Goal: Information Seeking & Learning: Learn about a topic

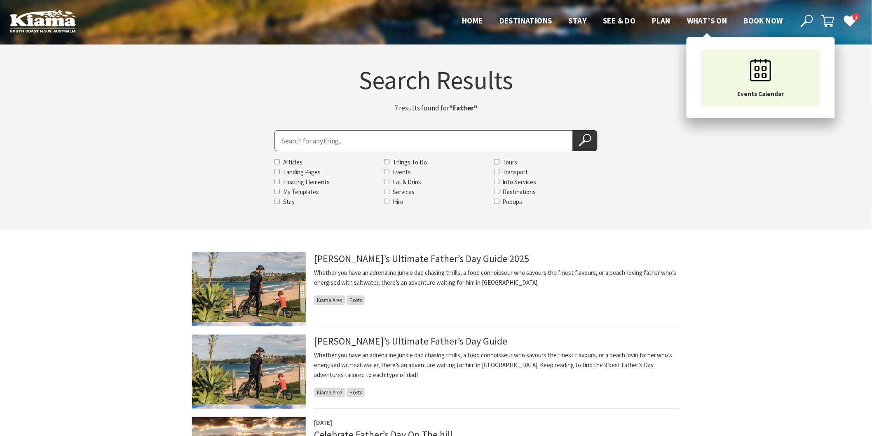
click at [701, 21] on span "What’s On" at bounding box center [707, 21] width 40 height 10
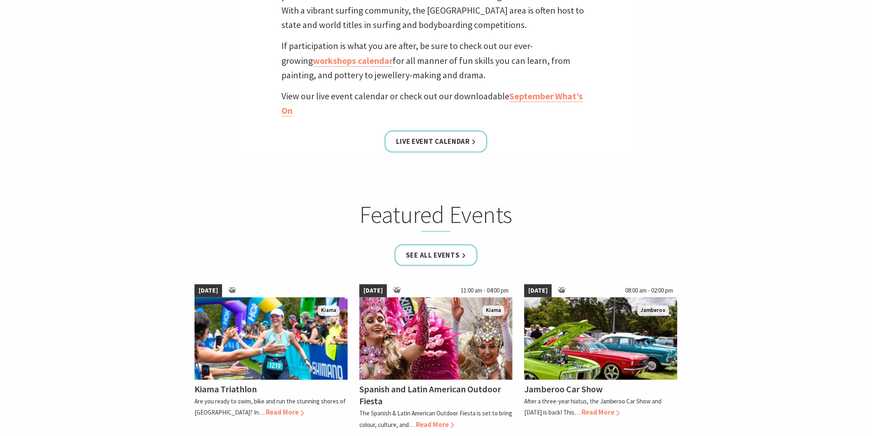
scroll to position [274, 0]
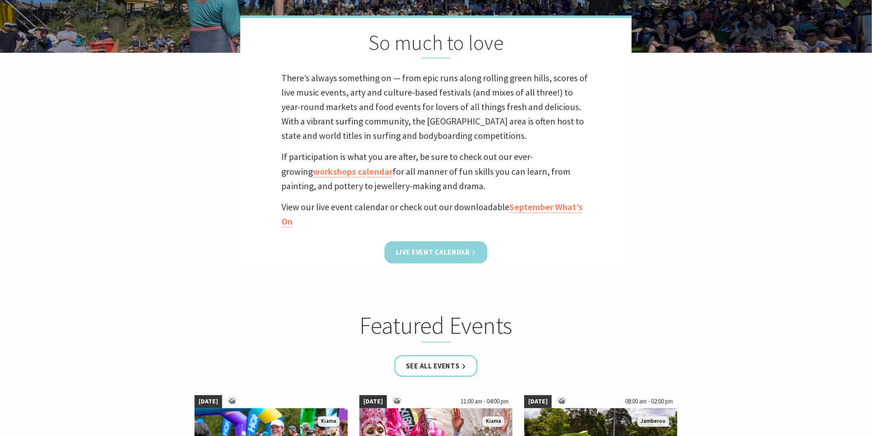
click at [438, 245] on link "Live Event Calendar" at bounding box center [435, 252] width 103 height 22
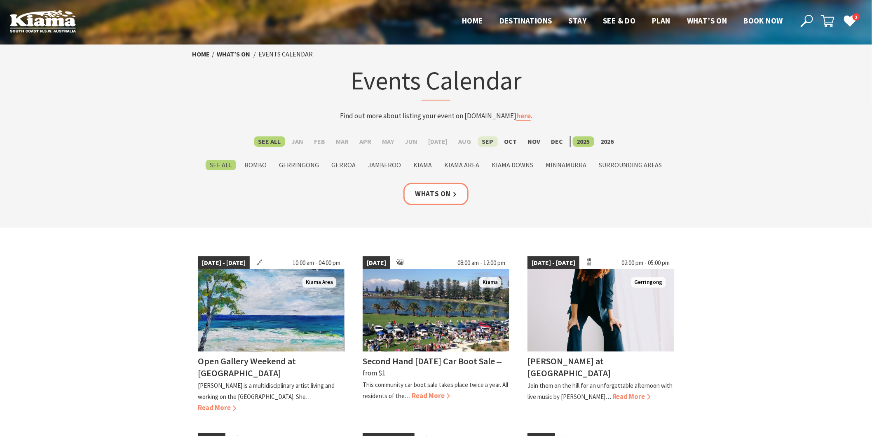
click at [487, 143] on label "Sep" at bounding box center [488, 141] width 20 height 10
click at [0, 0] on input "Sep" at bounding box center [0, 0] width 0 height 0
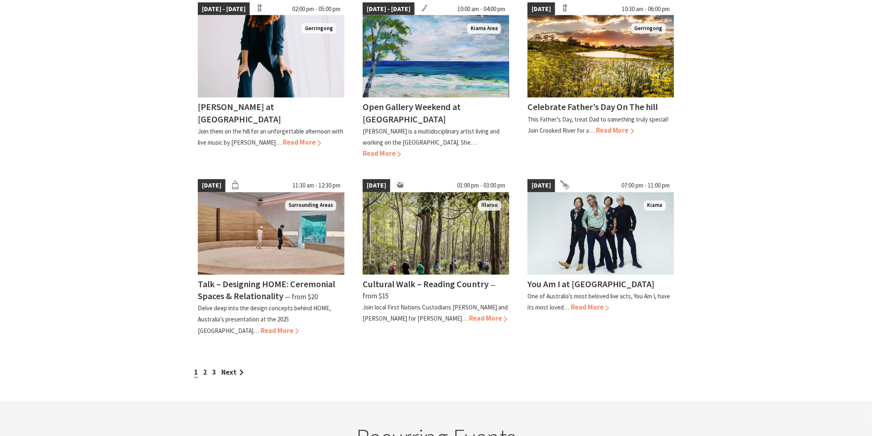
scroll to position [641, 0]
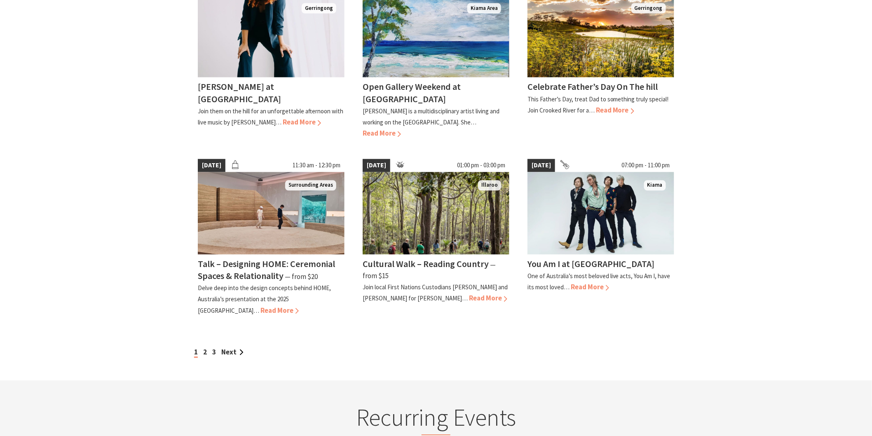
click at [202, 347] on div "1 2 3 Next" at bounding box center [436, 352] width 488 height 11
click at [204, 348] on link "2" at bounding box center [205, 352] width 4 height 9
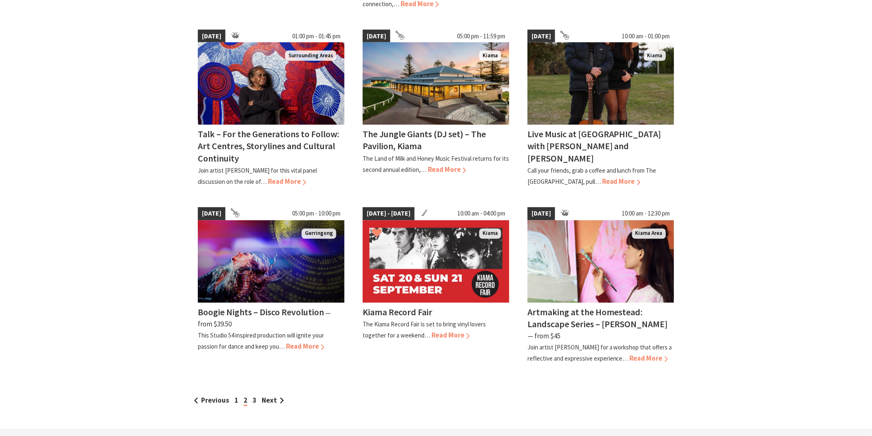
scroll to position [595, 0]
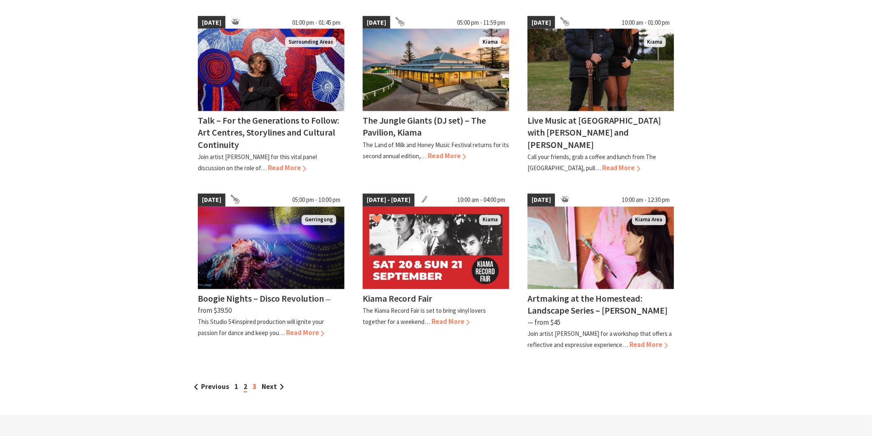
click at [253, 382] on link "3" at bounding box center [255, 386] width 4 height 9
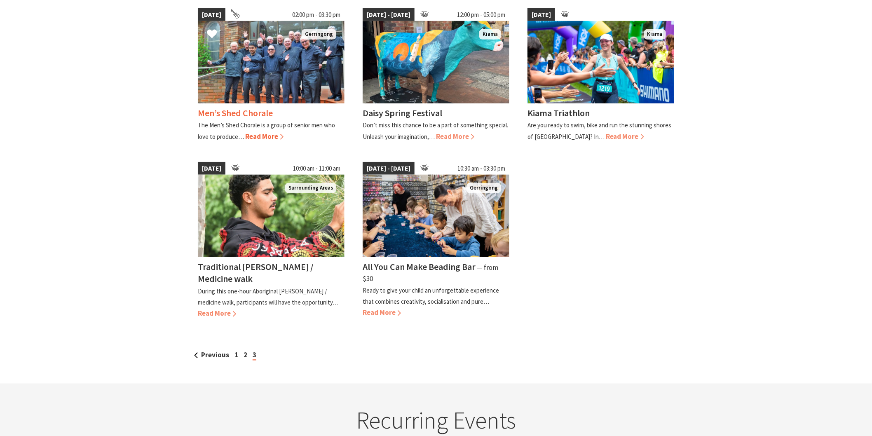
scroll to position [274, 0]
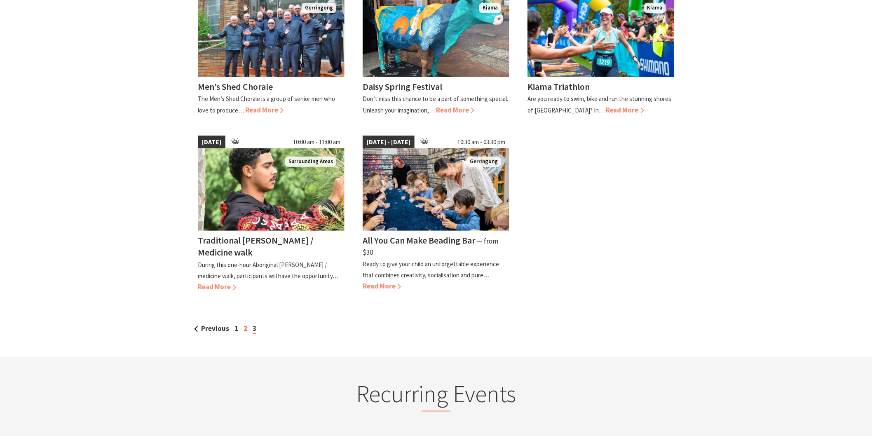
click at [244, 324] on link "2" at bounding box center [246, 328] width 4 height 9
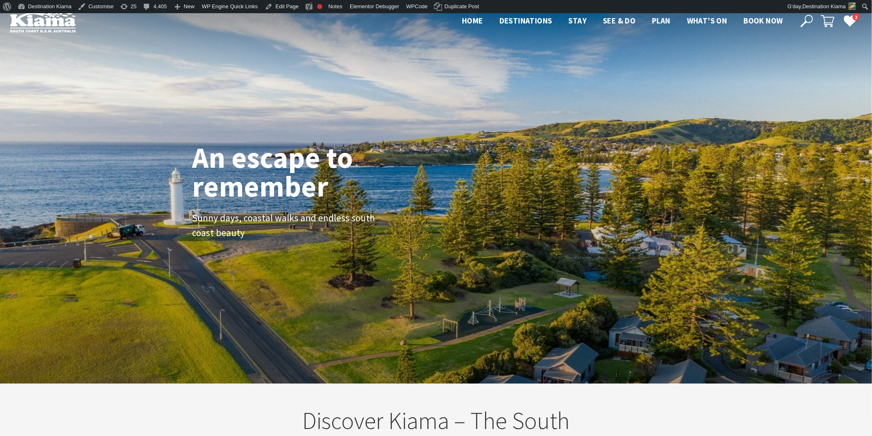
scroll to position [143, 880]
click at [803, 19] on icon at bounding box center [807, 21] width 12 height 12
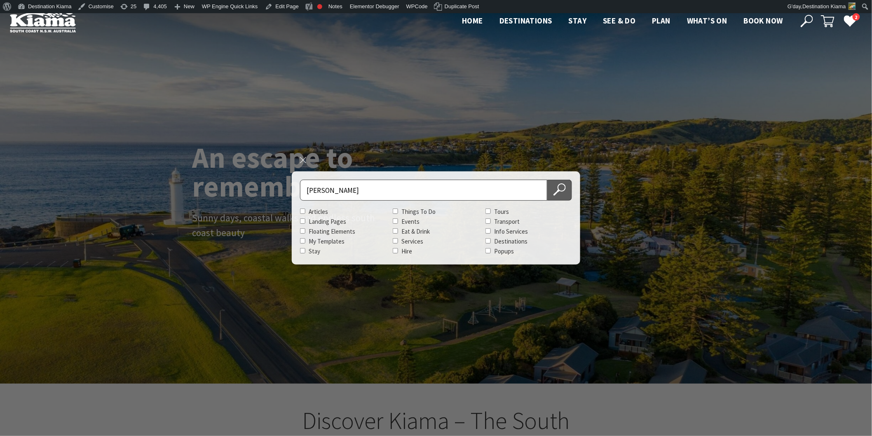
type input "james burton"
click at [555, 191] on icon at bounding box center [559, 189] width 12 height 12
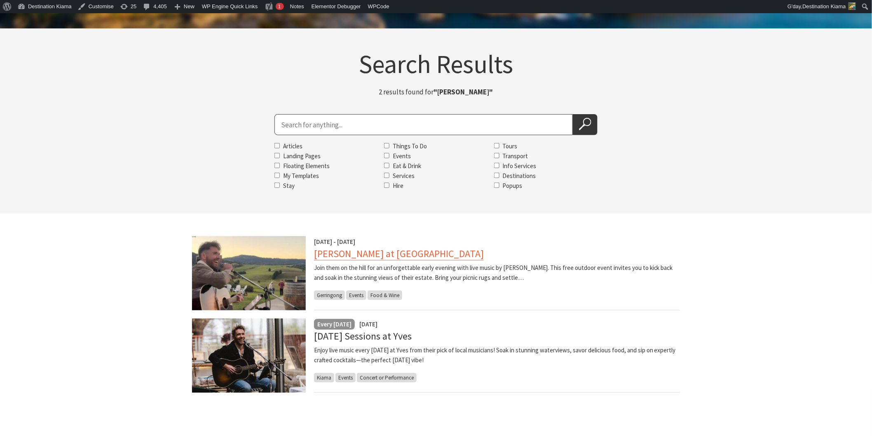
scroll to position [46, 0]
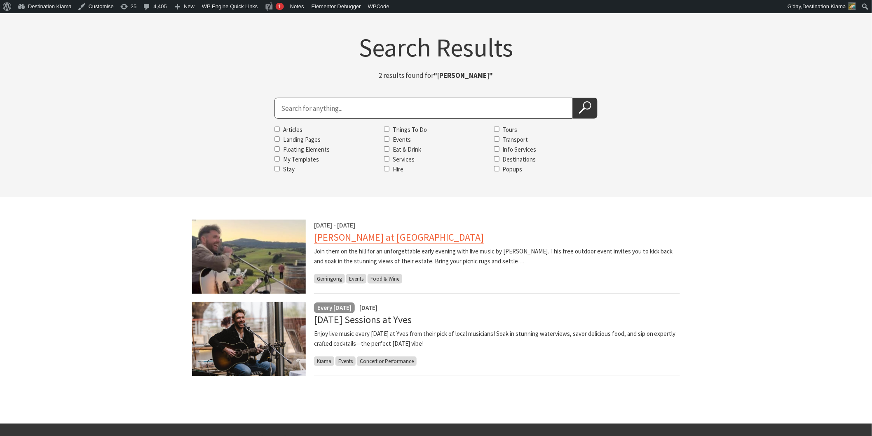
click at [335, 237] on link "[PERSON_NAME] at [GEOGRAPHIC_DATA]" at bounding box center [399, 237] width 170 height 13
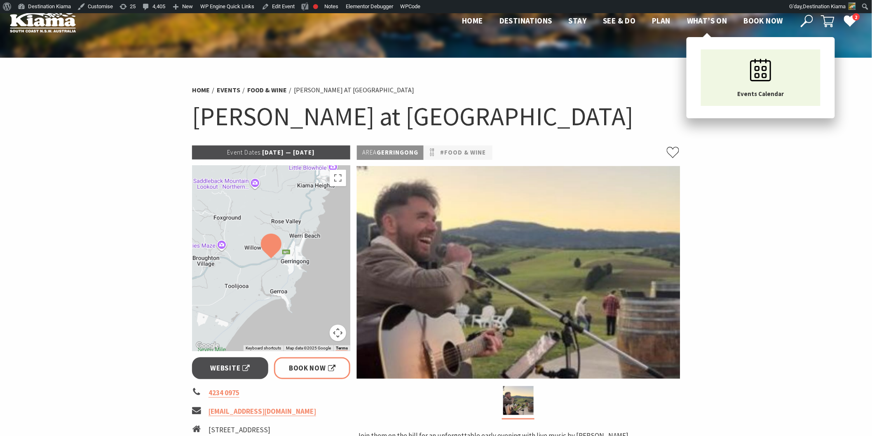
click at [698, 19] on span "What’s On" at bounding box center [707, 21] width 40 height 10
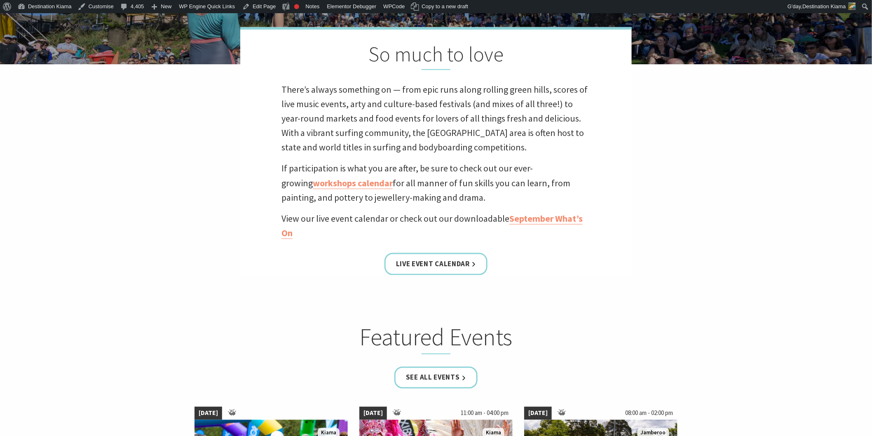
scroll to position [458, 0]
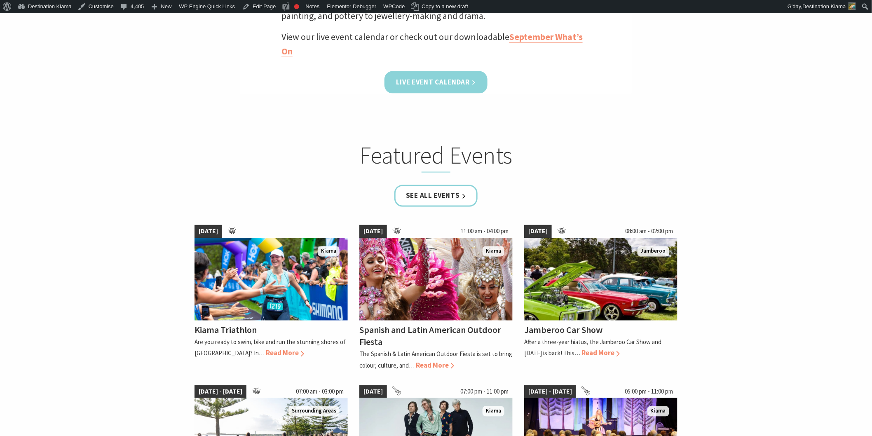
click at [440, 85] on link "Live Event Calendar" at bounding box center [435, 82] width 103 height 22
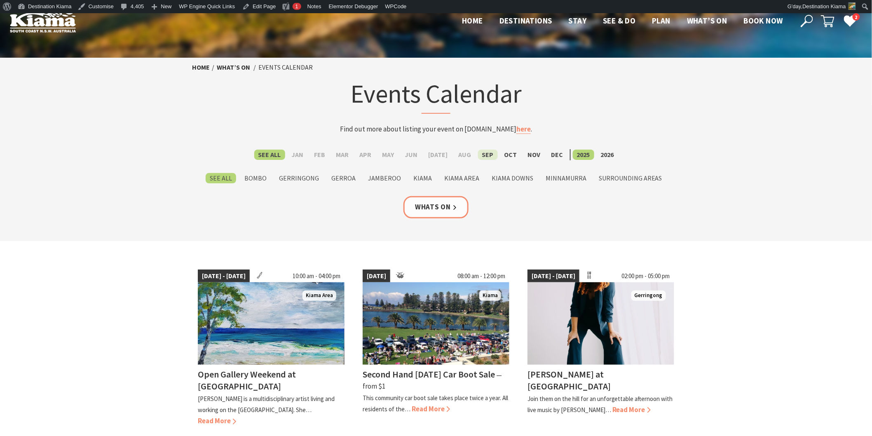
click at [486, 152] on label "Sep" at bounding box center [488, 155] width 20 height 10
click at [0, 0] on input "Sep" at bounding box center [0, 0] width 0 height 0
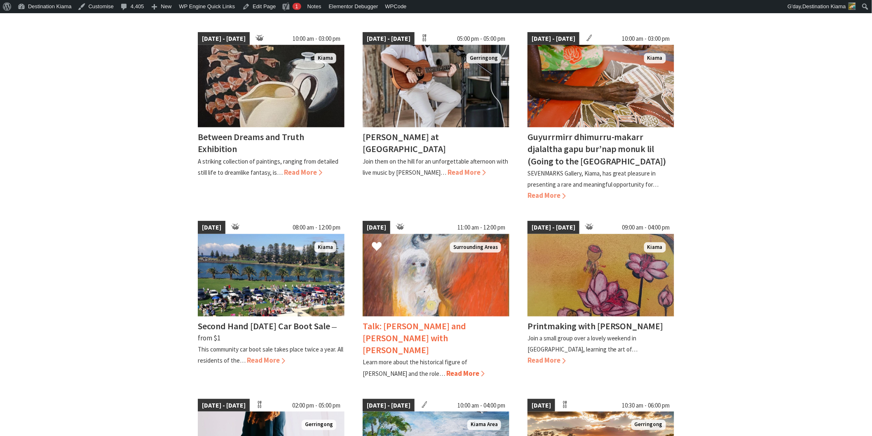
scroll to position [229, 0]
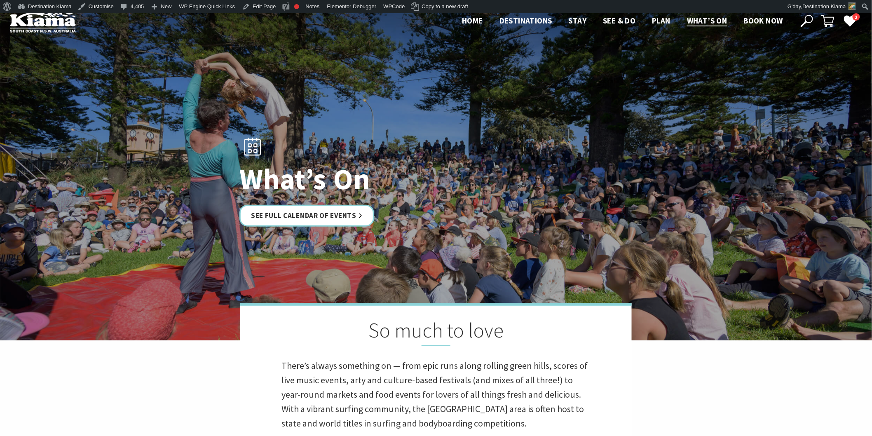
click at [805, 22] on use at bounding box center [807, 21] width 12 height 12
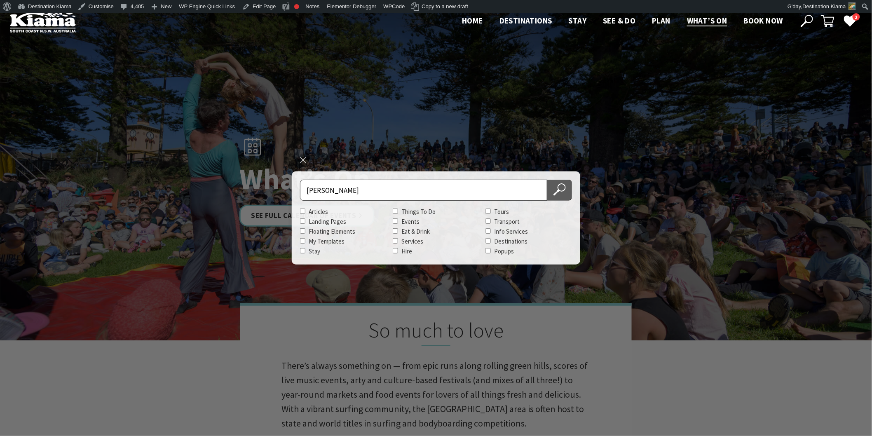
type input "james burton"
click at [563, 191] on use at bounding box center [559, 189] width 12 height 12
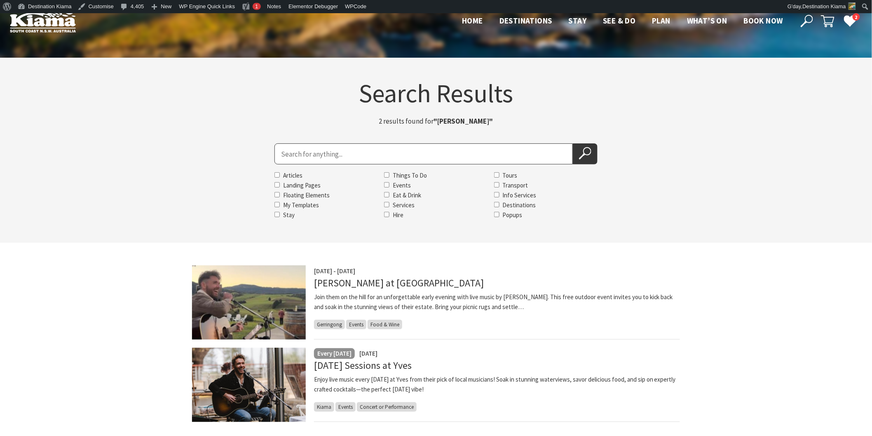
click at [801, 21] on icon at bounding box center [807, 21] width 12 height 12
click at [806, 19] on icon at bounding box center [807, 21] width 12 height 12
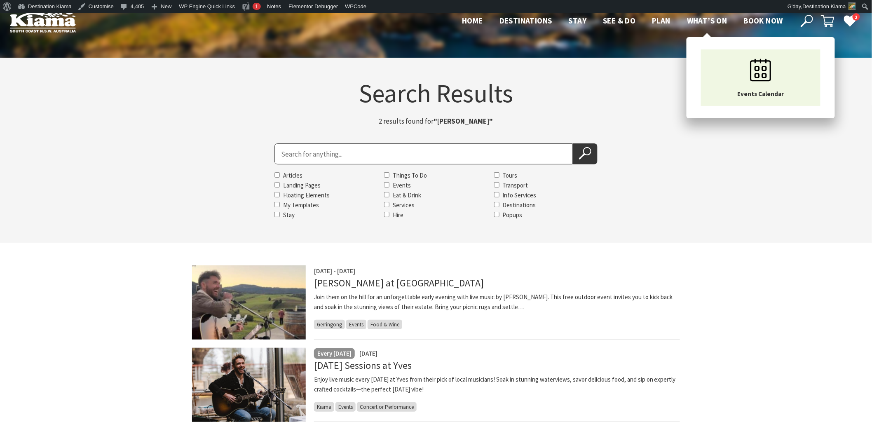
click at [711, 20] on span "What’s On" at bounding box center [707, 21] width 40 height 10
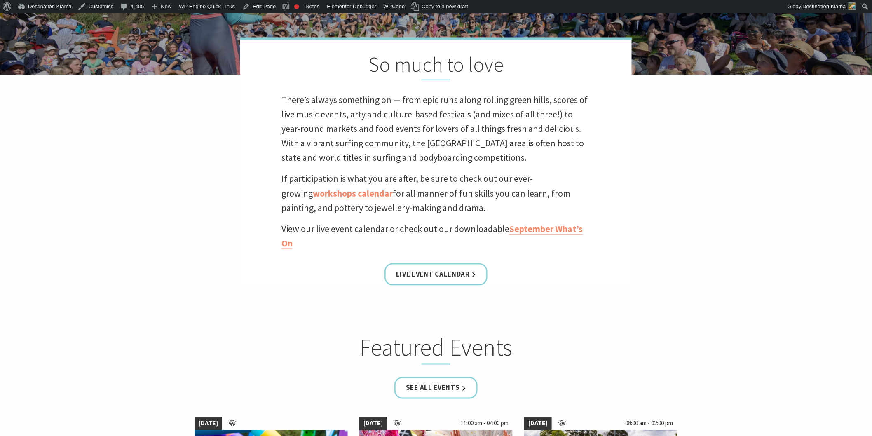
scroll to position [274, 0]
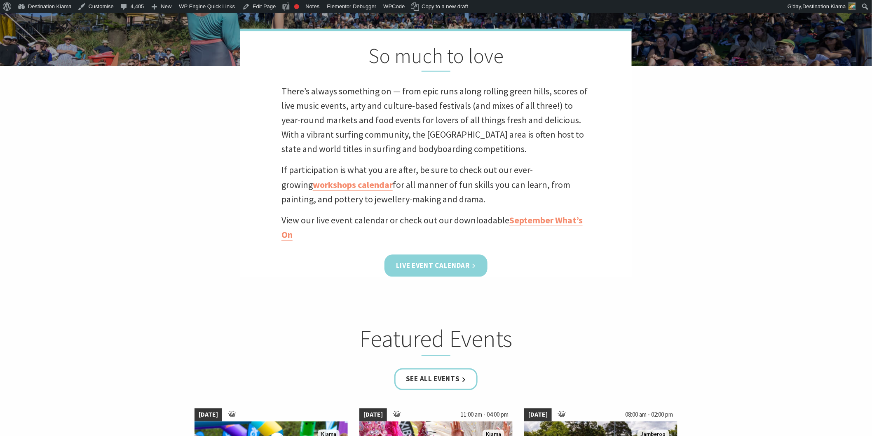
click at [433, 267] on link "Live Event Calendar" at bounding box center [435, 266] width 103 height 22
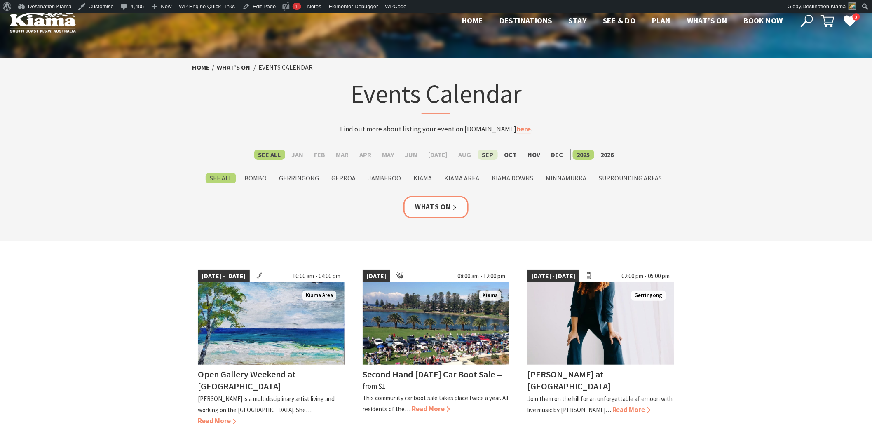
click at [485, 151] on label "Sep" at bounding box center [488, 155] width 20 height 10
click at [0, 0] on input "Sep" at bounding box center [0, 0] width 0 height 0
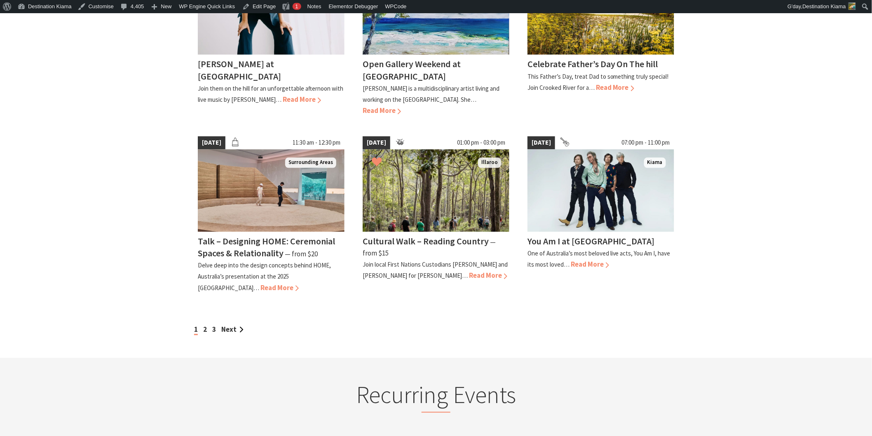
scroll to position [732, 0]
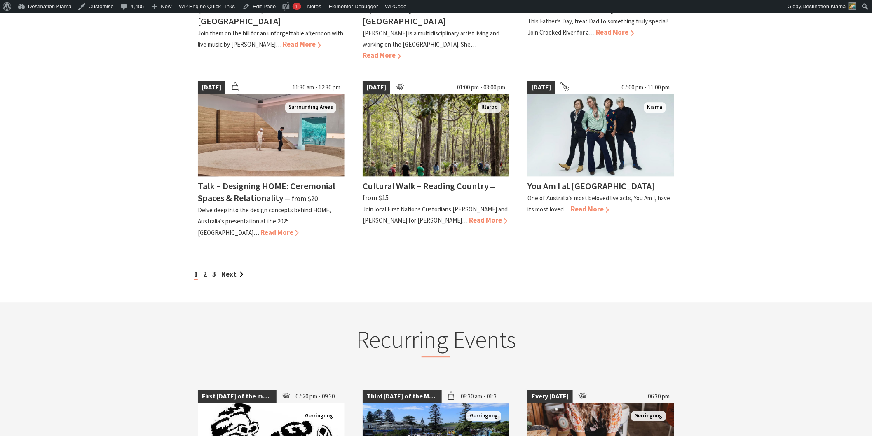
click at [203, 269] on div "1 2 3 Next" at bounding box center [436, 274] width 488 height 11
click at [204, 269] on link "2" at bounding box center [205, 273] width 4 height 9
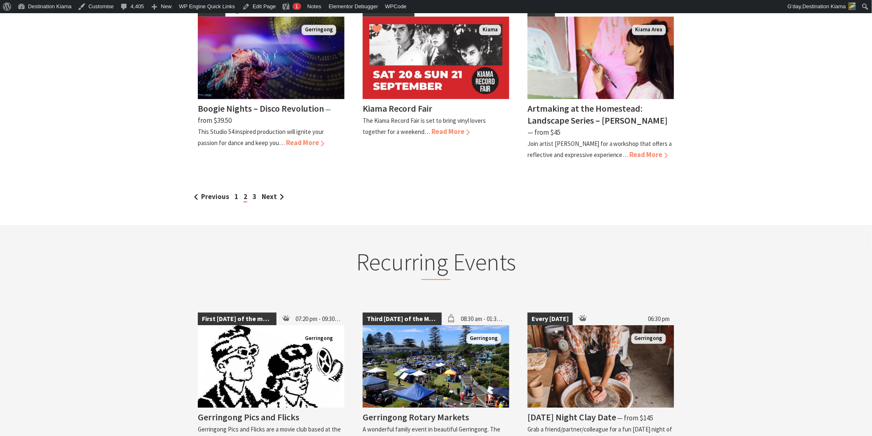
scroll to position [824, 0]
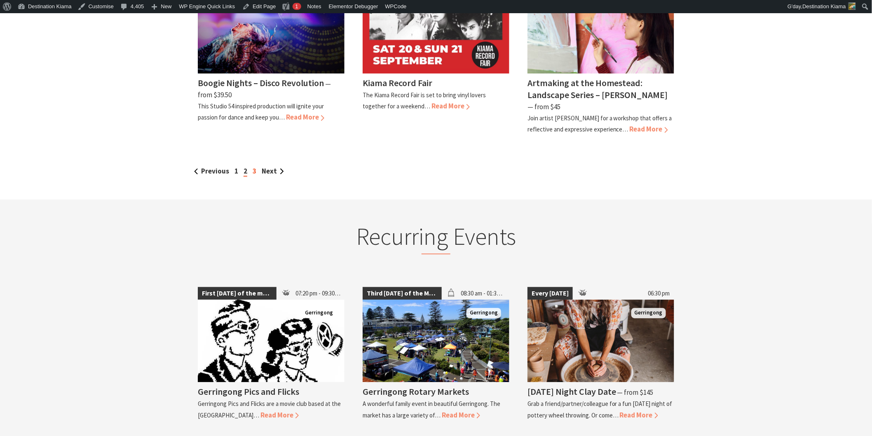
click at [255, 166] on link "3" at bounding box center [255, 170] width 4 height 9
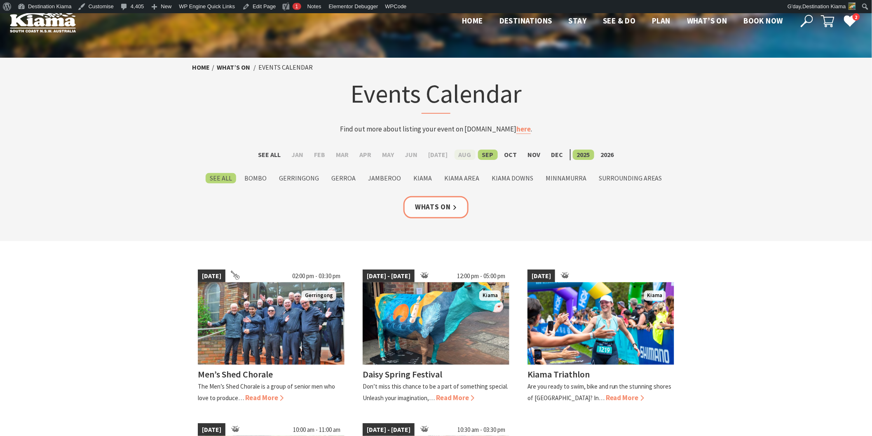
click at [454, 155] on label "Aug" at bounding box center [464, 155] width 21 height 10
click at [0, 0] on input "Aug" at bounding box center [0, 0] width 0 height 0
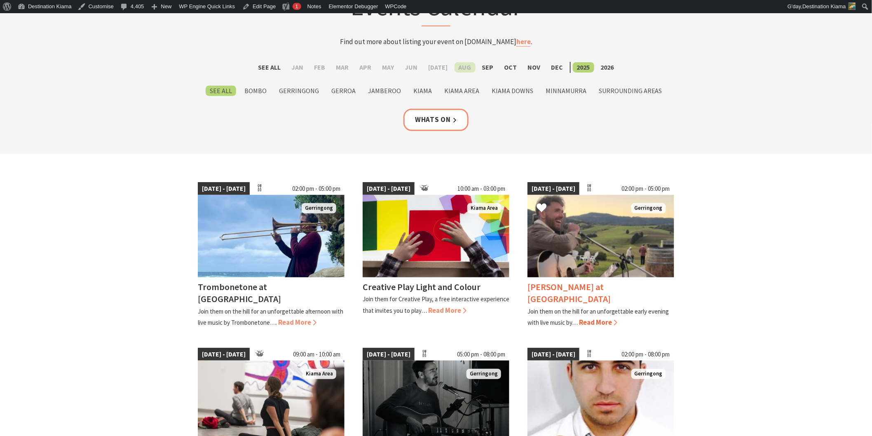
scroll to position [91, 0]
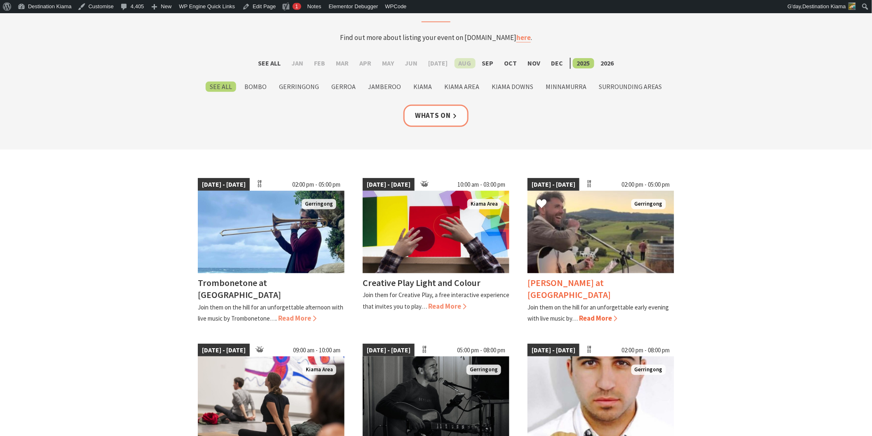
click at [558, 183] on span "[DATE] - [DATE]" at bounding box center [553, 184] width 52 height 13
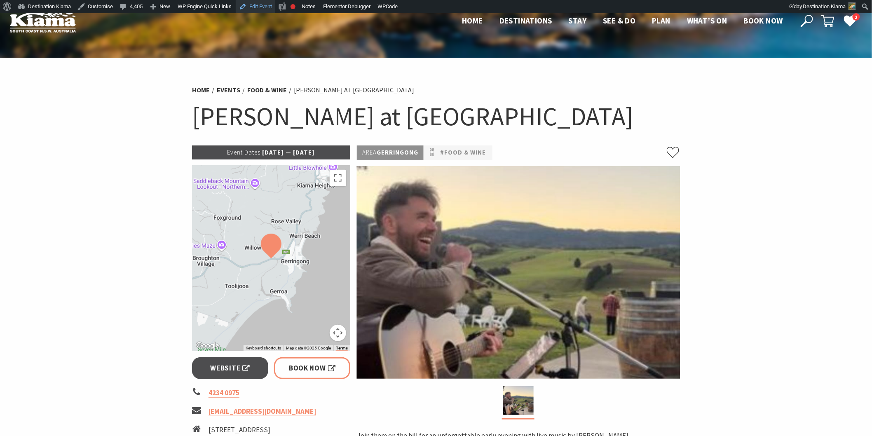
click at [251, 6] on link "Edit Event" at bounding box center [256, 6] width 40 height 13
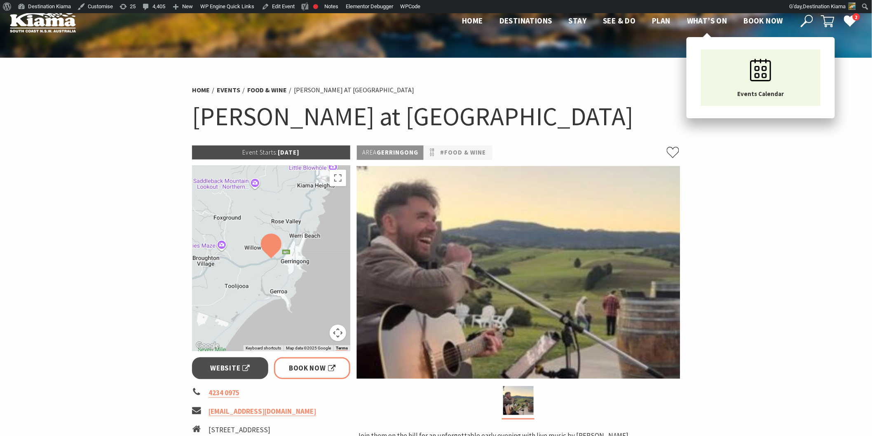
click at [706, 23] on span "What’s On" at bounding box center [707, 21] width 40 height 10
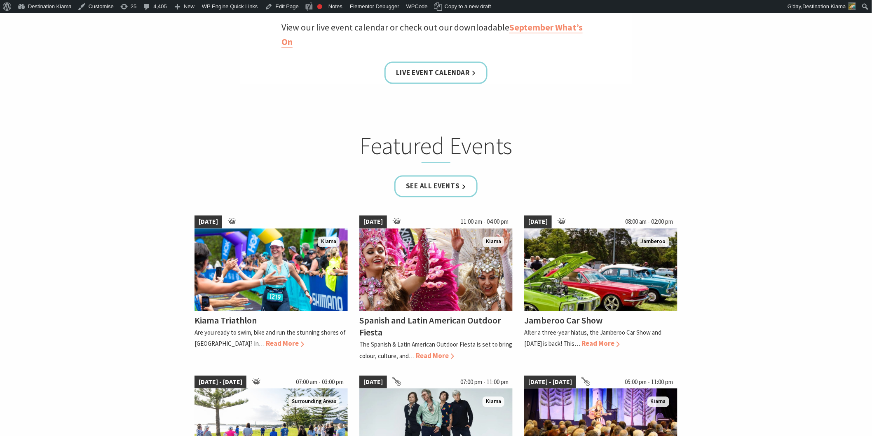
scroll to position [503, 0]
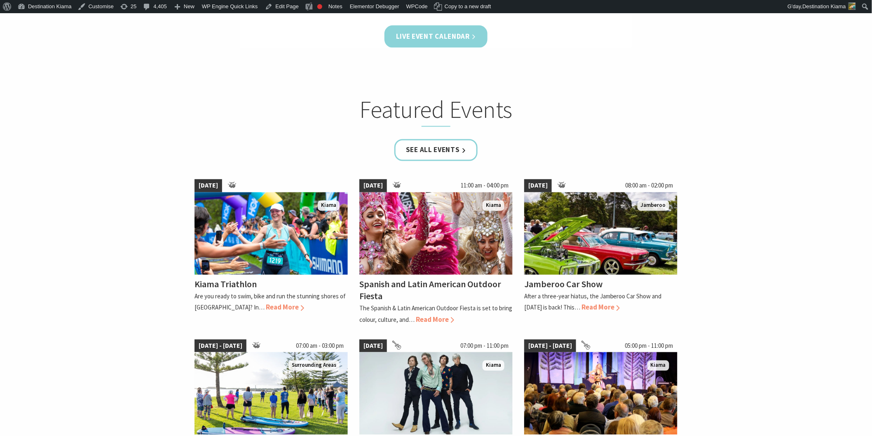
click at [433, 39] on link "Live Event Calendar" at bounding box center [435, 37] width 103 height 22
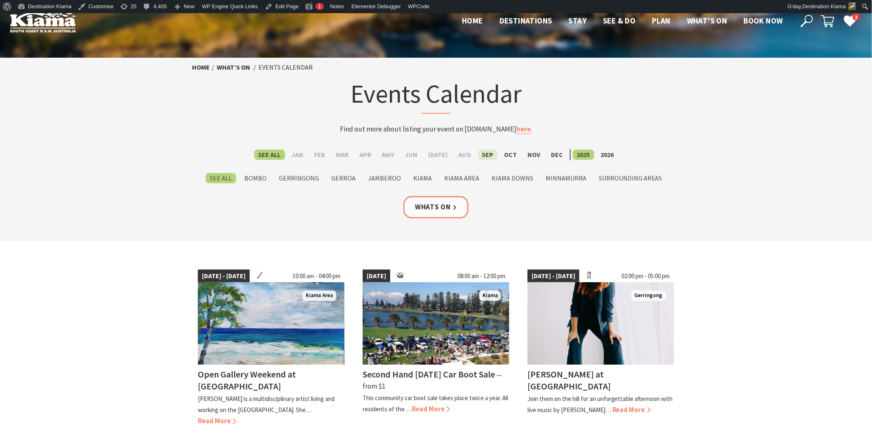
click at [483, 155] on label "Sep" at bounding box center [488, 155] width 20 height 10
click at [0, 0] on input "Sep" at bounding box center [0, 0] width 0 height 0
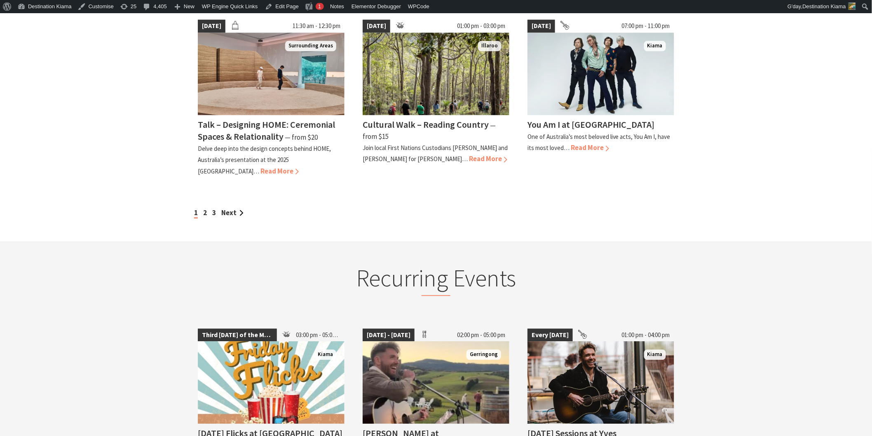
scroll to position [824, 0]
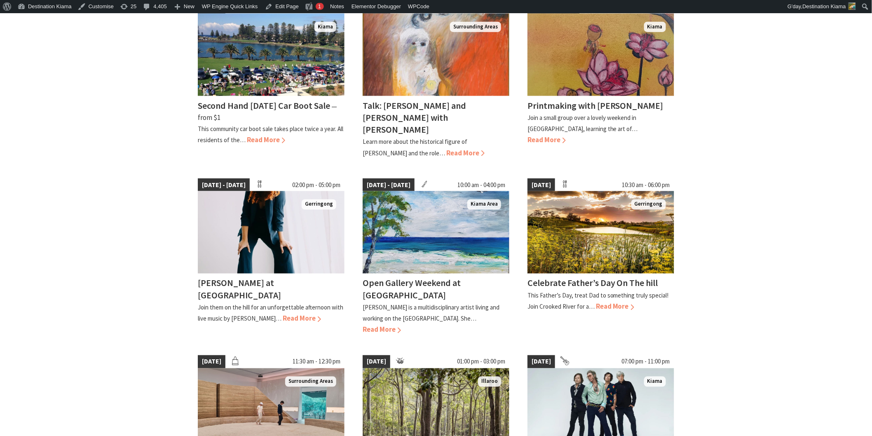
drag, startPoint x: 419, startPoint y: 192, endPoint x: 426, endPoint y: 184, distance: 11.1
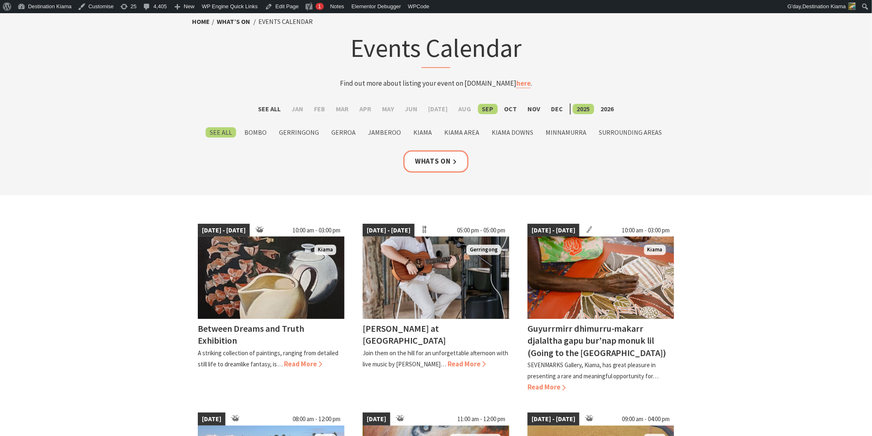
scroll to position [0, 0]
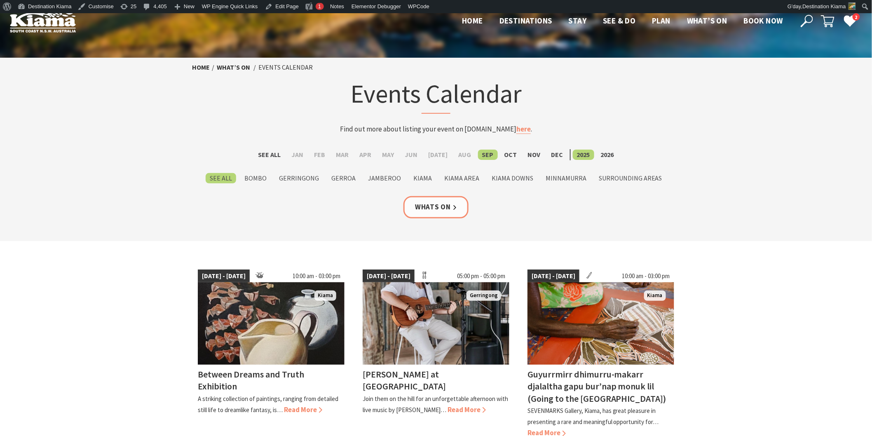
click at [801, 22] on icon at bounding box center [807, 21] width 12 height 12
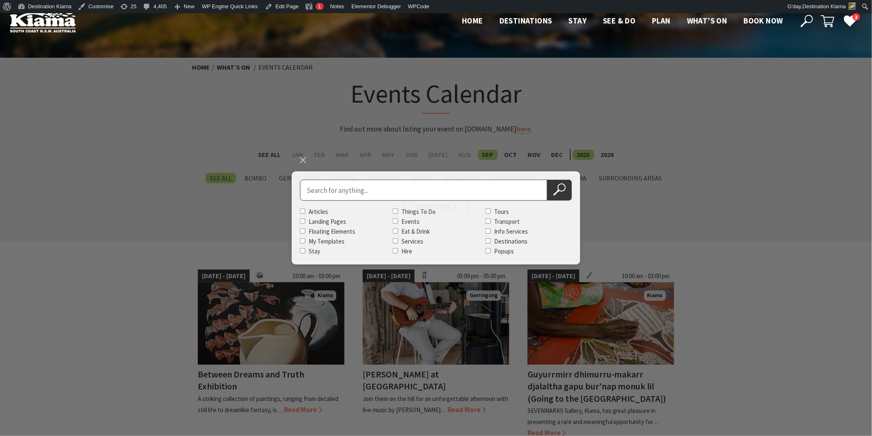
click at [547, 180] on button "Search Now" at bounding box center [559, 190] width 25 height 21
type input "folk by"
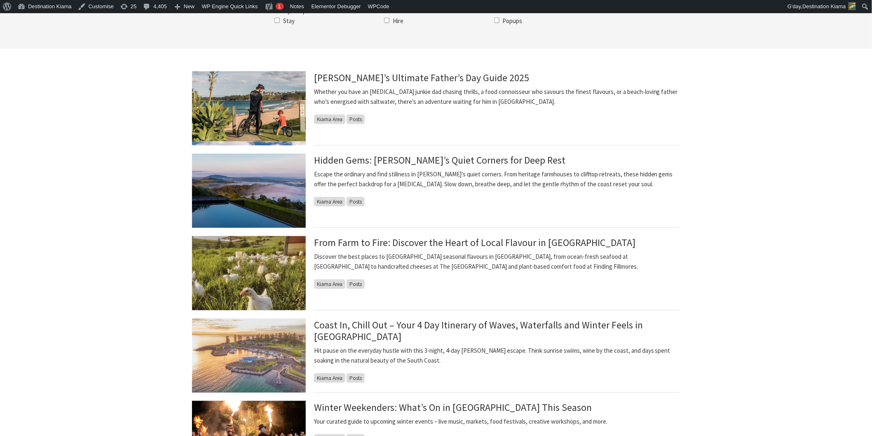
scroll to position [81, 0]
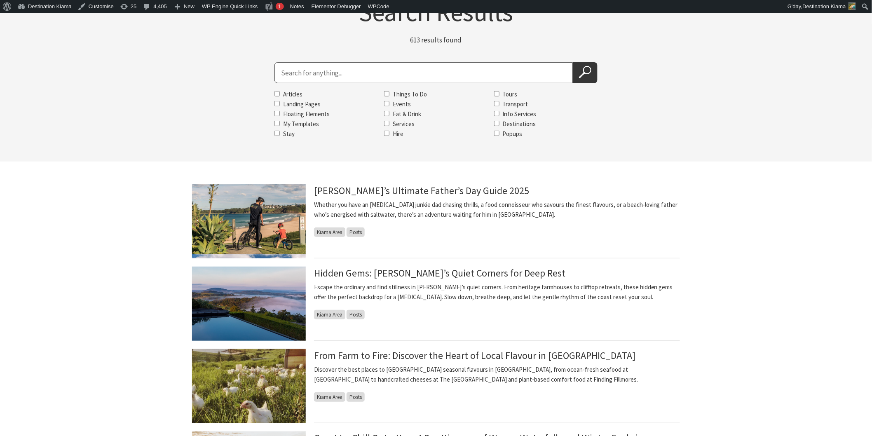
click at [309, 77] on input "Search for" at bounding box center [423, 72] width 298 height 21
type input "folk by the sea"
click at [573, 62] on button "Search Now" at bounding box center [585, 72] width 25 height 21
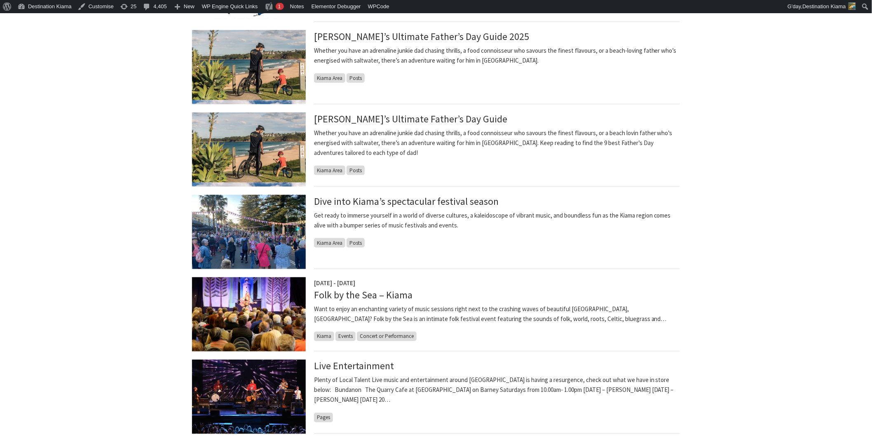
scroll to position [274, 0]
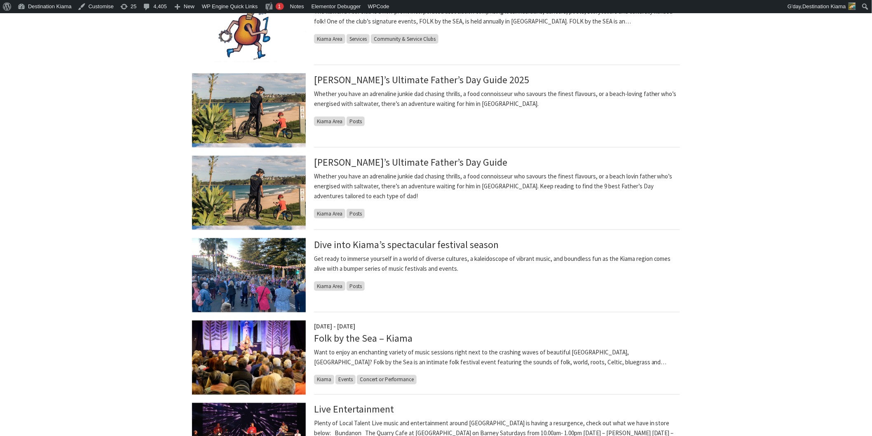
click at [283, 348] on img at bounding box center [249, 358] width 114 height 74
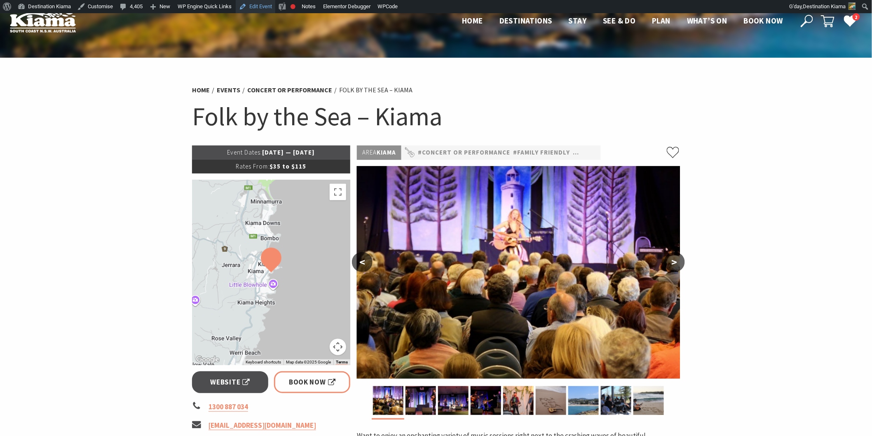
click at [250, 5] on link "Edit Event" at bounding box center [256, 6] width 40 height 13
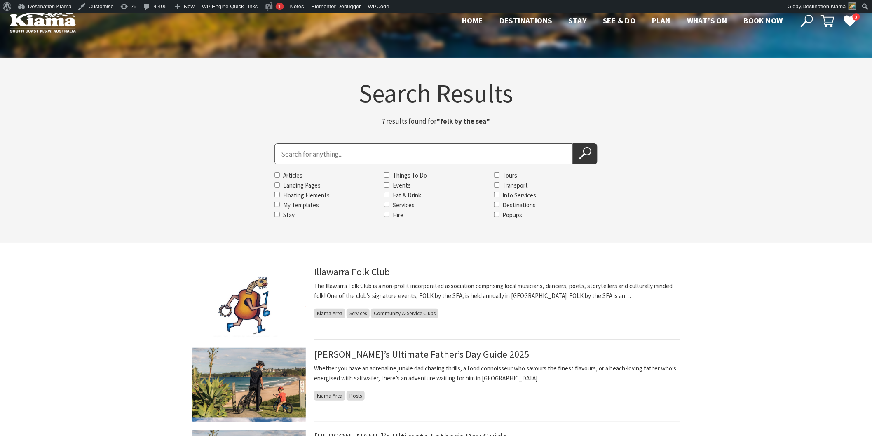
click at [283, 154] on input "Search for" at bounding box center [423, 153] width 298 height 21
click at [571, 143] on input "folk by the sea" at bounding box center [423, 153] width 298 height 21
type input "folk by the sea"
click at [577, 150] on button "Search Now" at bounding box center [585, 153] width 25 height 21
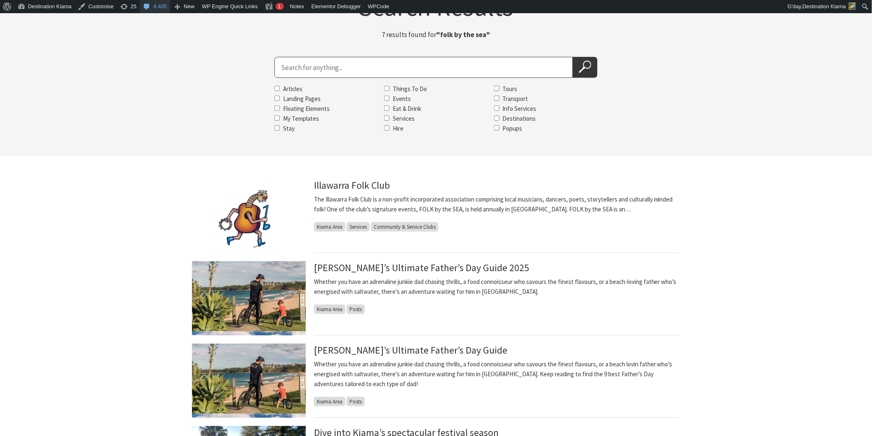
scroll to position [46, 0]
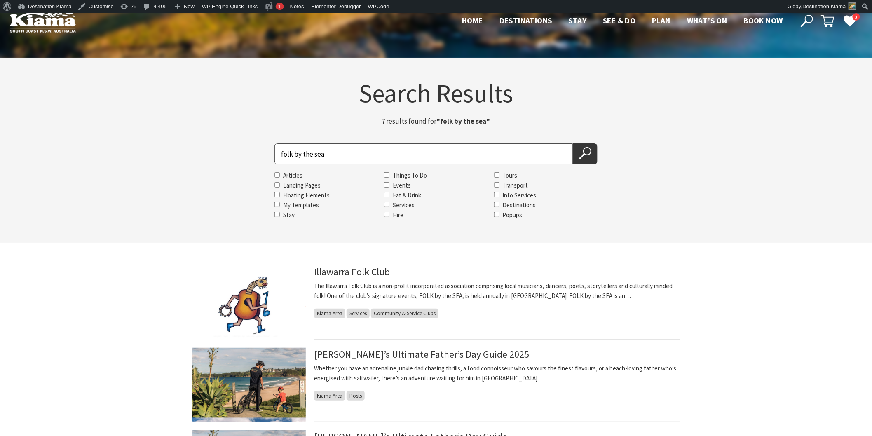
drag, startPoint x: 329, startPoint y: 154, endPoint x: 245, endPoint y: 160, distance: 83.9
click at [245, 160] on div "Search for folk by the sea Articles Landing Pages Floating Elements My Template…" at bounding box center [436, 181] width 494 height 77
type input "james burton"
click at [577, 155] on button "Search Now" at bounding box center [585, 153] width 25 height 21
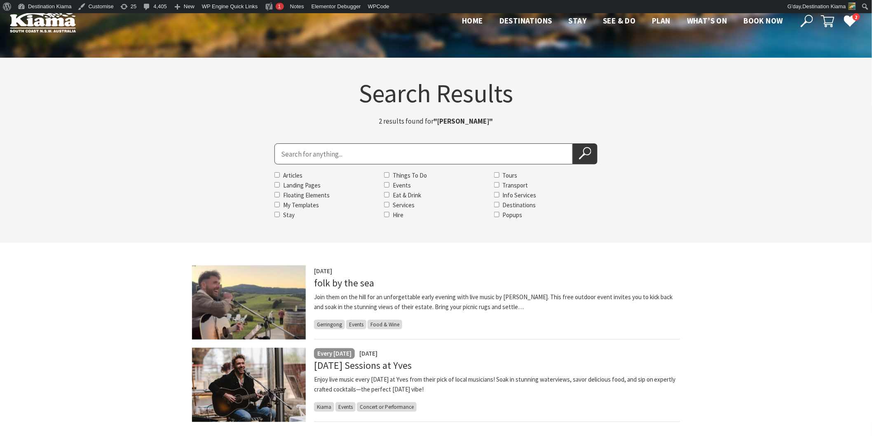
click at [304, 279] on img at bounding box center [249, 302] width 114 height 74
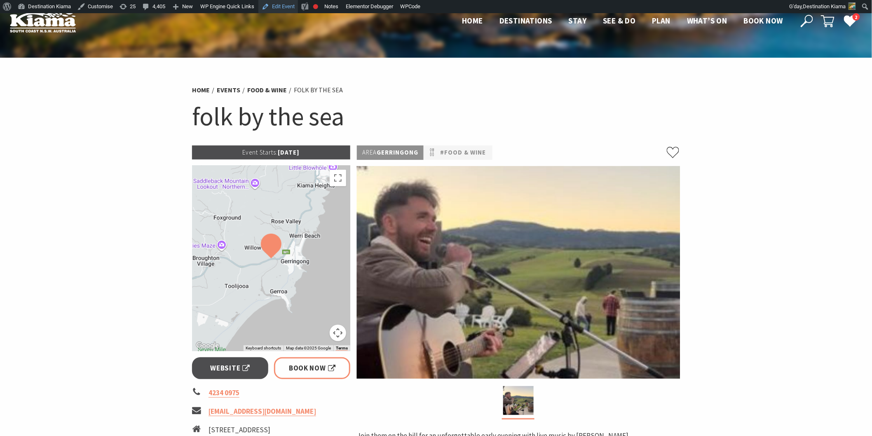
click at [273, 5] on link "Edit Event" at bounding box center [278, 6] width 40 height 13
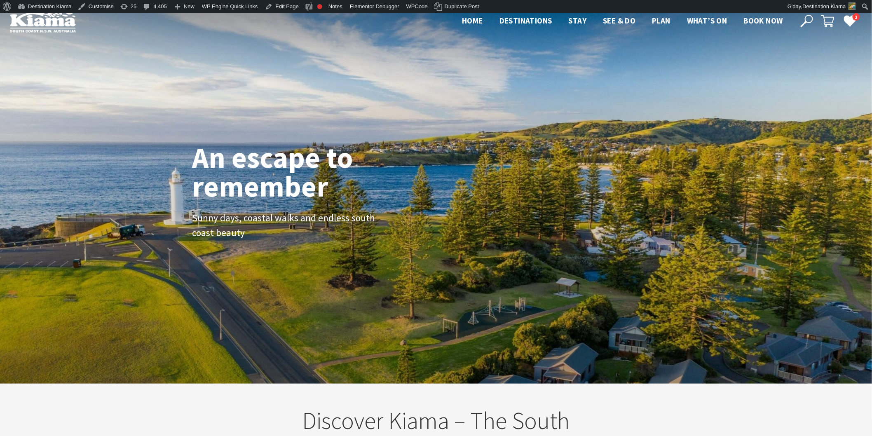
scroll to position [140, 880]
click at [806, 20] on icon at bounding box center [807, 21] width 12 height 12
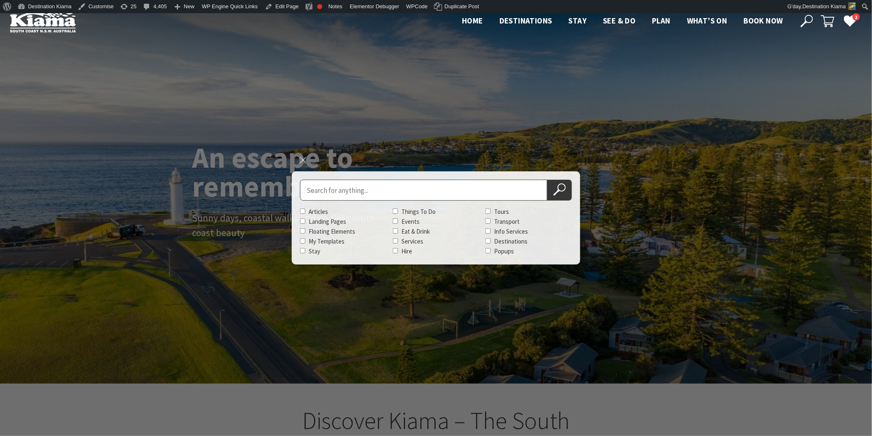
click at [305, 188] on input "Search for" at bounding box center [423, 190] width 247 height 21
type input "10th Romans"
click at [566, 186] on button "Search Now" at bounding box center [559, 190] width 25 height 21
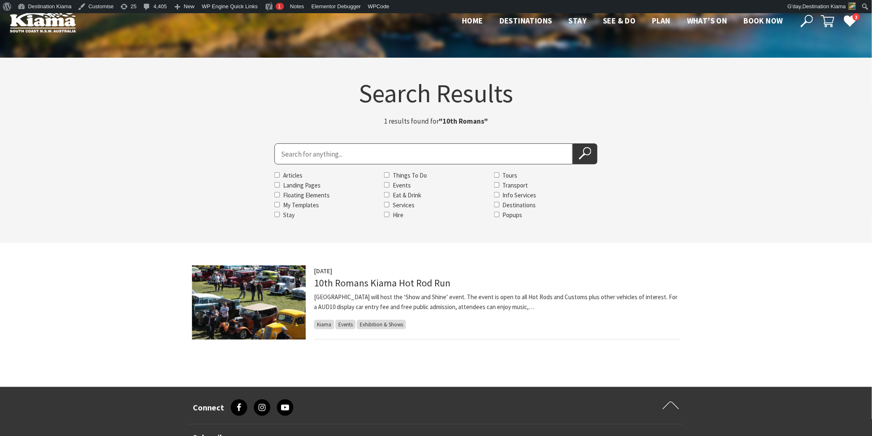
click at [326, 154] on input "Search for" at bounding box center [423, 153] width 298 height 21
type input "cosmo's"
click at [575, 151] on button "Search Now" at bounding box center [585, 153] width 25 height 21
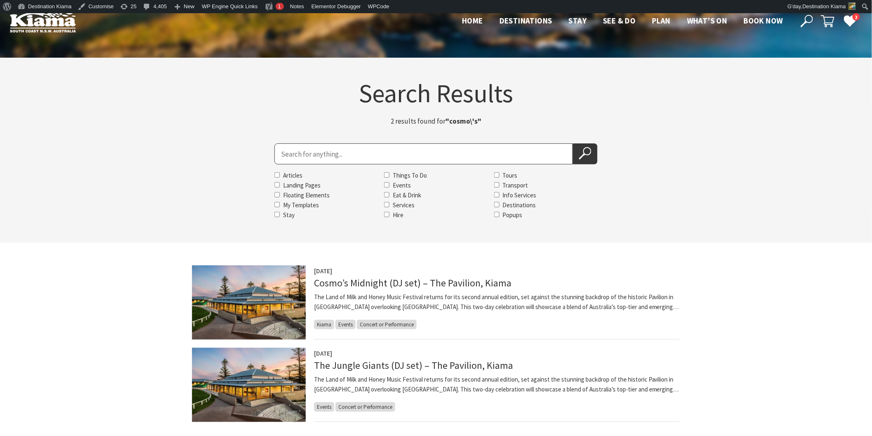
click at [290, 156] on input "Search for" at bounding box center [423, 153] width 298 height 21
type input "boogie nights"
click at [588, 150] on icon at bounding box center [585, 153] width 12 height 12
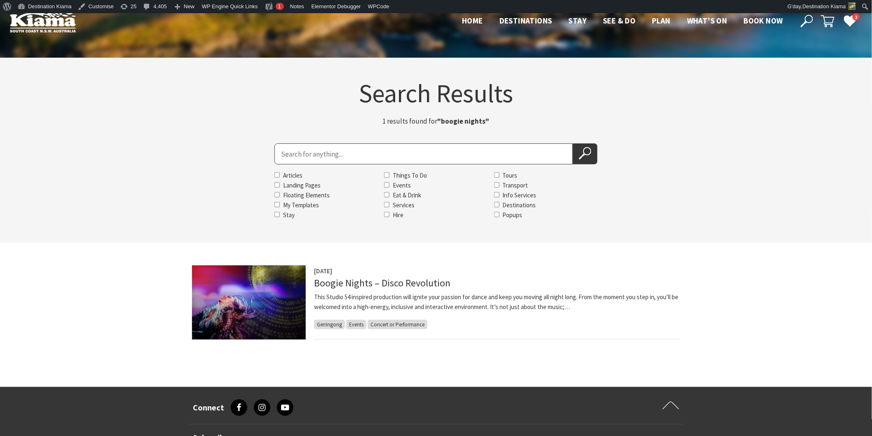
click at [281, 151] on input "Search for" at bounding box center [423, 153] width 298 height 21
type input "live music at burnetts"
click at [586, 159] on icon at bounding box center [585, 153] width 12 height 12
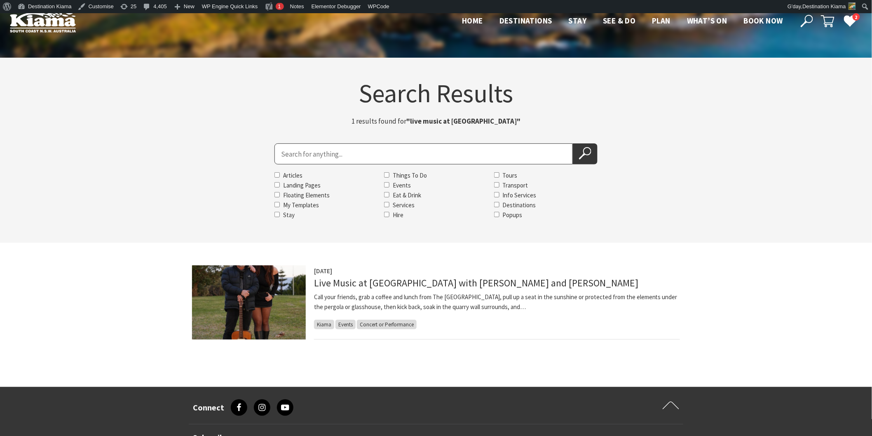
click at [288, 154] on input "Search for" at bounding box center [423, 153] width 298 height 21
type input "handmade recycled"
click at [573, 143] on button "Search Now" at bounding box center [585, 153] width 25 height 21
click at [581, 152] on icon at bounding box center [585, 153] width 12 height 12
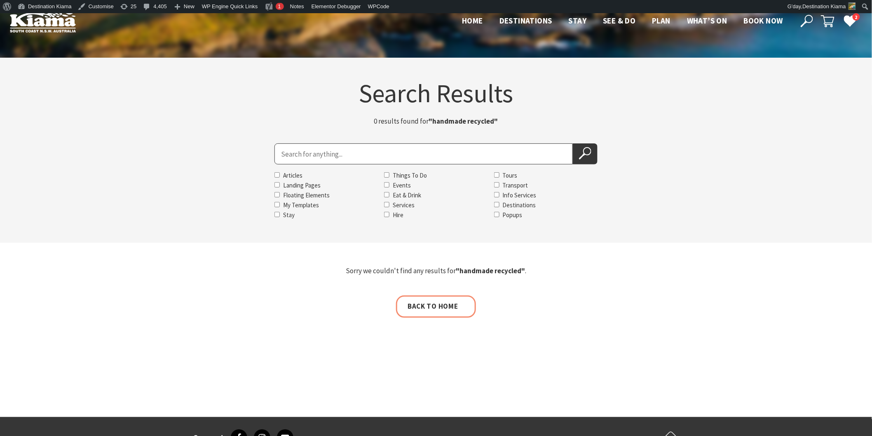
click at [317, 149] on input "Search for" at bounding box center [423, 153] width 298 height 21
type input "handmade"
click at [573, 143] on button "Search Now" at bounding box center [585, 153] width 25 height 21
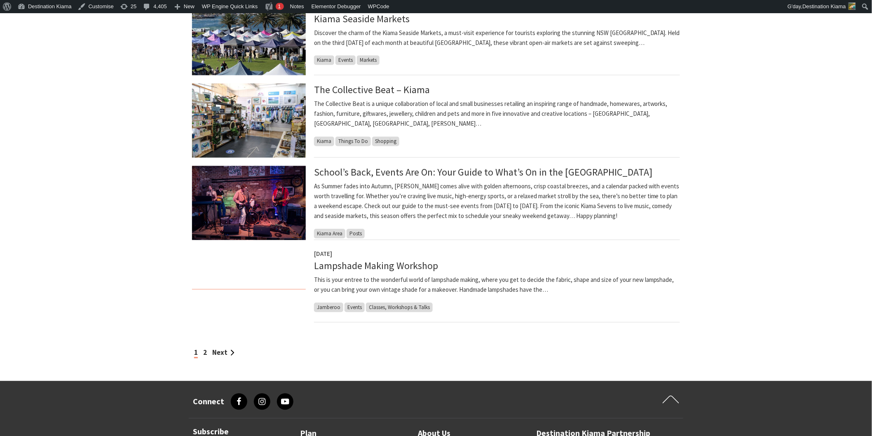
scroll to position [595, 0]
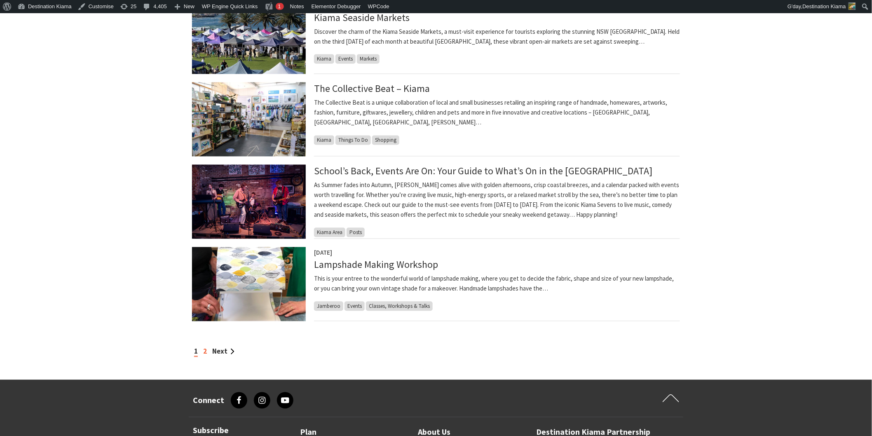
click at [203, 351] on link "2" at bounding box center [205, 351] width 4 height 9
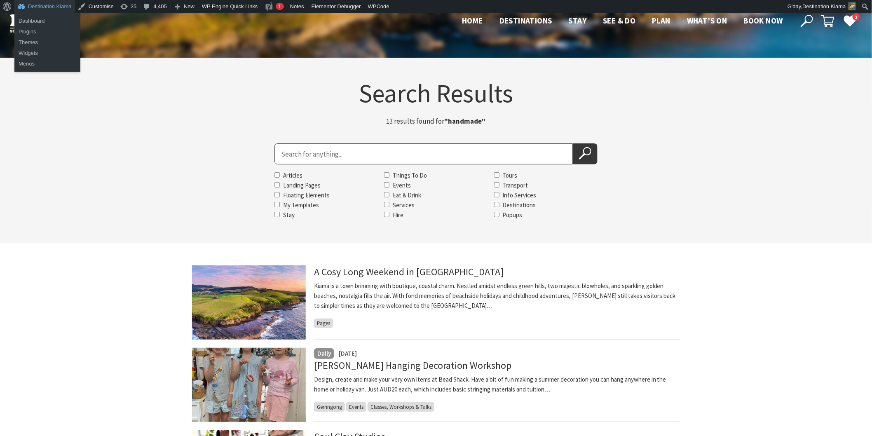
click at [48, 7] on link "Destination Kiama" at bounding box center [44, 6] width 61 height 13
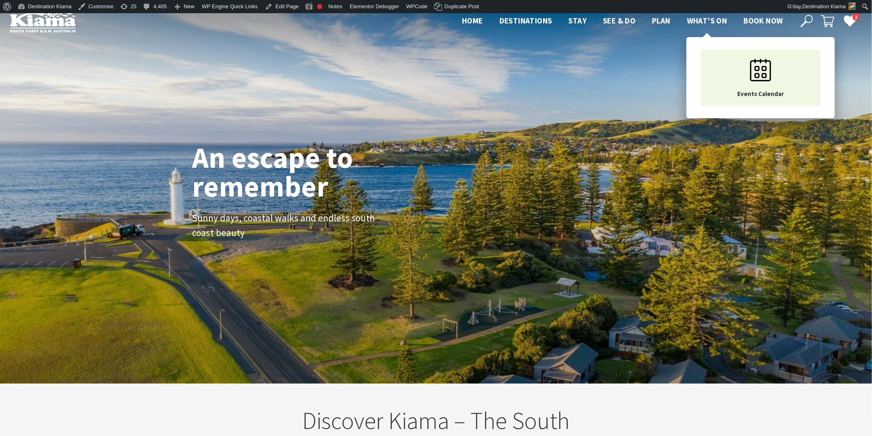
scroll to position [147, 880]
click at [694, 23] on span "What’s On" at bounding box center [707, 21] width 40 height 10
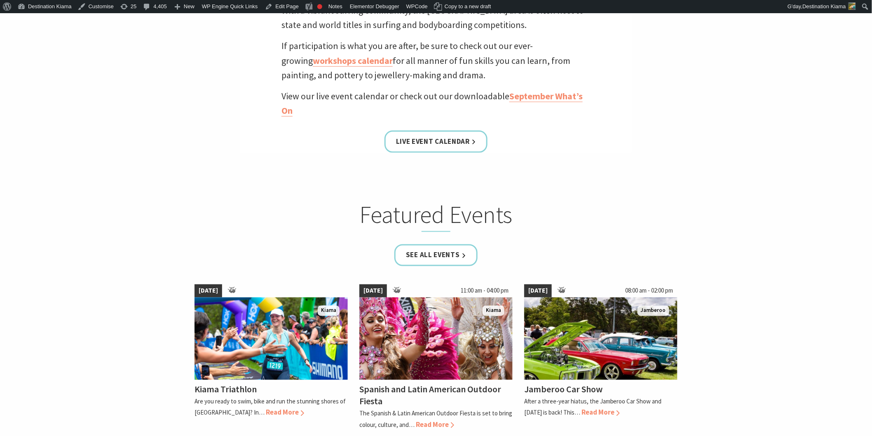
scroll to position [412, 0]
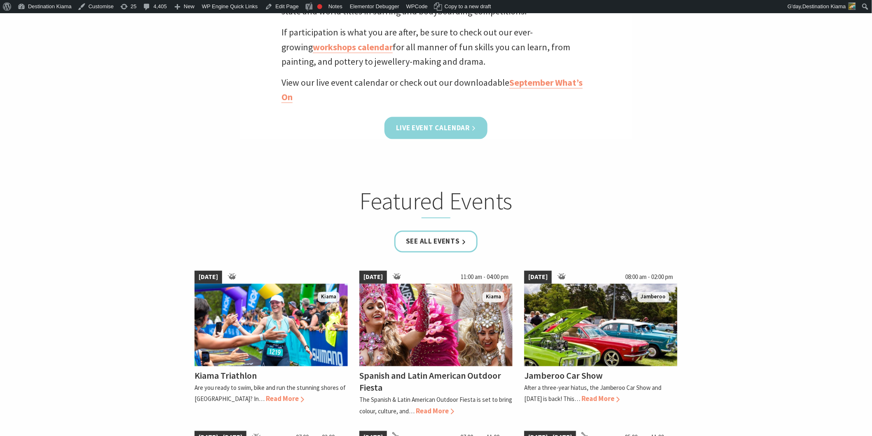
click at [432, 129] on link "Live Event Calendar" at bounding box center [435, 128] width 103 height 22
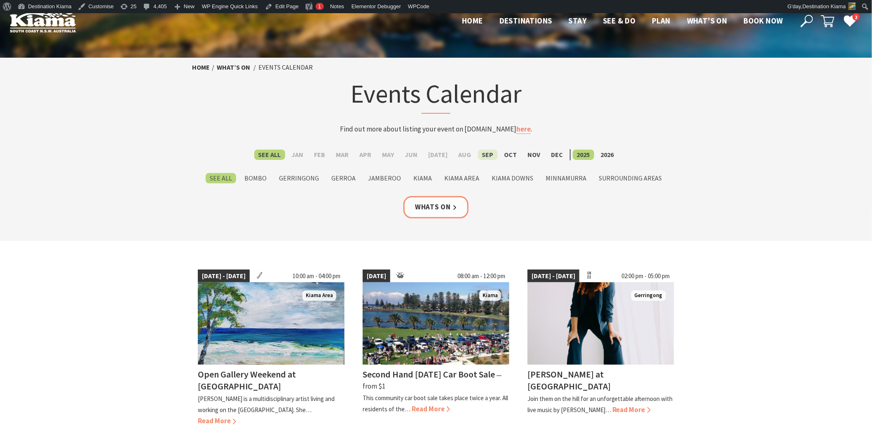
click at [478, 156] on label "Sep" at bounding box center [488, 155] width 20 height 10
click at [0, 0] on input "Sep" at bounding box center [0, 0] width 0 height 0
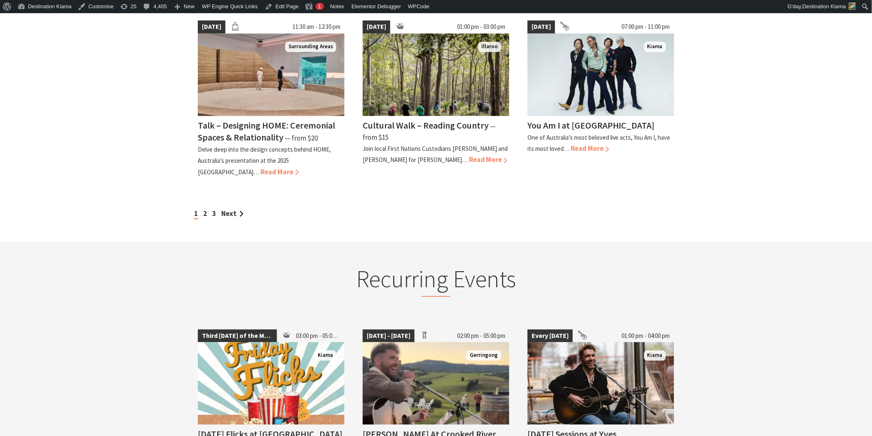
scroll to position [778, 0]
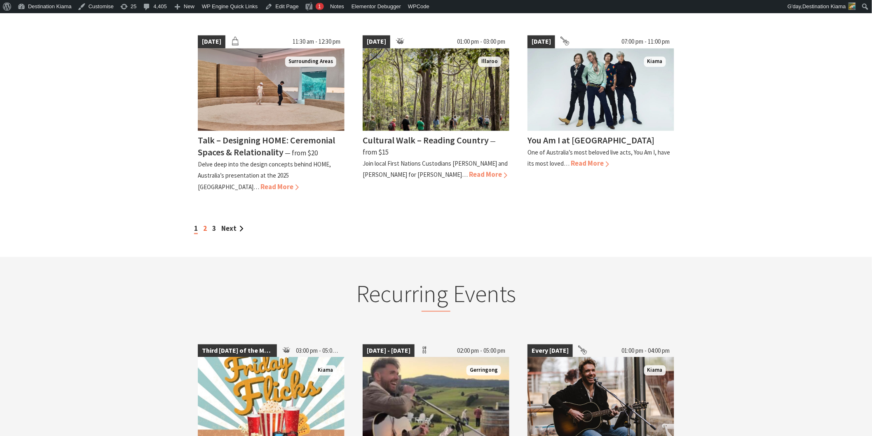
click at [205, 224] on link "2" at bounding box center [205, 228] width 4 height 9
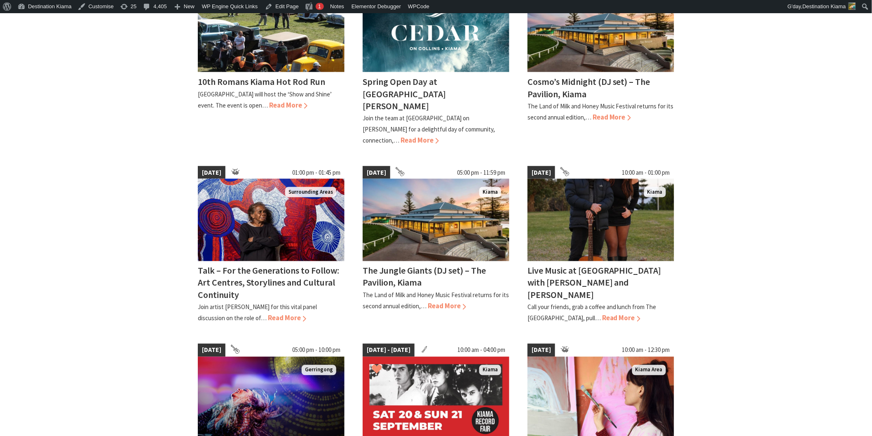
scroll to position [549, 0]
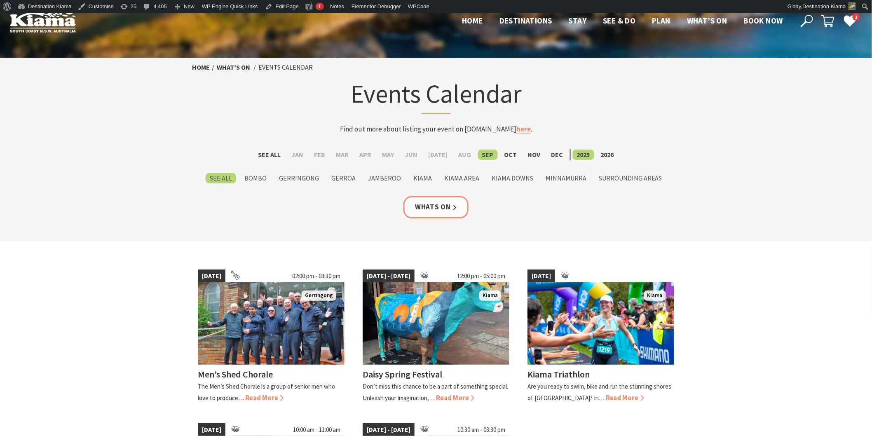
click at [804, 19] on icon at bounding box center [807, 21] width 12 height 12
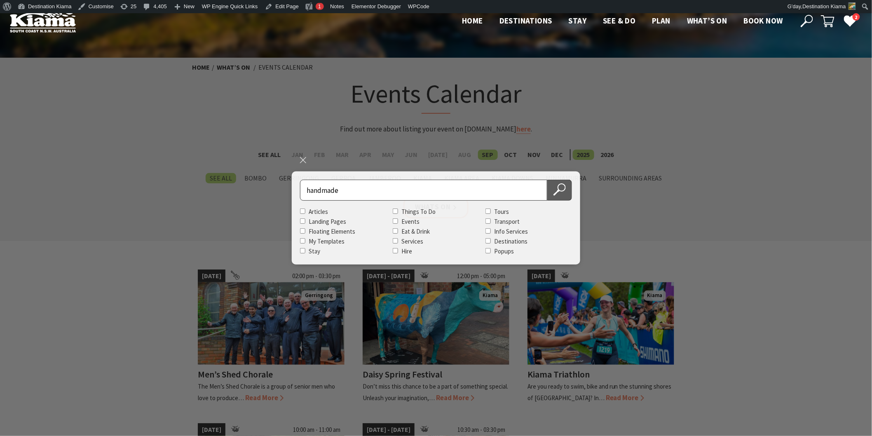
type input "handmade"
click at [557, 190] on icon at bounding box center [559, 189] width 12 height 12
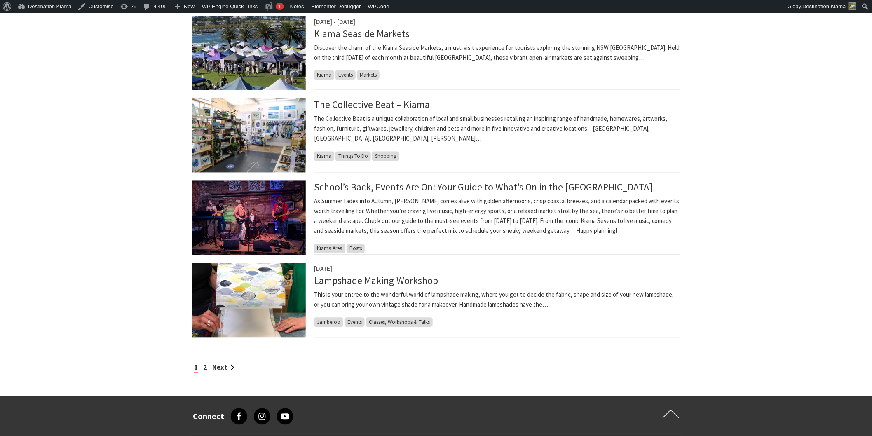
scroll to position [595, 0]
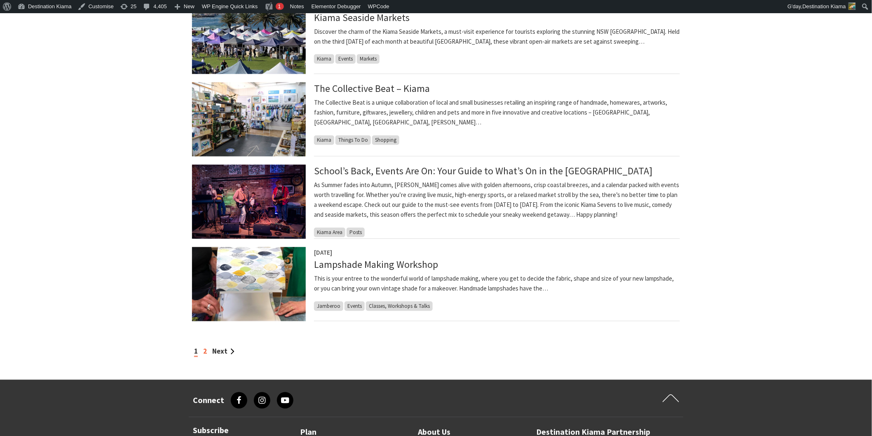
click at [206, 354] on link "2" at bounding box center [205, 351] width 4 height 9
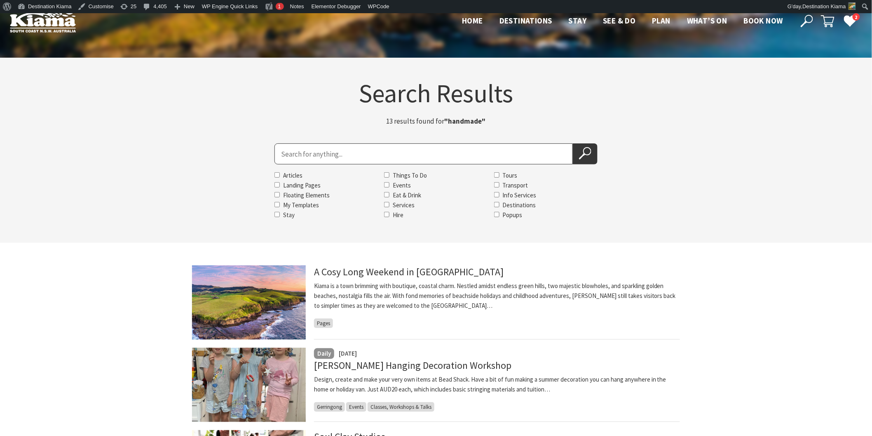
click at [302, 147] on input "Search for" at bounding box center [423, 153] width 298 height 21
type input "men's"
click at [578, 155] on button "Search Now" at bounding box center [585, 153] width 25 height 21
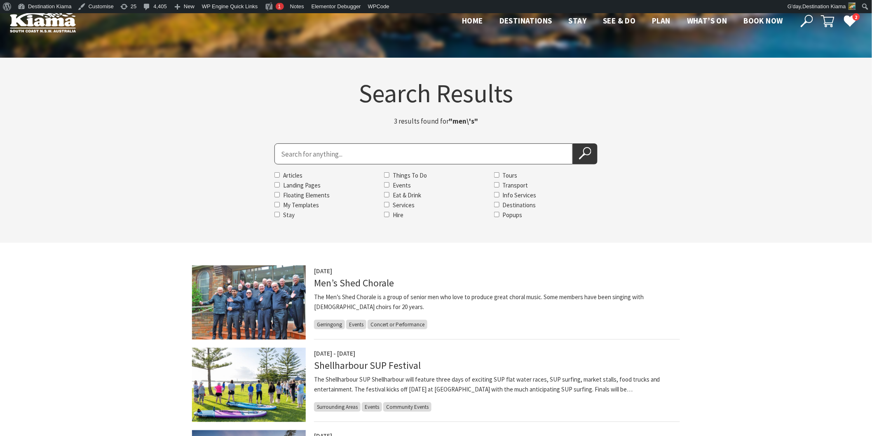
click at [282, 157] on input "Search for" at bounding box center [423, 153] width 298 height 21
type input "handmade"
click at [576, 155] on button "Search Now" at bounding box center [585, 153] width 25 height 21
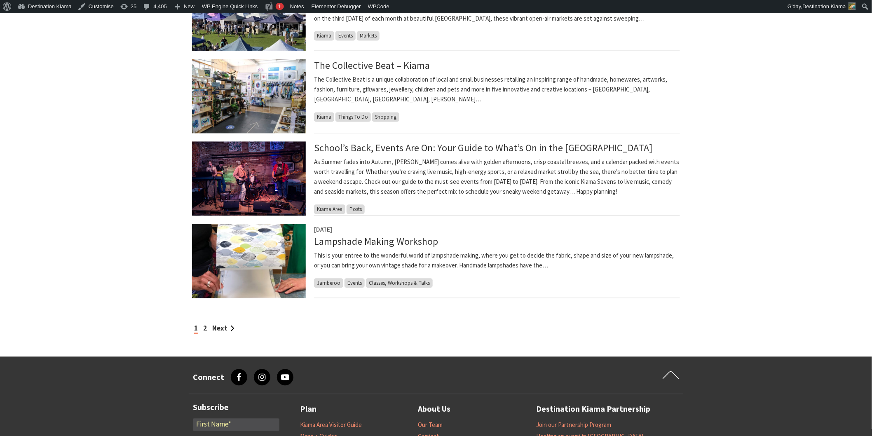
scroll to position [641, 0]
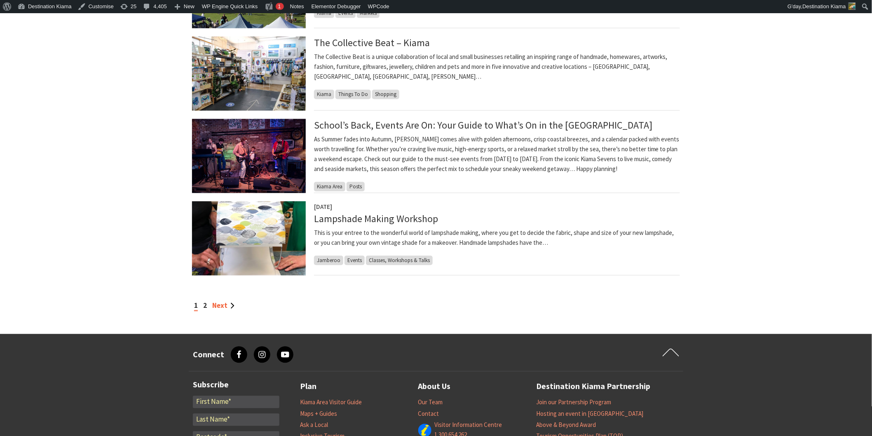
click at [213, 307] on link "Next" at bounding box center [223, 305] width 22 height 9
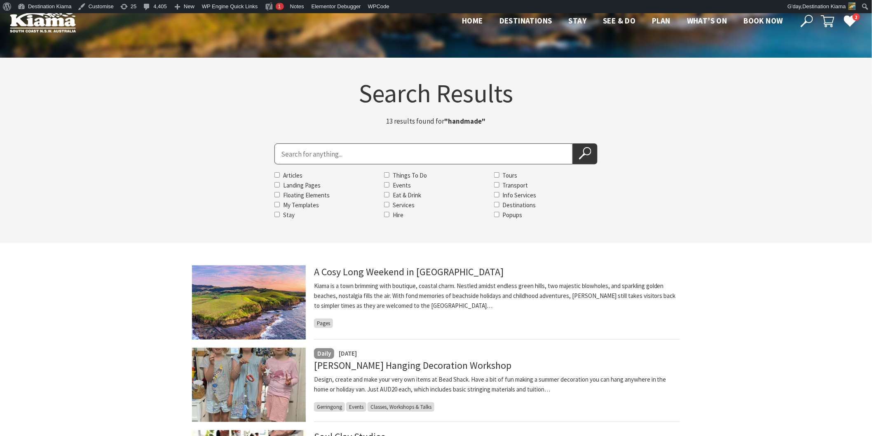
click at [305, 147] on input "Search for" at bounding box center [423, 153] width 298 height 21
type input "fibre"
click at [576, 151] on button "Search Now" at bounding box center [585, 153] width 25 height 21
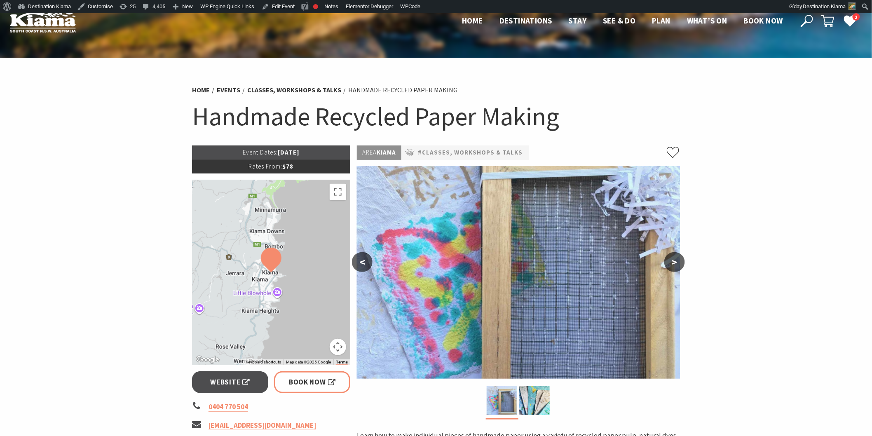
click at [812, 21] on use at bounding box center [807, 21] width 12 height 12
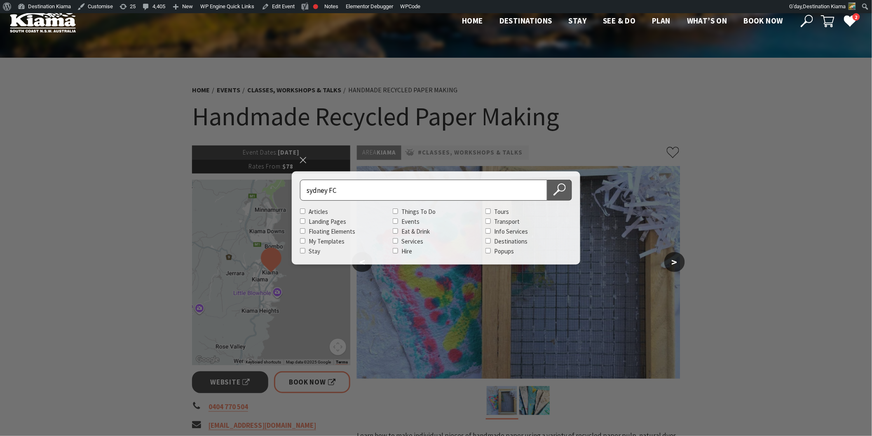
type input "sydney FC"
click at [565, 184] on icon at bounding box center [559, 189] width 12 height 12
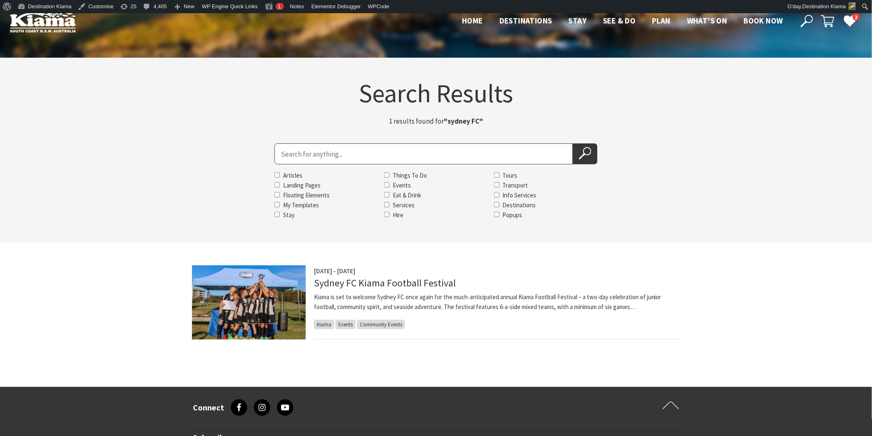
click at [281, 154] on input "Search for" at bounding box center [423, 153] width 298 height 21
type input "kiama triathlon"
click at [592, 154] on button "Search Now" at bounding box center [585, 153] width 25 height 21
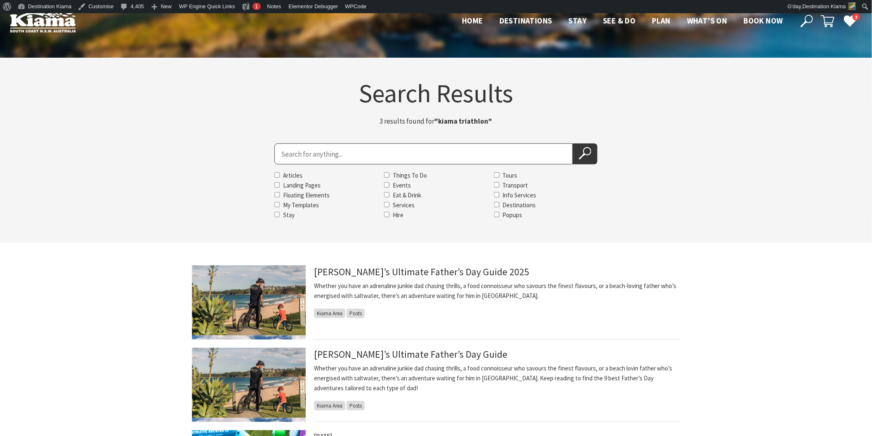
click at [282, 155] on input "Search for" at bounding box center [423, 153] width 298 height 21
type input "sunday sessions"
click at [573, 143] on button "Search Now" at bounding box center [585, 153] width 25 height 21
click at [578, 151] on button "Search Now" at bounding box center [585, 153] width 25 height 21
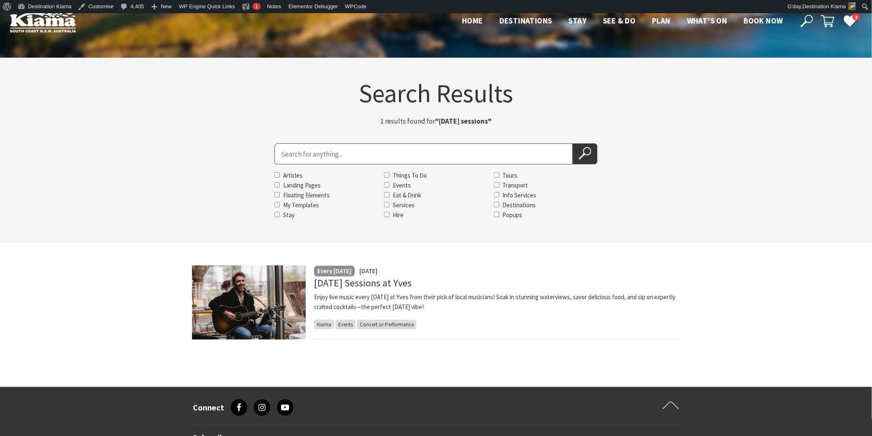
click at [280, 153] on input "Search for" at bounding box center [423, 153] width 298 height 21
type input "daisy spring"
click at [588, 150] on icon at bounding box center [585, 153] width 12 height 12
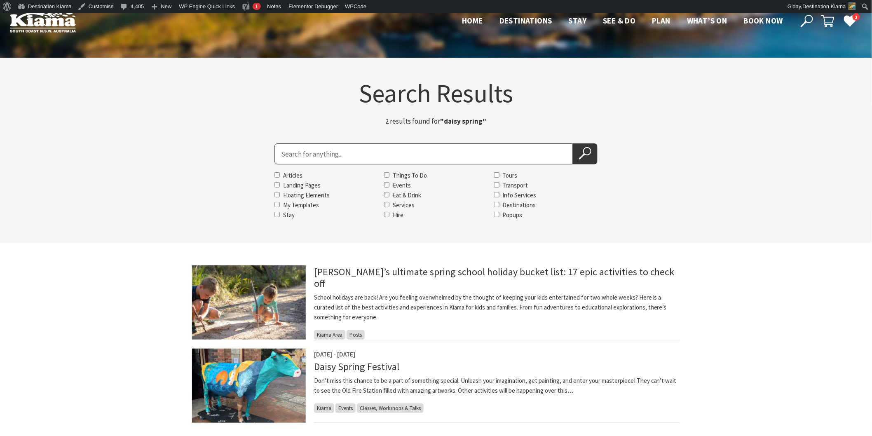
click at [286, 155] on input "Search for" at bounding box center [423, 153] width 298 height 21
type input "[PERSON_NAME]"
click at [573, 143] on button "Search Now" at bounding box center [585, 153] width 25 height 21
click at [582, 148] on icon at bounding box center [585, 153] width 12 height 12
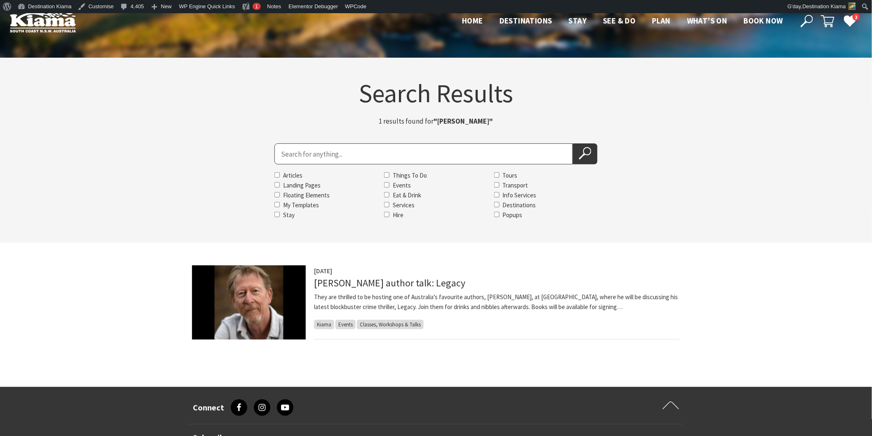
click at [281, 153] on input "Search for" at bounding box center [423, 153] width 298 height 21
type input "Frenzal"
click at [590, 153] on use at bounding box center [584, 153] width 12 height 12
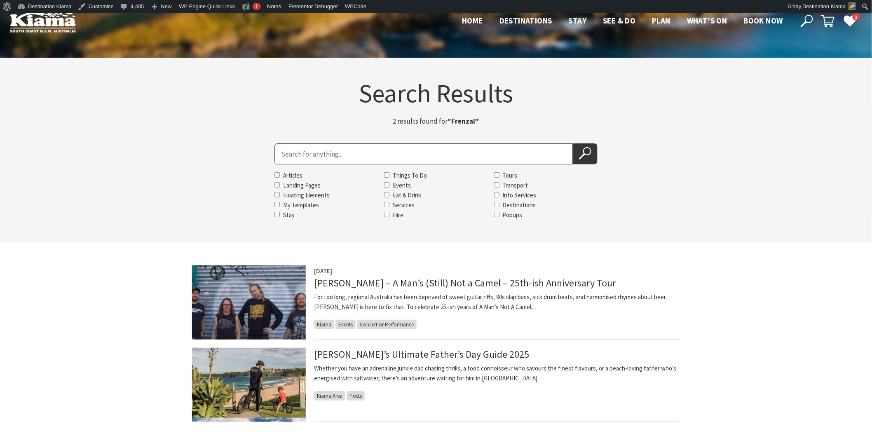
click at [286, 155] on input "Search for" at bounding box center [423, 153] width 298 height 21
type input "fibre art"
click at [573, 143] on button "Search Now" at bounding box center [585, 153] width 25 height 21
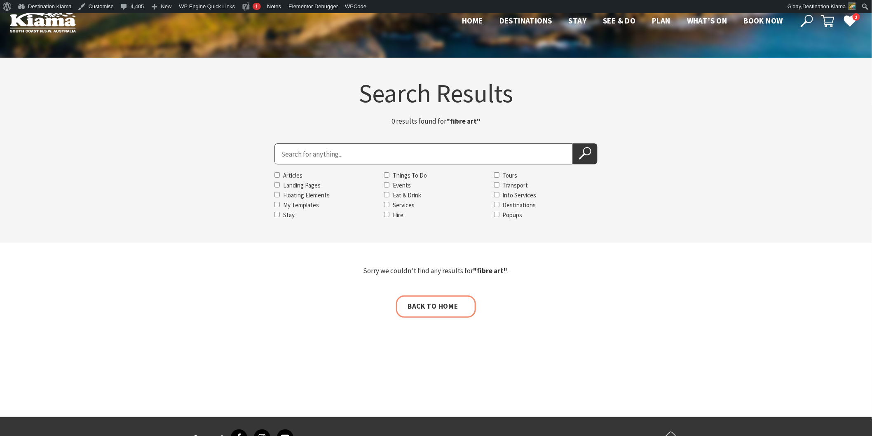
click at [296, 155] on input "Search for" at bounding box center [423, 153] width 298 height 21
type input "fibre"
click at [580, 152] on icon at bounding box center [585, 153] width 12 height 12
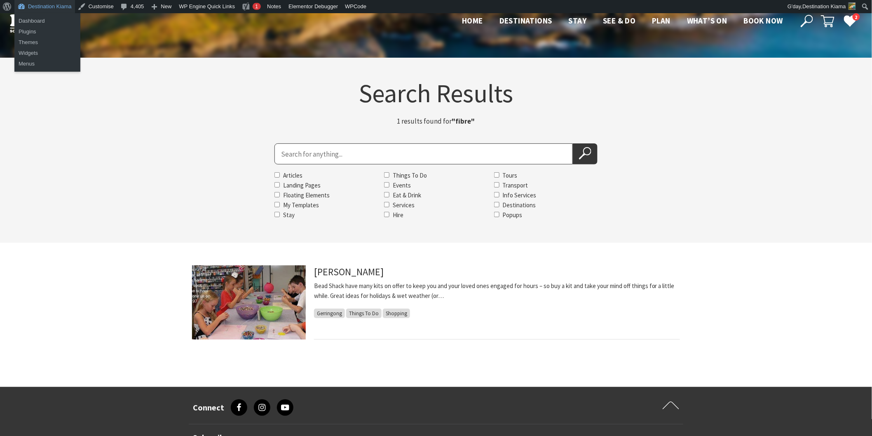
click at [25, 5] on link "Destination Kiama" at bounding box center [44, 6] width 61 height 13
click at [25, 22] on link "Dashboard" at bounding box center [47, 21] width 66 height 11
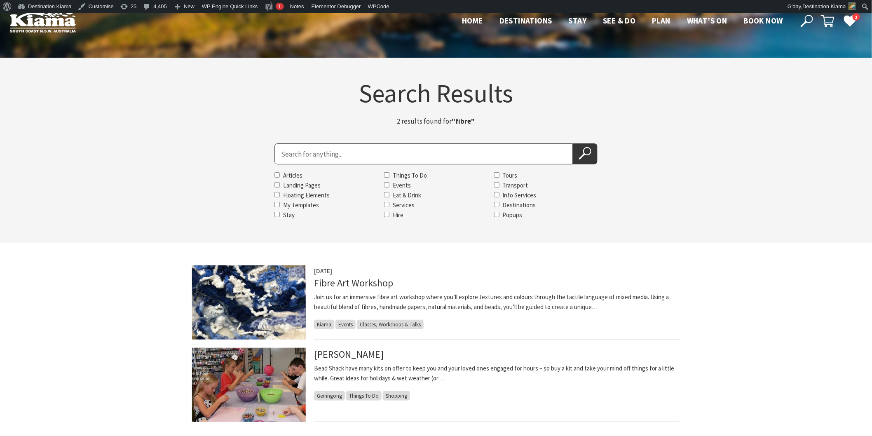
click at [281, 158] on input "Search for" at bounding box center [423, 153] width 298 height 21
type input "digital illustration"
click at [579, 152] on icon at bounding box center [585, 153] width 12 height 12
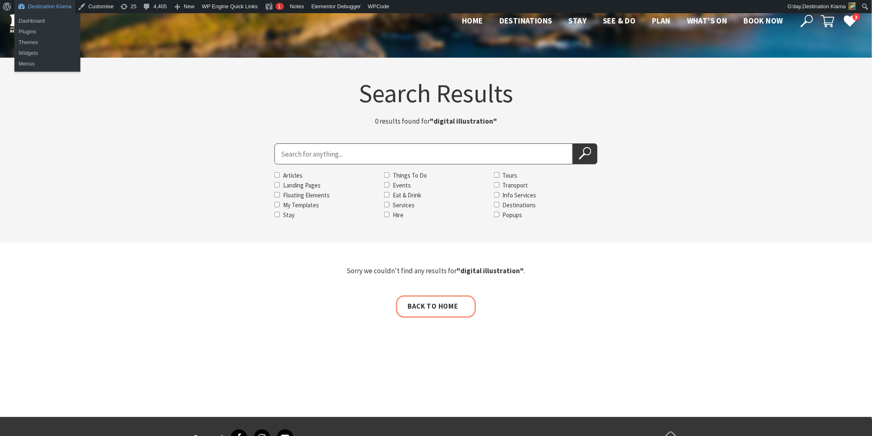
click at [47, 6] on link "Destination Kiama" at bounding box center [44, 6] width 61 height 13
click at [41, 18] on link "Dashboard" at bounding box center [47, 21] width 66 height 11
click at [27, 19] on link "Dashboard" at bounding box center [47, 21] width 66 height 11
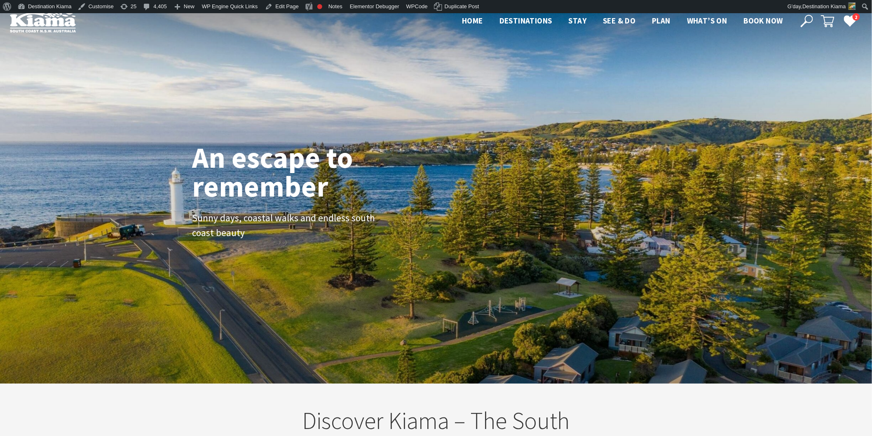
scroll to position [143, 880]
click at [802, 19] on icon at bounding box center [807, 21] width 12 height 12
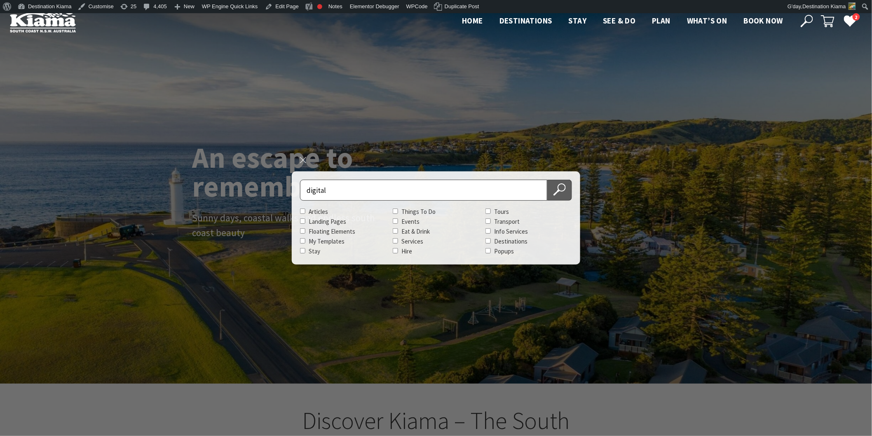
type input "digital"
click at [567, 186] on button "Search Now" at bounding box center [559, 190] width 25 height 21
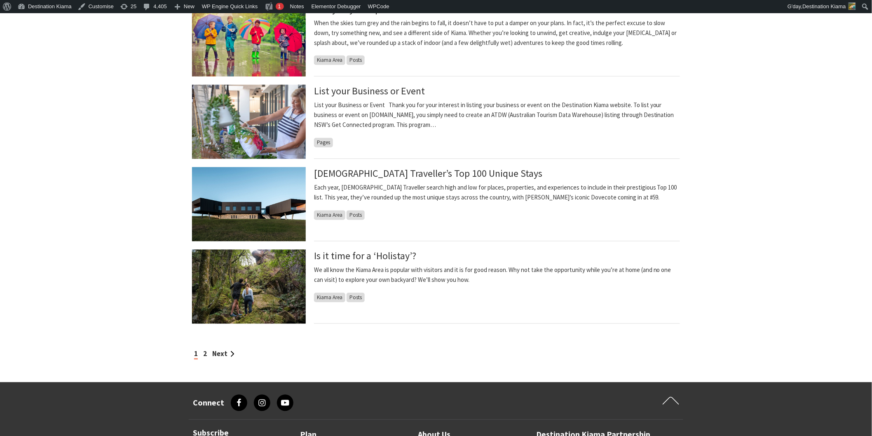
scroll to position [595, 0]
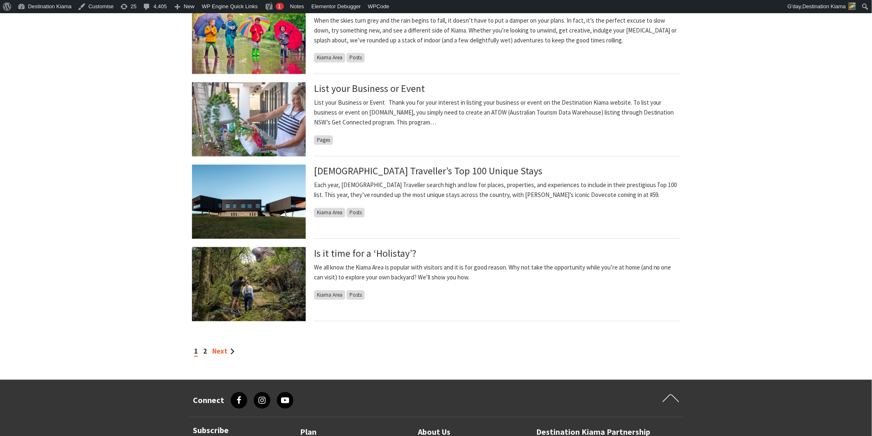
click at [213, 351] on link "Next" at bounding box center [223, 351] width 22 height 9
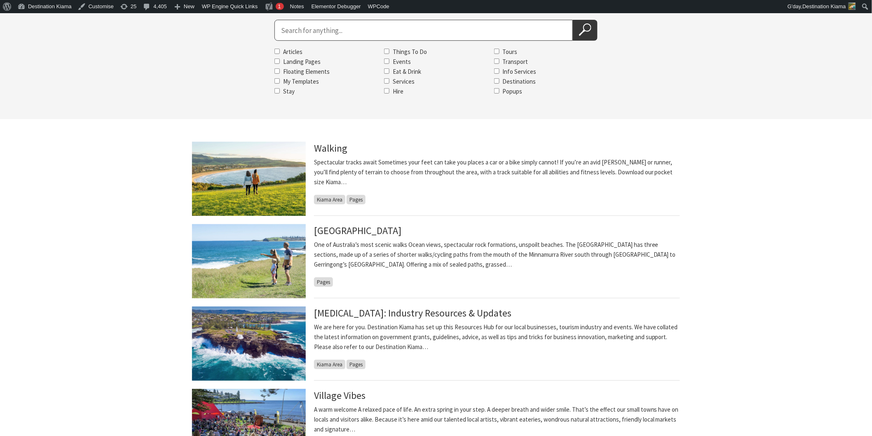
scroll to position [91, 0]
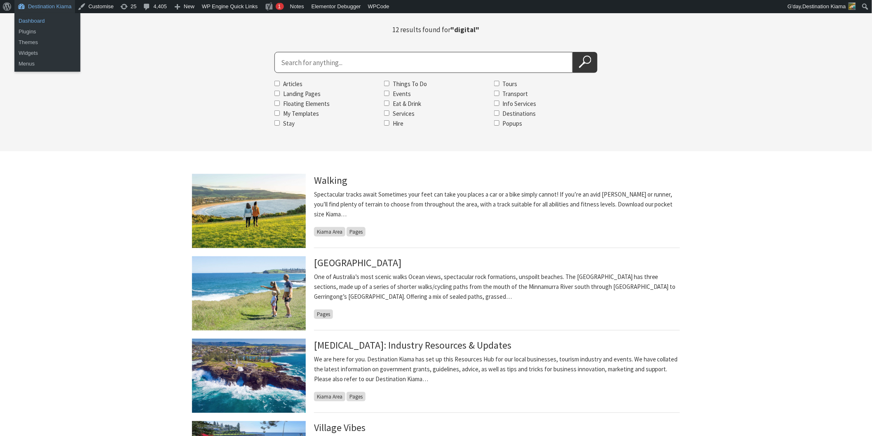
click at [35, 25] on link "Dashboard" at bounding box center [47, 21] width 66 height 11
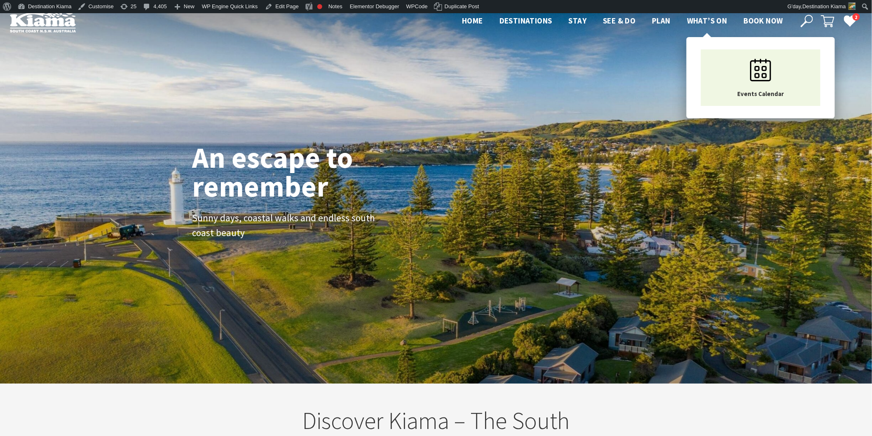
scroll to position [138, 880]
click at [702, 24] on span "What’s On" at bounding box center [707, 21] width 40 height 10
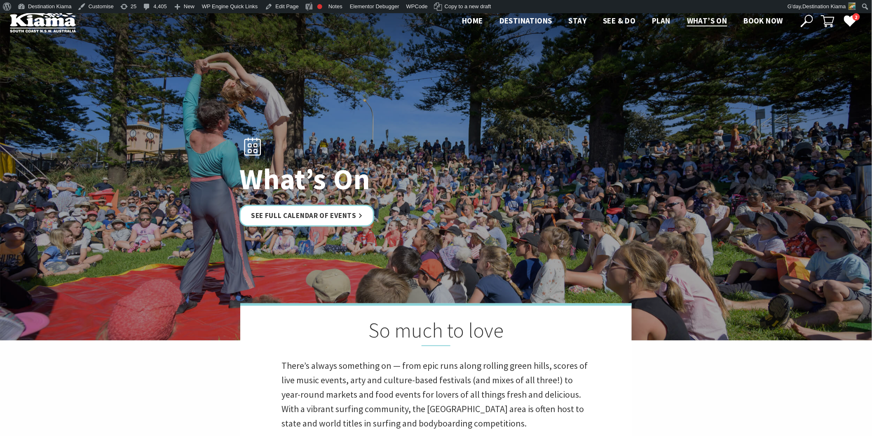
click at [802, 16] on icon at bounding box center [807, 21] width 12 height 12
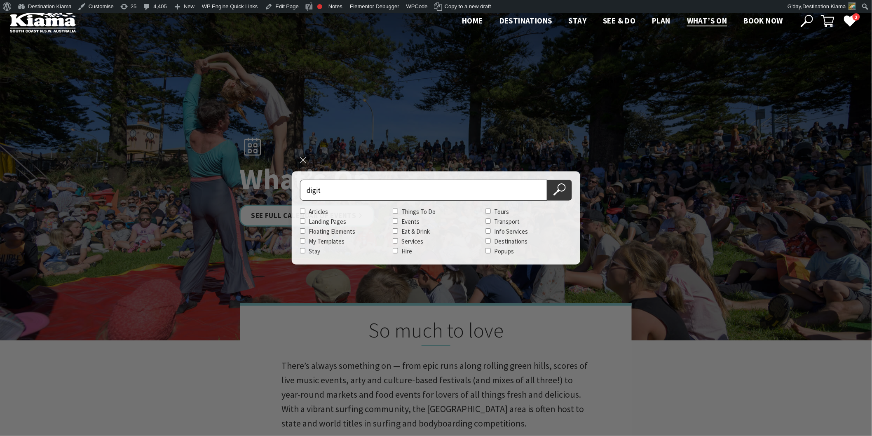
type input "digit"
click at [547, 180] on button "Search Now" at bounding box center [559, 190] width 25 height 21
click at [559, 190] on icon at bounding box center [559, 189] width 12 height 12
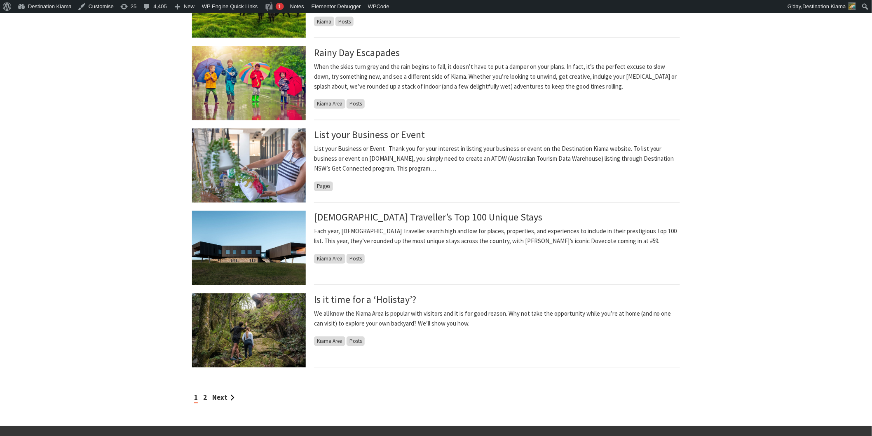
scroll to position [595, 0]
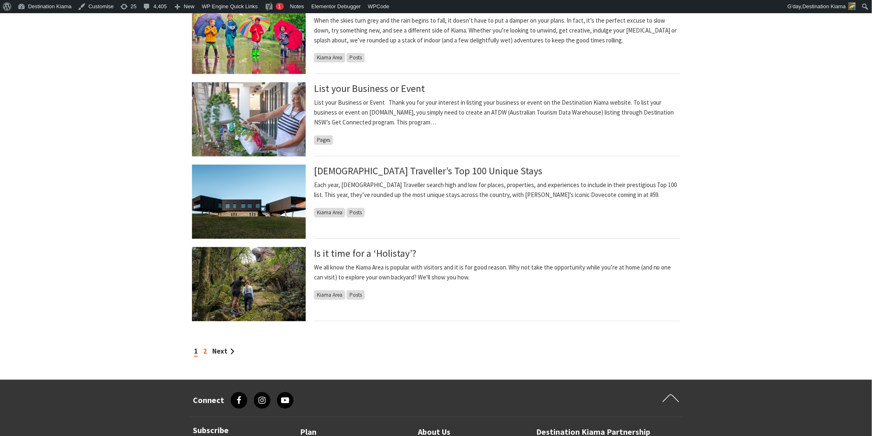
click at [205, 352] on link "2" at bounding box center [205, 351] width 4 height 9
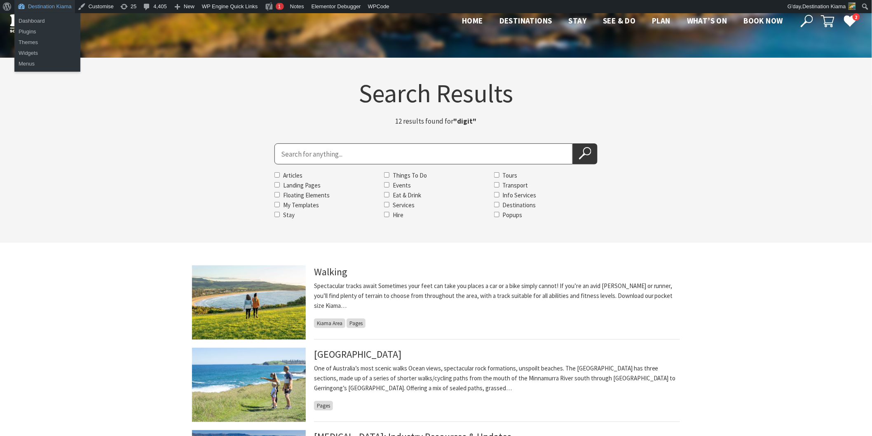
click at [35, 5] on link "Destination Kiama" at bounding box center [44, 6] width 61 height 13
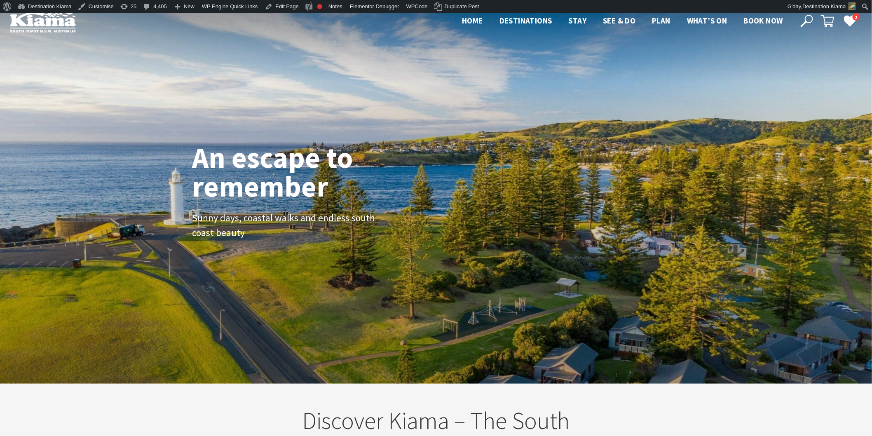
scroll to position [139, 880]
click at [807, 22] on use at bounding box center [807, 21] width 12 height 12
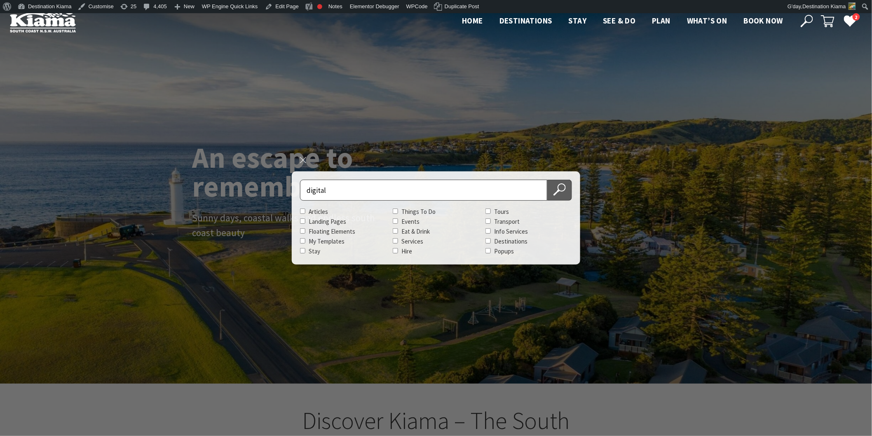
type input "digital"
click at [563, 191] on use at bounding box center [559, 189] width 12 height 12
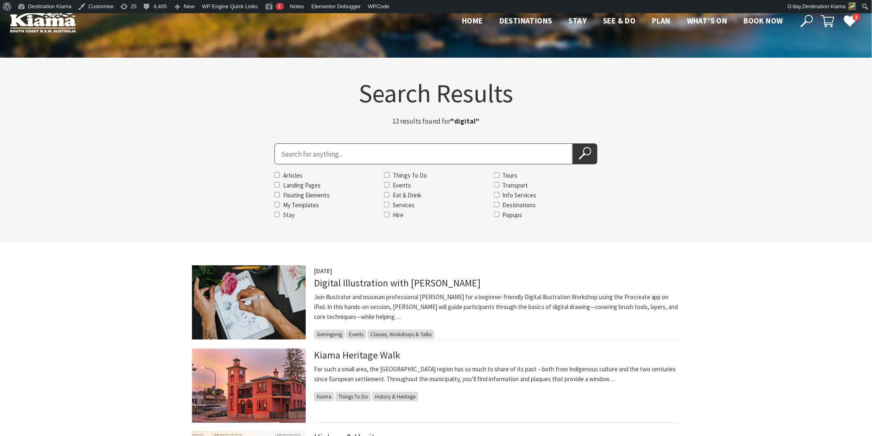
click at [297, 159] on input "Search for" at bounding box center [423, 153] width 298 height 21
type input "The Social"
click at [573, 143] on button "Search Now" at bounding box center [585, 153] width 25 height 21
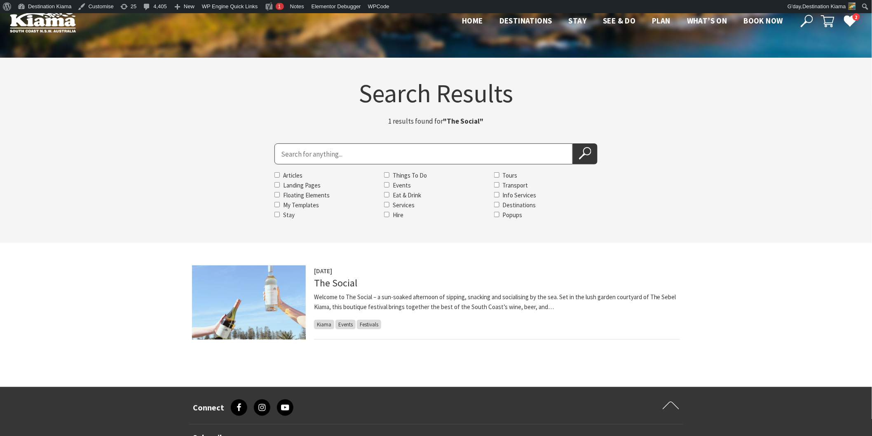
click at [287, 157] on input "Search for" at bounding box center [423, 153] width 298 height 21
type input "kiama woodcraft"
click at [586, 158] on icon at bounding box center [585, 153] width 12 height 12
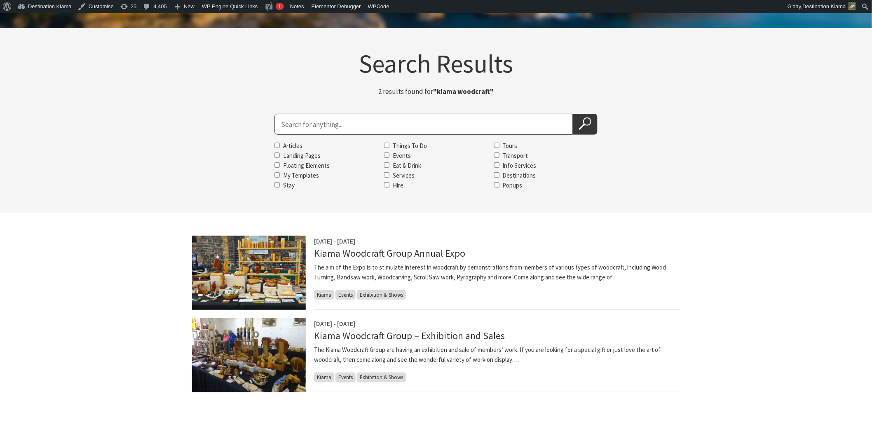
scroll to position [46, 0]
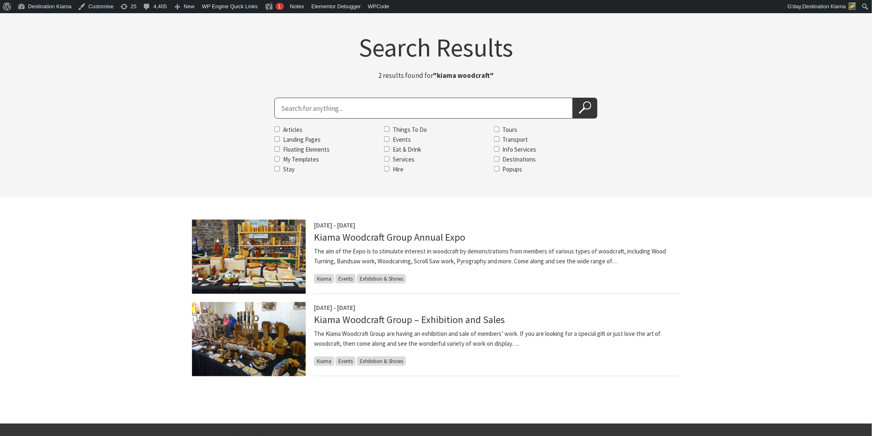
click at [277, 108] on input "Search for" at bounding box center [423, 108] width 298 height 21
type input "all you can make"
click at [589, 108] on icon at bounding box center [585, 107] width 12 height 12
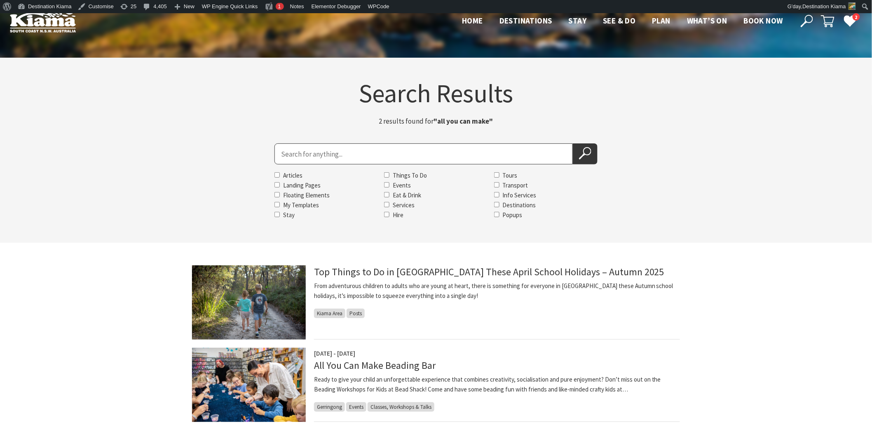
click at [300, 153] on input "Search for" at bounding box center [423, 153] width 298 height 21
type input "spanish and latin"
click at [590, 157] on icon at bounding box center [585, 153] width 12 height 12
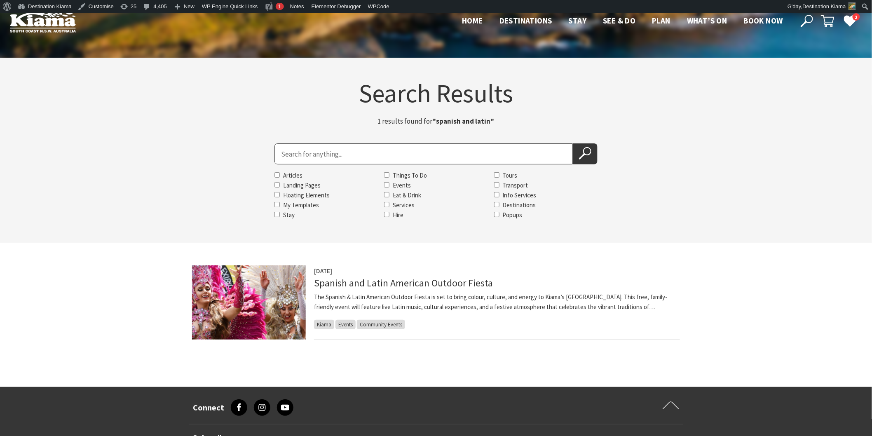
click at [303, 155] on input "Search for" at bounding box center [423, 153] width 298 height 21
type input "festival of the choirs"
click at [573, 143] on button "Search Now" at bounding box center [585, 153] width 25 height 21
click at [584, 155] on icon at bounding box center [585, 153] width 12 height 12
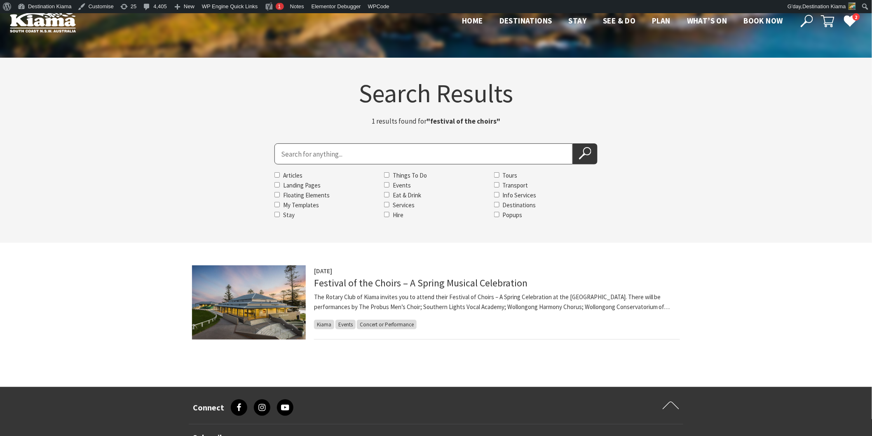
click at [300, 153] on input "Search for" at bounding box center [423, 153] width 298 height 21
type input "kiama picnic train"
click at [573, 143] on button "Search Now" at bounding box center [585, 153] width 25 height 21
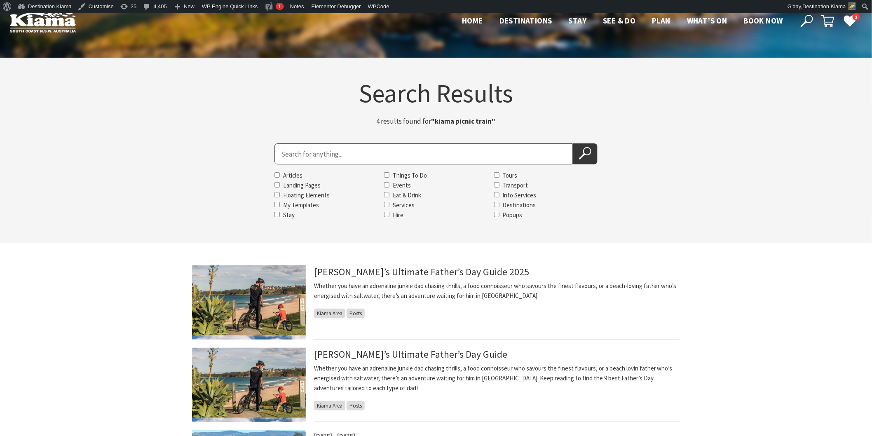
click at [310, 155] on input "Search for" at bounding box center [423, 153] width 298 height 21
type input "jamberoo car show"
click at [590, 158] on icon at bounding box center [585, 153] width 12 height 12
click at [592, 148] on button "Search Now" at bounding box center [585, 153] width 25 height 21
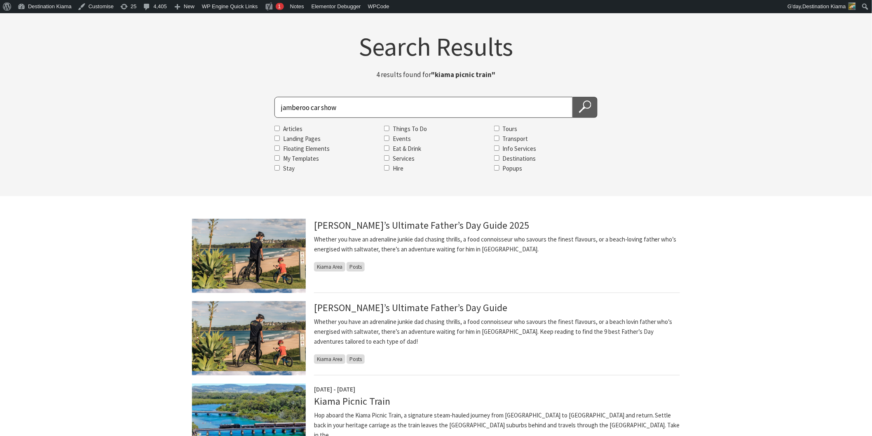
scroll to position [46, 0]
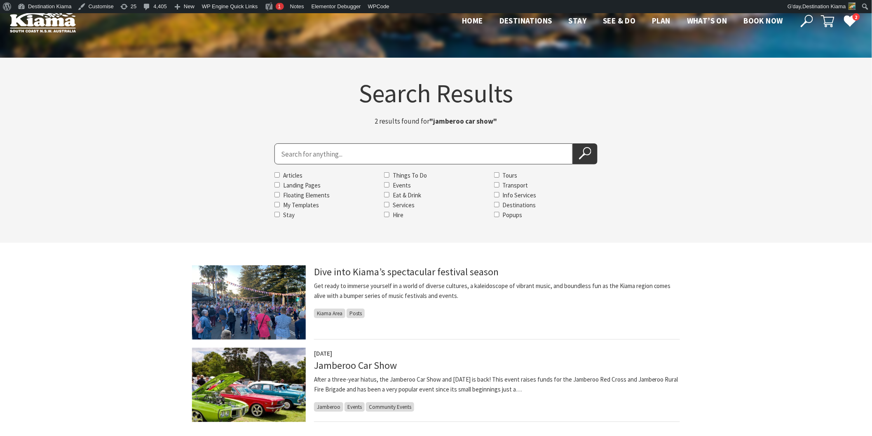
click at [290, 155] on input "Search for" at bounding box center [423, 153] width 298 height 21
type input "botanical"
click at [580, 152] on icon at bounding box center [585, 153] width 12 height 12
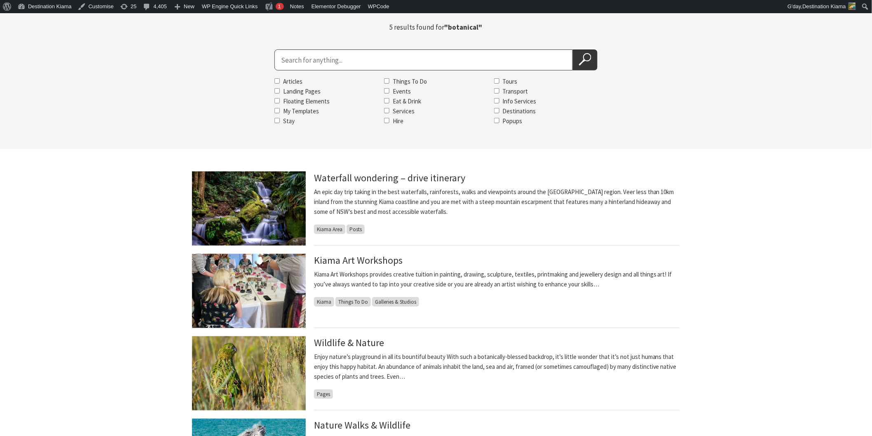
scroll to position [46, 0]
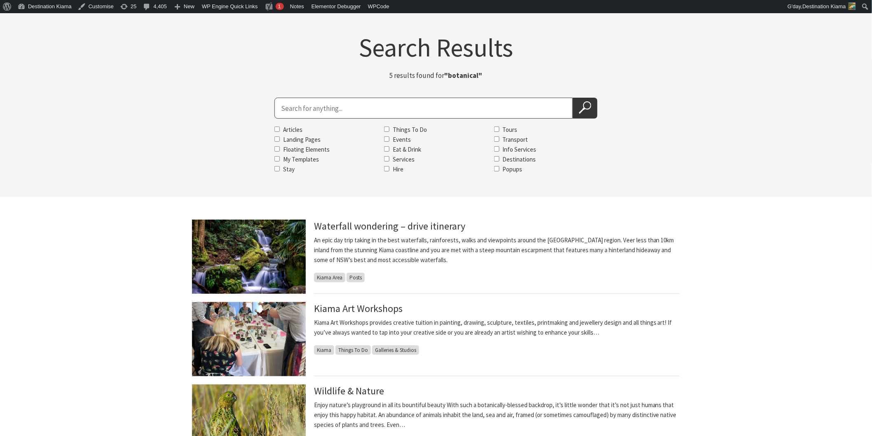
click at [305, 109] on input "Search for" at bounding box center [423, 108] width 298 height 21
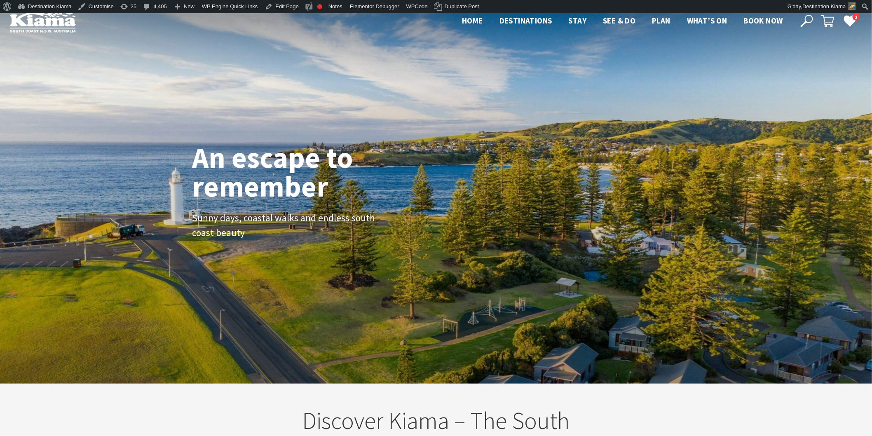
scroll to position [143, 880]
click at [808, 23] on icon at bounding box center [807, 21] width 12 height 12
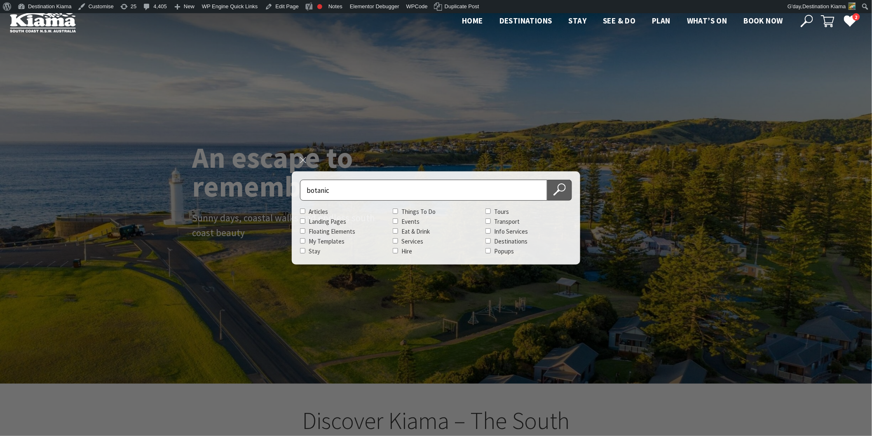
type input "botanic"
click at [557, 187] on icon at bounding box center [559, 189] width 12 height 12
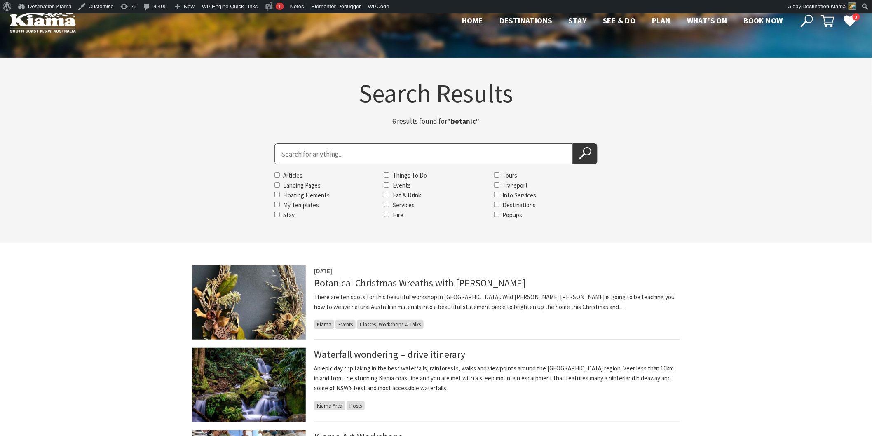
click at [303, 151] on input "Search for" at bounding box center [423, 153] width 298 height 21
type input "thirsty merc"
click at [580, 155] on icon at bounding box center [585, 153] width 12 height 12
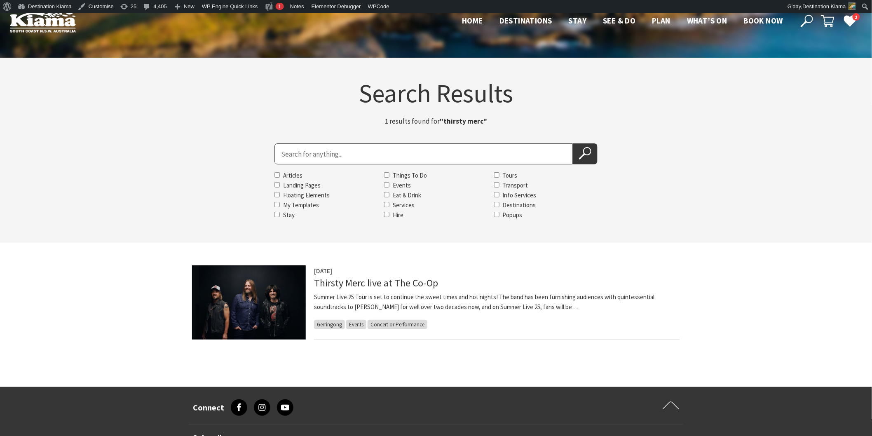
click at [289, 159] on input "Search for" at bounding box center [423, 153] width 298 height 21
type input "[PERSON_NAME]"
click at [573, 143] on button "Search Now" at bounding box center [585, 153] width 25 height 21
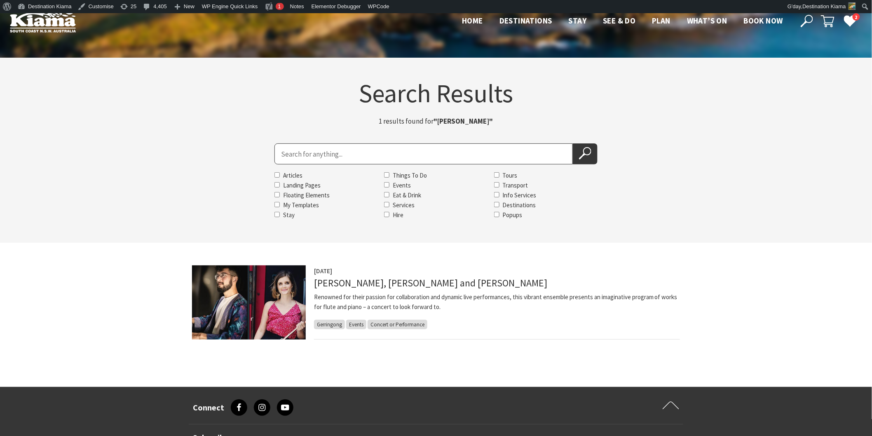
click at [286, 153] on input "Search for" at bounding box center [423, 153] width 298 height 21
type input "changing tides"
click at [573, 143] on button "Search Now" at bounding box center [585, 153] width 25 height 21
click at [590, 149] on use at bounding box center [584, 153] width 12 height 12
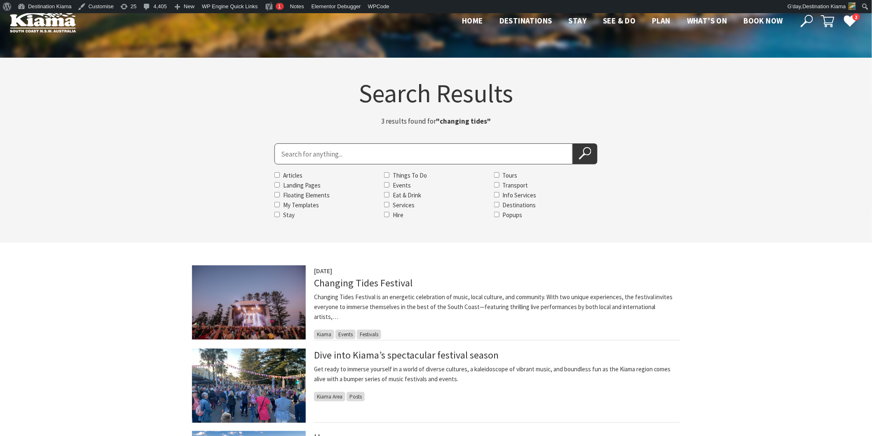
click at [307, 159] on input "Search for" at bounding box center [423, 153] width 298 height 21
type input "the Kazador"
click at [582, 157] on use at bounding box center [584, 153] width 12 height 12
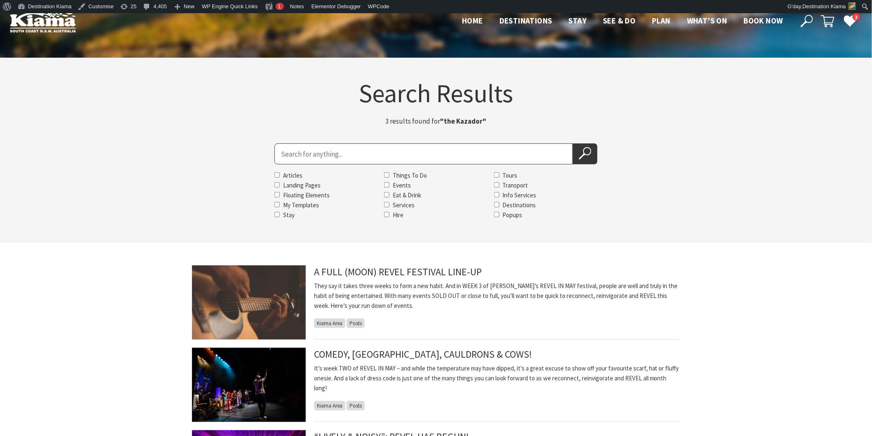
click at [299, 157] on input "Search for" at bounding box center [423, 153] width 298 height 21
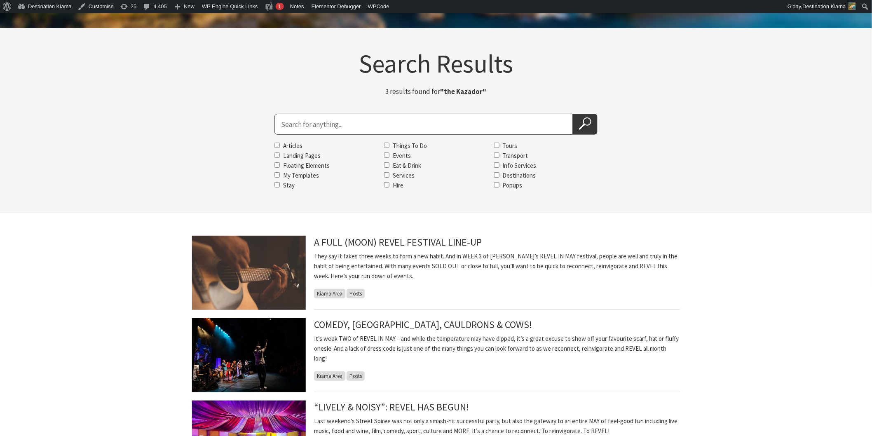
scroll to position [46, 0]
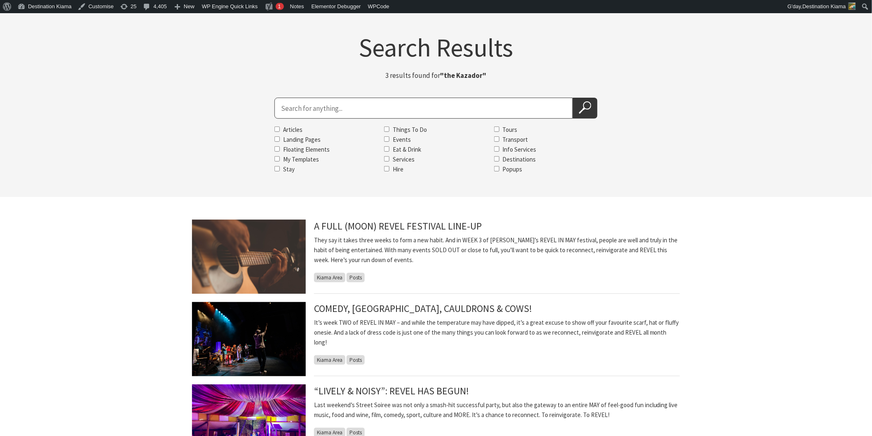
click at [307, 103] on input "Search for" at bounding box center [423, 108] width 298 height 21
type input "jamberoo village market"
click at [578, 111] on button "Search Now" at bounding box center [585, 108] width 25 height 21
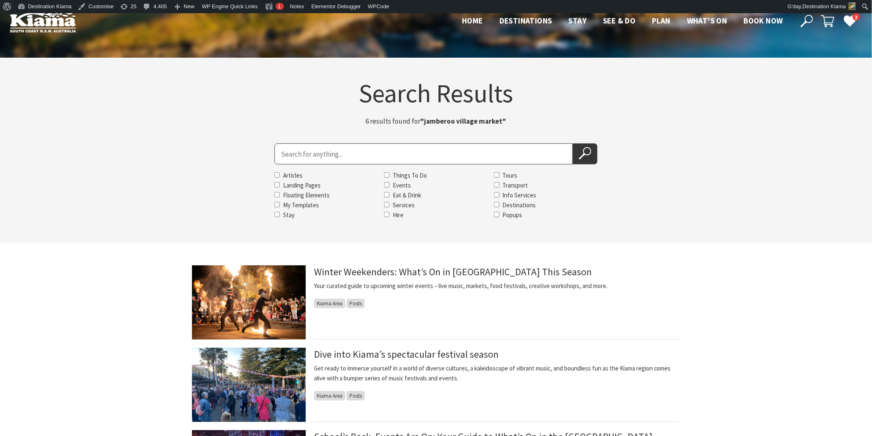
click at [295, 154] on input "Search for" at bounding box center [423, 153] width 298 height 21
type input "the angels"
click at [583, 149] on icon at bounding box center [585, 153] width 12 height 12
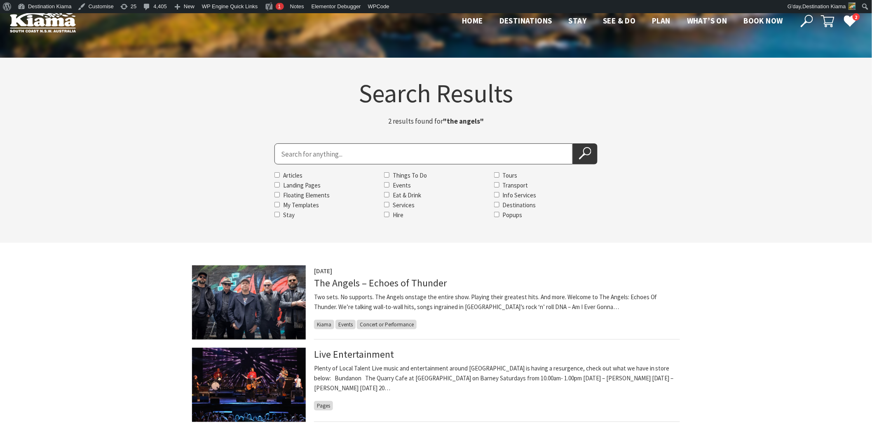
click at [325, 146] on input "Search for" at bounding box center [423, 153] width 298 height 21
type input "starshine"
click at [579, 151] on icon at bounding box center [585, 153] width 12 height 12
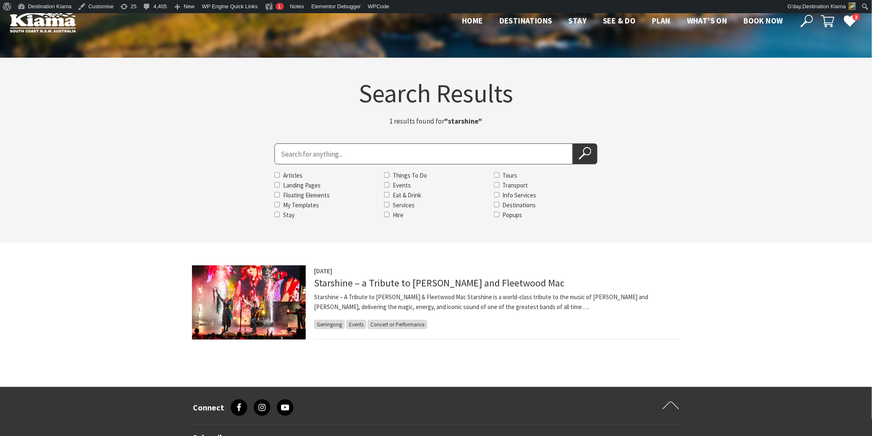
click at [299, 153] on input "Search for" at bounding box center [423, 153] width 298 height 21
type input "rekindled"
click at [580, 153] on icon at bounding box center [585, 153] width 12 height 12
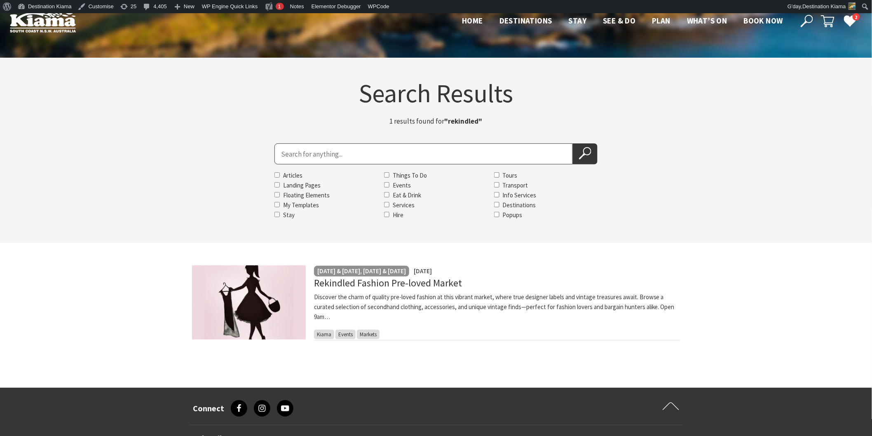
click at [295, 155] on input "Search for" at bounding box center [423, 153] width 298 height 21
type input "jason invernon"
click at [580, 154] on icon at bounding box center [585, 153] width 12 height 12
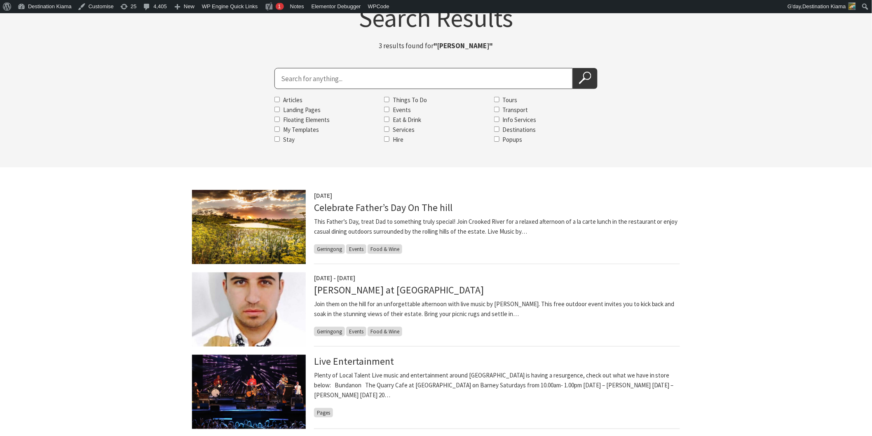
scroll to position [91, 0]
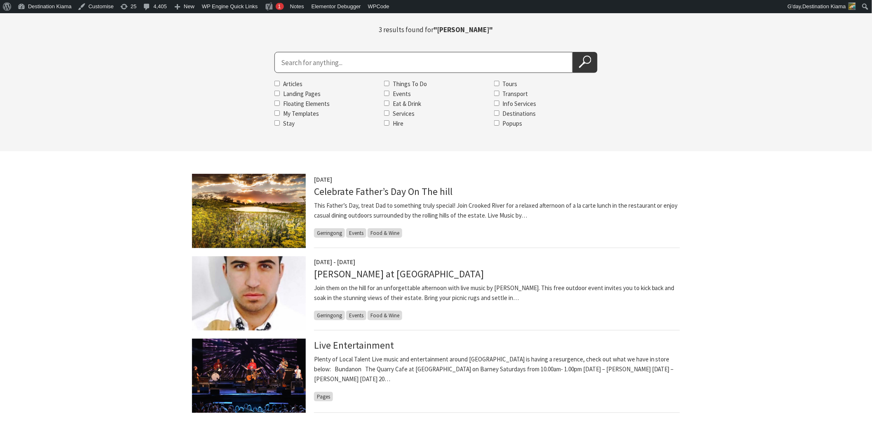
click at [310, 63] on input "Search for" at bounding box center [423, 62] width 298 height 21
type input "Trom"
click at [588, 61] on icon at bounding box center [585, 62] width 12 height 12
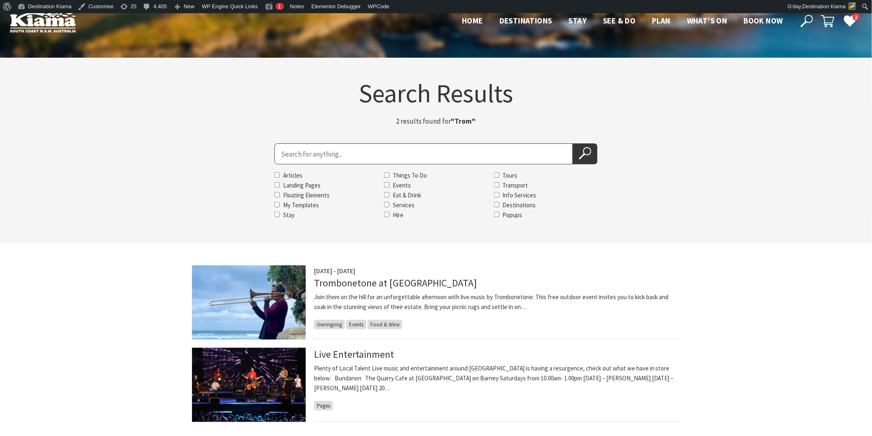
click at [294, 153] on input "Search for" at bounding box center [423, 153] width 298 height 21
type input "the barstool"
click at [573, 143] on button "Search Now" at bounding box center [585, 153] width 25 height 21
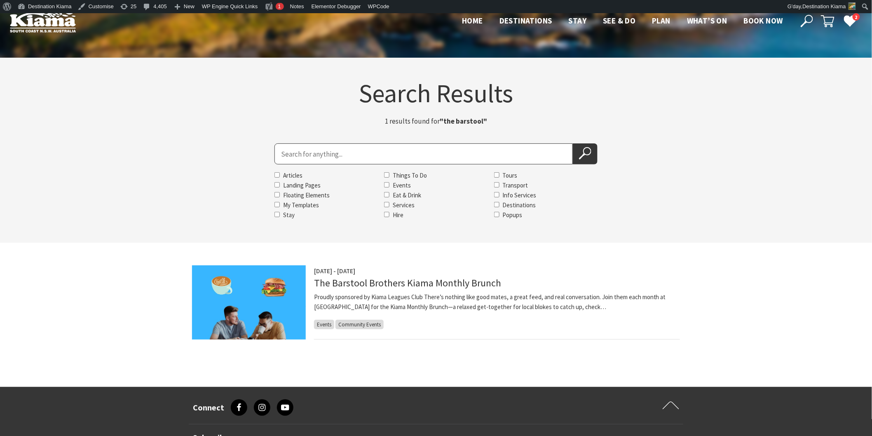
click at [296, 147] on input "Search for" at bounding box center [423, 153] width 298 height 21
type input "friday night clay date"
click at [573, 143] on button "Search Now" at bounding box center [585, 153] width 25 height 21
click at [580, 157] on icon at bounding box center [585, 153] width 12 height 12
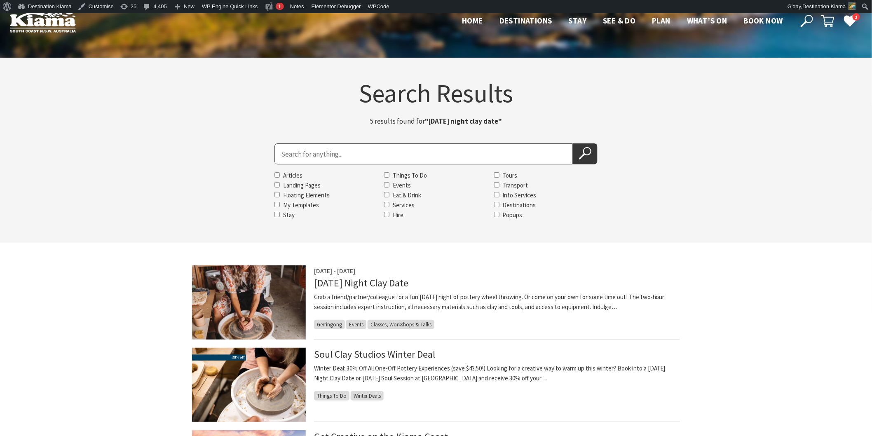
click at [288, 154] on input "Search for" at bounding box center [423, 153] width 298 height 21
type input "[PERSON_NAME]"
click at [588, 158] on icon at bounding box center [585, 153] width 12 height 12
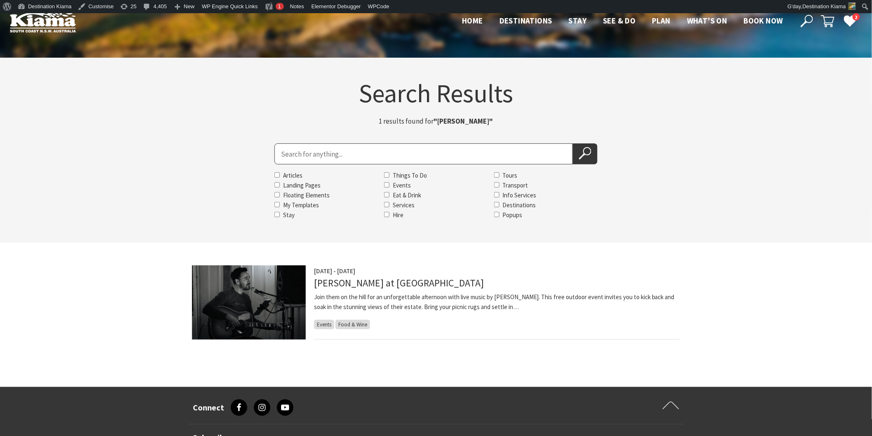
click at [297, 155] on input "Search for" at bounding box center [423, 153] width 298 height 21
type input "pottery wheelthrowing"
click at [586, 146] on button "Search Now" at bounding box center [585, 153] width 25 height 21
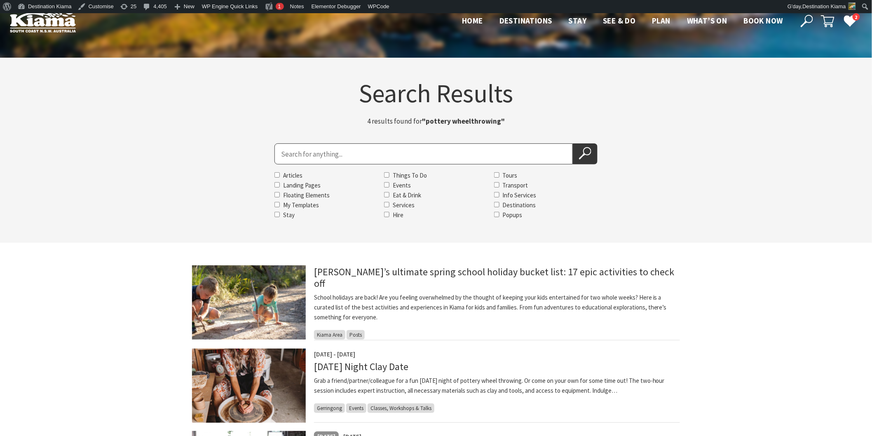
click at [289, 155] on input "Search for" at bounding box center [423, 153] width 298 height 21
type input "kay proudlove"
click at [581, 155] on icon at bounding box center [585, 153] width 12 height 12
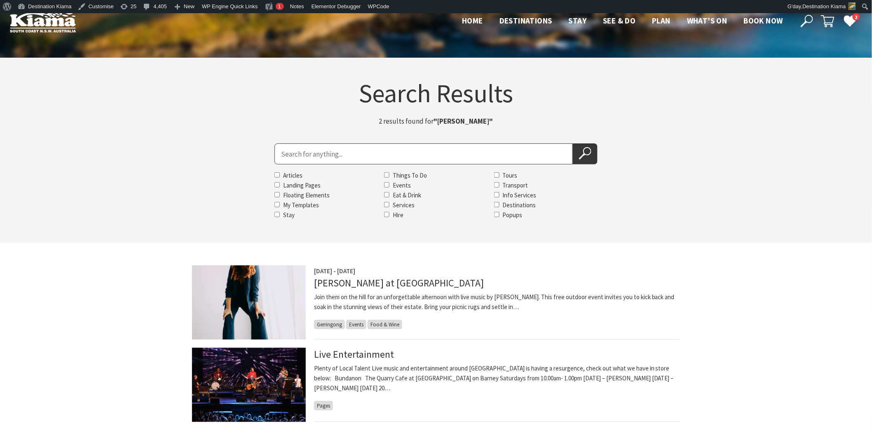
click at [309, 158] on input "Search for" at bounding box center [423, 153] width 298 height 21
type input "mecure gerringong"
click at [583, 152] on use at bounding box center [584, 153] width 12 height 12
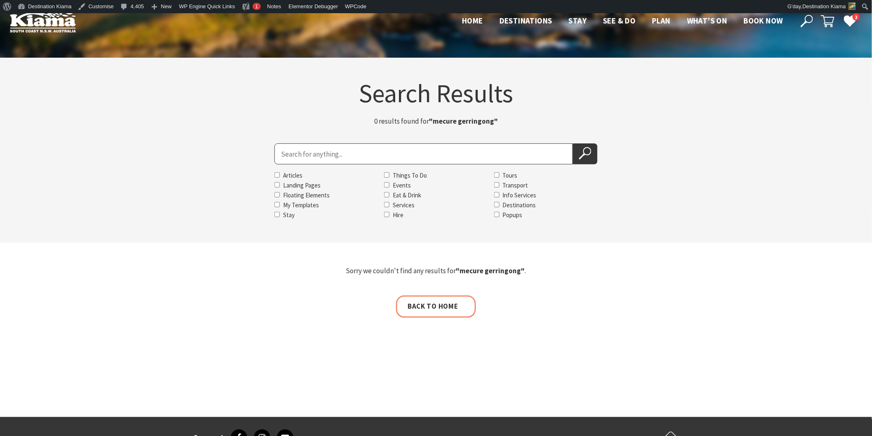
click at [303, 154] on input "Search for" at bounding box center [423, 153] width 298 height 21
type input "mecure gerringong"
click at [573, 143] on button "Search Now" at bounding box center [585, 153] width 25 height 21
click at [590, 157] on icon at bounding box center [585, 153] width 12 height 12
click at [295, 159] on input "Search for" at bounding box center [423, 153] width 298 height 21
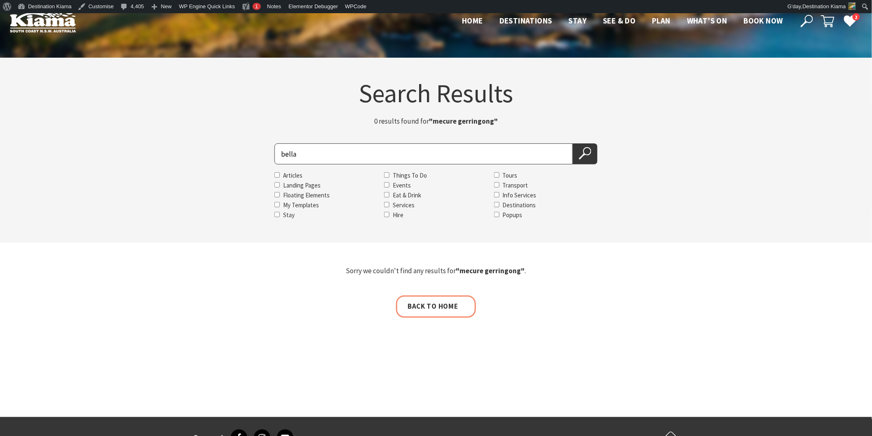
type input "bella"
click at [573, 143] on button "Search Now" at bounding box center [585, 153] width 25 height 21
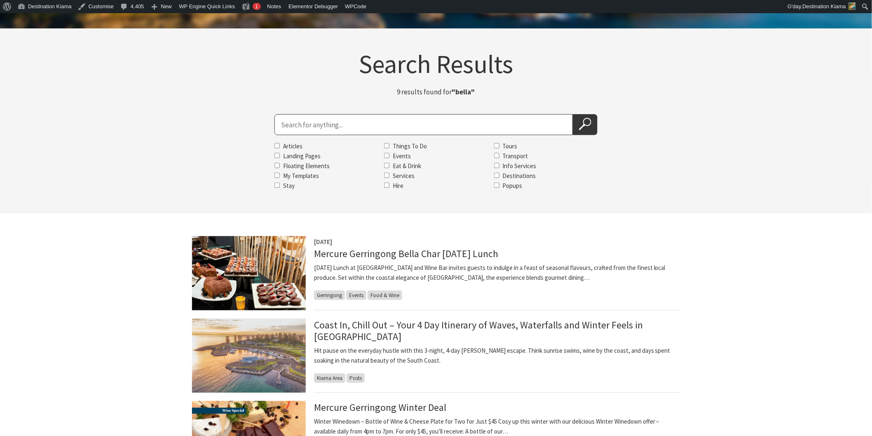
scroll to position [46, 0]
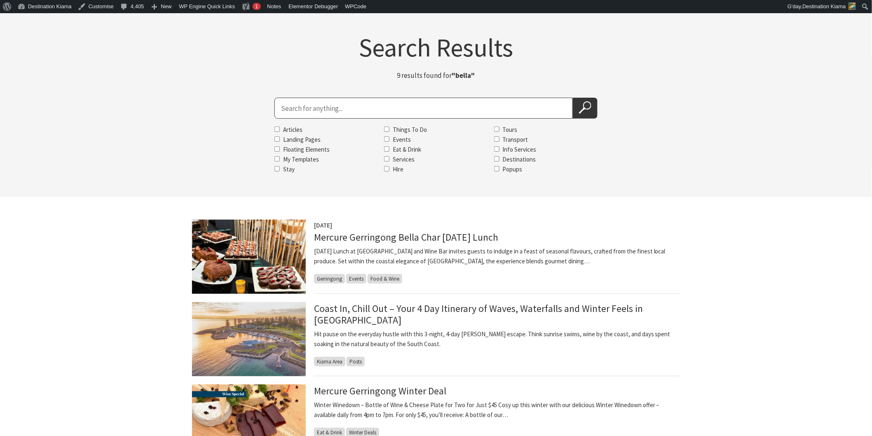
click at [292, 113] on input "Search for" at bounding box center [423, 108] width 298 height 21
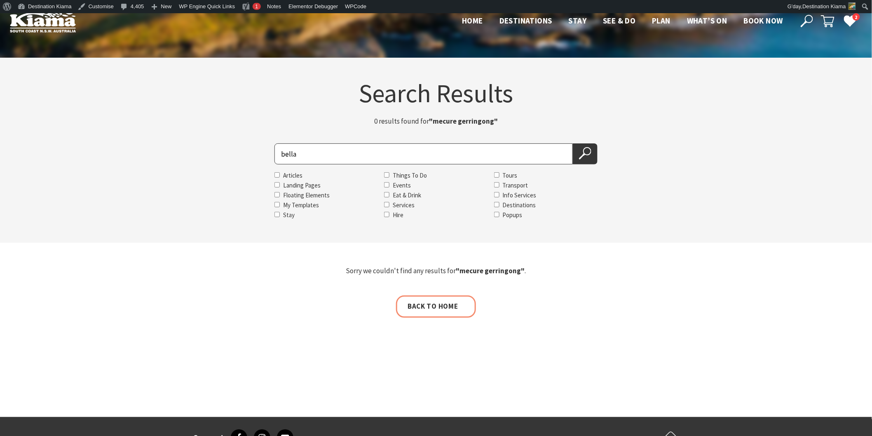
drag, startPoint x: 319, startPoint y: 151, endPoint x: 271, endPoint y: 154, distance: 47.9
click at [271, 154] on div "Search for bella Articles Landing Pages Floating Elements My Templates Stay Thi…" at bounding box center [436, 181] width 330 height 77
type input "mercure"
click at [588, 157] on icon at bounding box center [585, 153] width 12 height 12
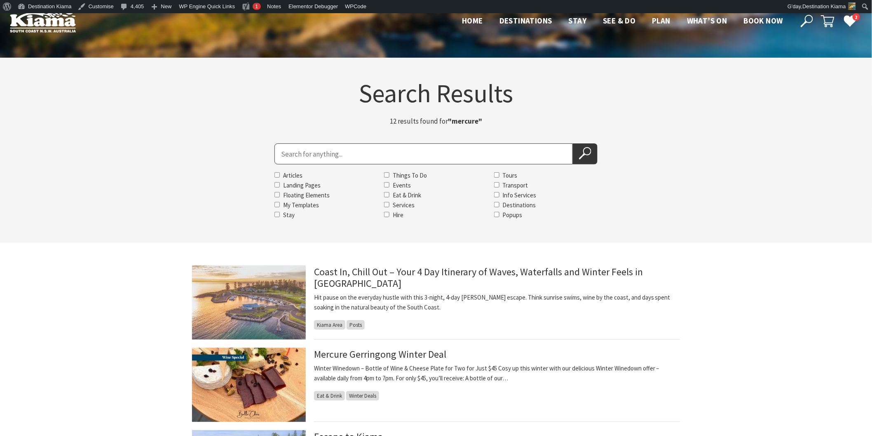
click at [290, 145] on input "Search for" at bounding box center [423, 153] width 298 height 21
click at [573, 143] on button "Search Now" at bounding box center [585, 153] width 25 height 21
type input "tayvin"
click at [573, 143] on button "Search Now" at bounding box center [585, 153] width 25 height 21
click at [585, 155] on icon at bounding box center [585, 153] width 12 height 12
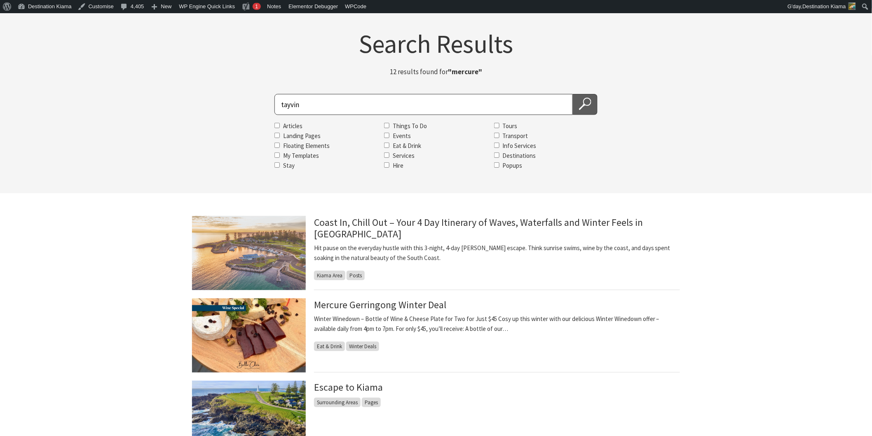
scroll to position [46, 0]
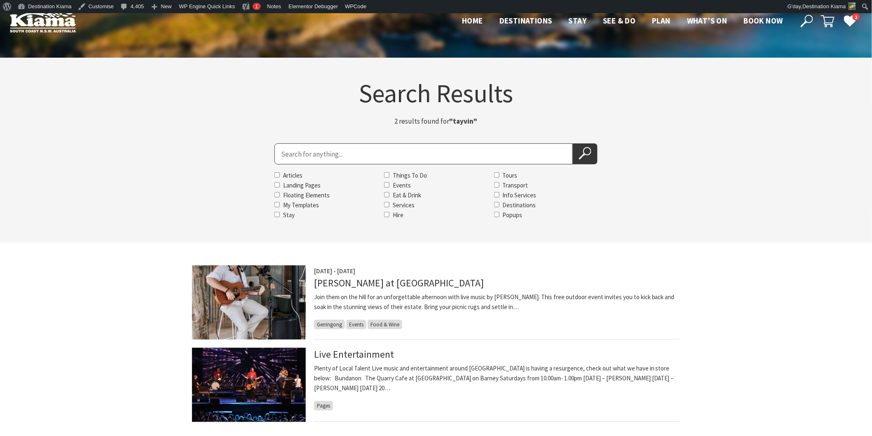
click at [285, 150] on input "Search for" at bounding box center [423, 153] width 298 height 21
type input "bottomless weekends"
click at [578, 148] on button "Search Now" at bounding box center [585, 153] width 25 height 21
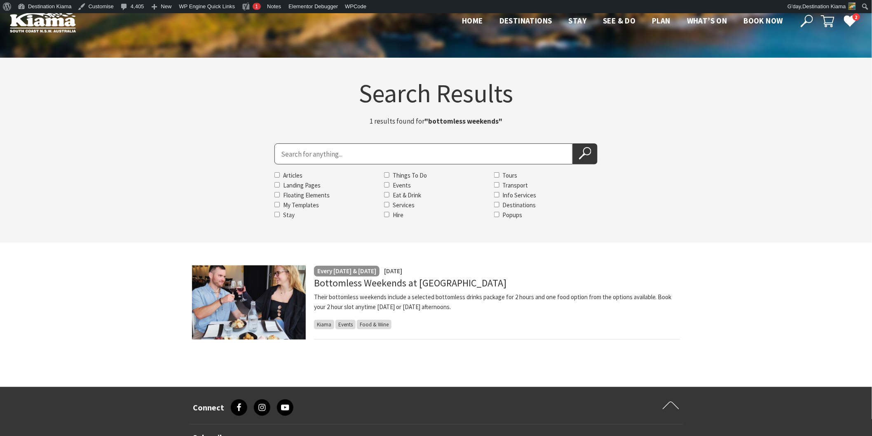
click at [302, 156] on input "Search for" at bounding box center [423, 153] width 298 height 21
type input "NDIS"
click at [573, 143] on button "Search Now" at bounding box center [585, 153] width 25 height 21
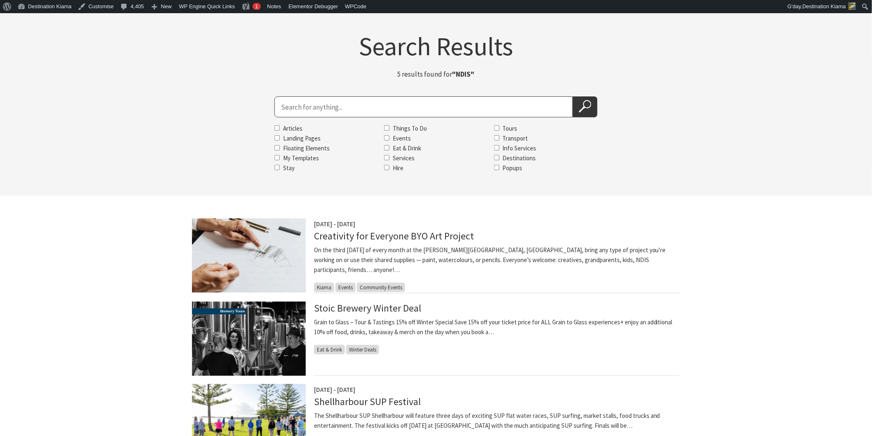
scroll to position [46, 0]
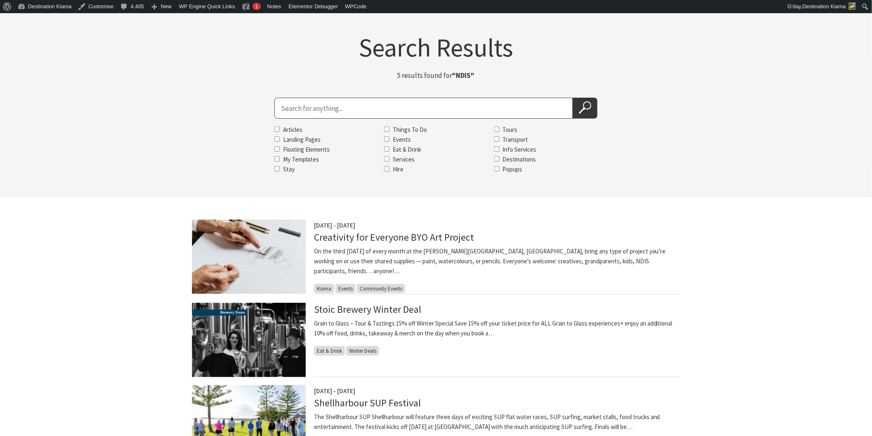
click at [344, 106] on input "Search for" at bounding box center [423, 108] width 298 height 21
type input "jamberoo actionpark - Australia"
click at [573, 98] on button "Search Now" at bounding box center [585, 108] width 25 height 21
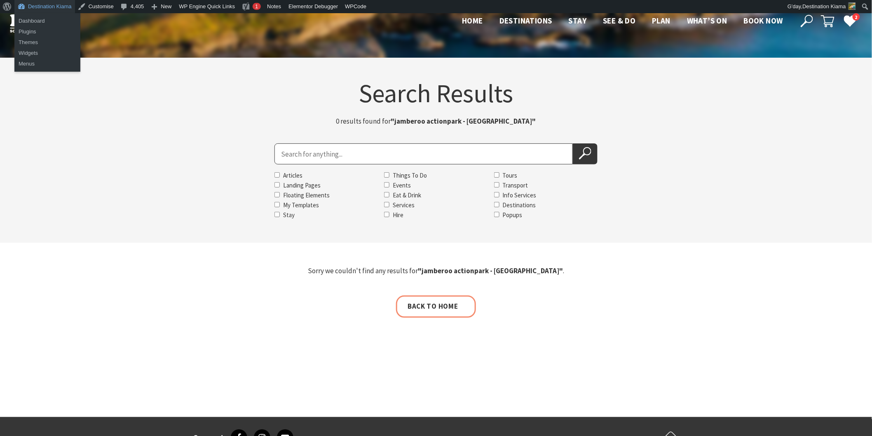
click at [17, 2] on link "Destination Kiama" at bounding box center [44, 6] width 61 height 13
click at [26, 23] on link "Dashboard" at bounding box center [47, 21] width 66 height 11
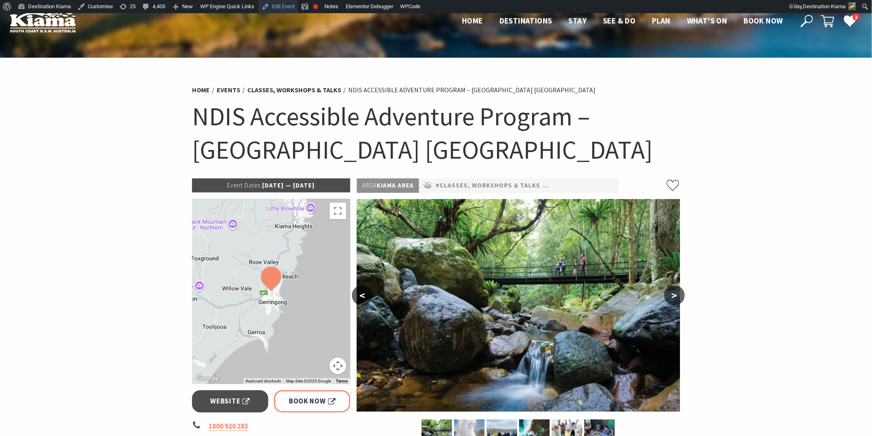
click at [272, 6] on link "Edit Event" at bounding box center [278, 6] width 40 height 13
click at [802, 17] on icon at bounding box center [807, 21] width 12 height 12
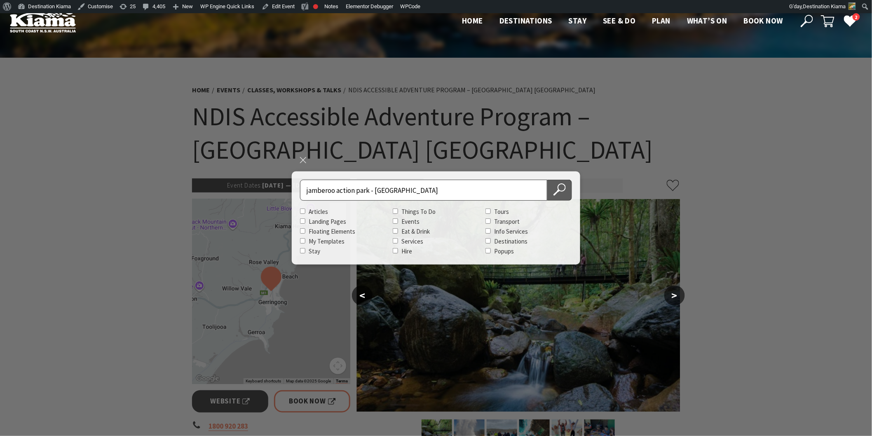
type input "jamberoo action park - australia"
click at [557, 191] on use at bounding box center [559, 189] width 12 height 12
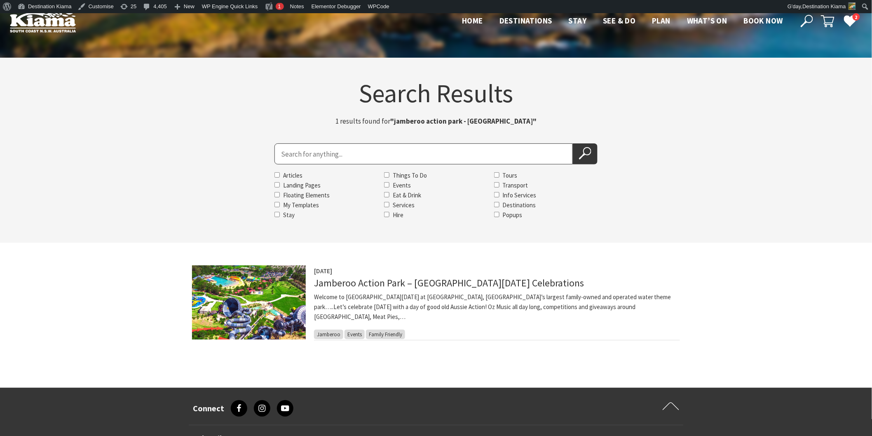
click at [307, 152] on input "Search for" at bounding box center [423, 153] width 298 height 21
type input "creativity"
click at [574, 152] on button "Search Now" at bounding box center [585, 153] width 25 height 21
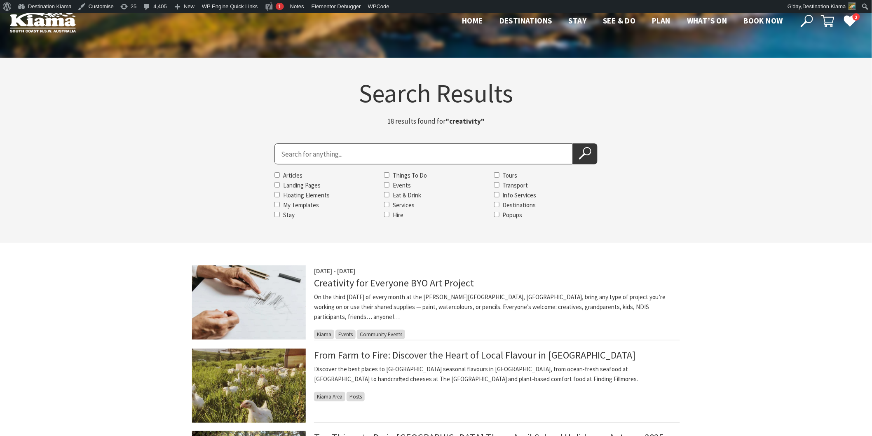
click at [281, 155] on input "Search for" at bounding box center [423, 153] width 298 height 21
type input "kiama jazz and blues"
click at [578, 155] on button "Search Now" at bounding box center [585, 153] width 25 height 21
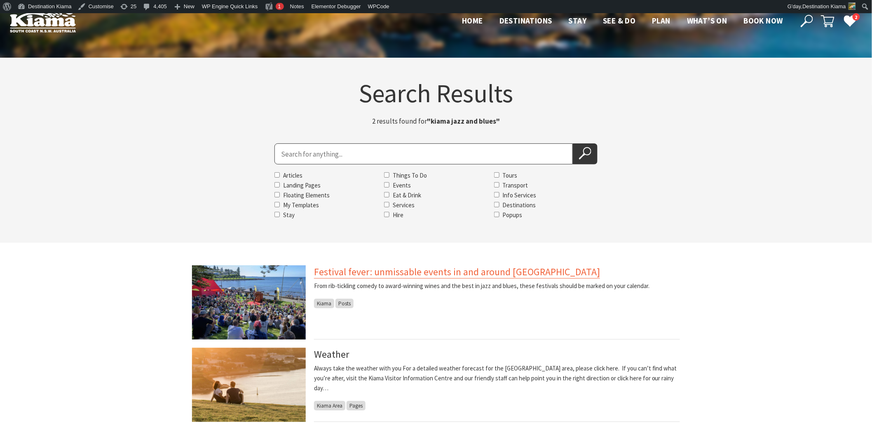
click at [342, 269] on link "Festival fever: unmissable events in and around Kiama" at bounding box center [457, 271] width 286 height 13
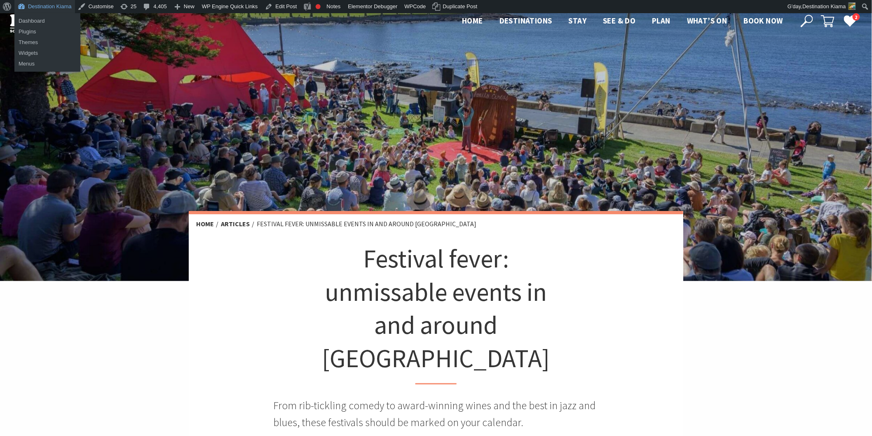
click at [51, 9] on link "Destination Kiama" at bounding box center [44, 6] width 61 height 13
click at [52, 18] on link "Dashboard" at bounding box center [47, 21] width 66 height 11
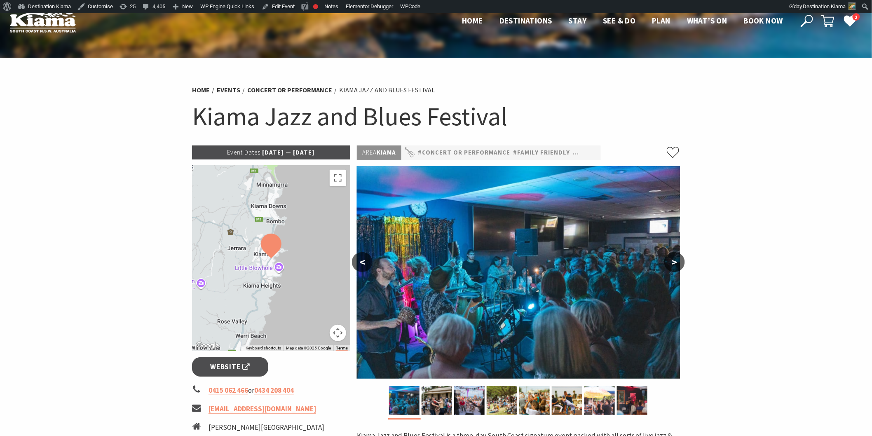
click at [811, 19] on icon at bounding box center [807, 21] width 12 height 12
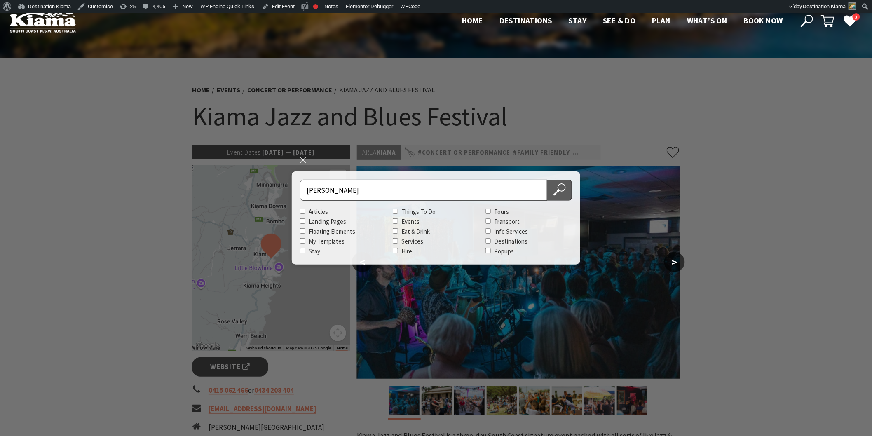
type input "kiama woodcraft"
click at [555, 192] on use at bounding box center [559, 189] width 12 height 12
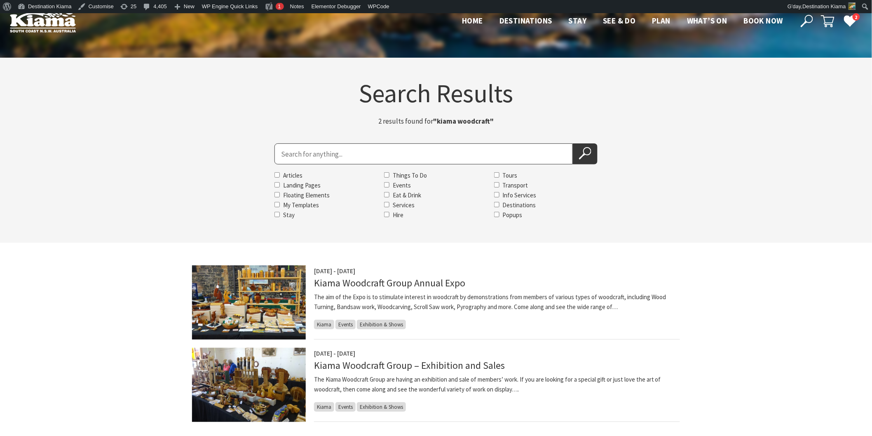
click at [293, 158] on input "Search for" at bounding box center [423, 153] width 298 height 21
type input "jamberoo action park -canberra day"
click at [573, 143] on button "Search Now" at bounding box center [585, 153] width 25 height 21
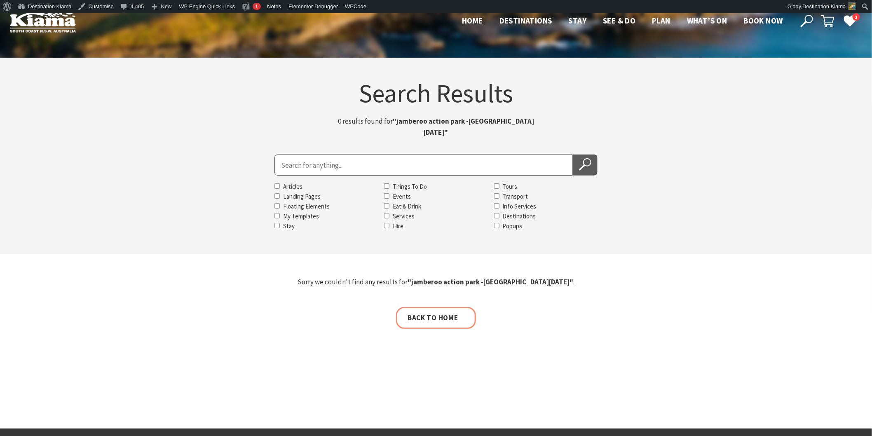
click at [590, 158] on use at bounding box center [584, 164] width 12 height 12
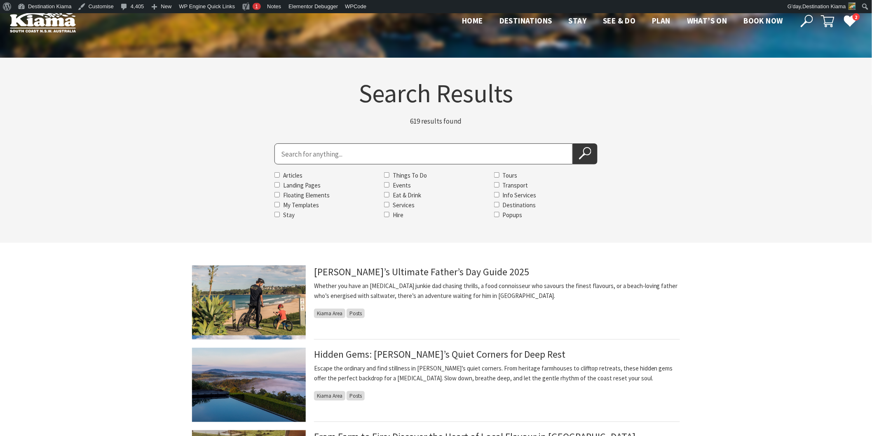
click at [294, 156] on input "Search for" at bounding box center [423, 153] width 298 height 21
type input "jamberoo action park - [GEOGRAPHIC_DATA]"
click at [573, 143] on button "Search Now" at bounding box center [585, 153] width 25 height 21
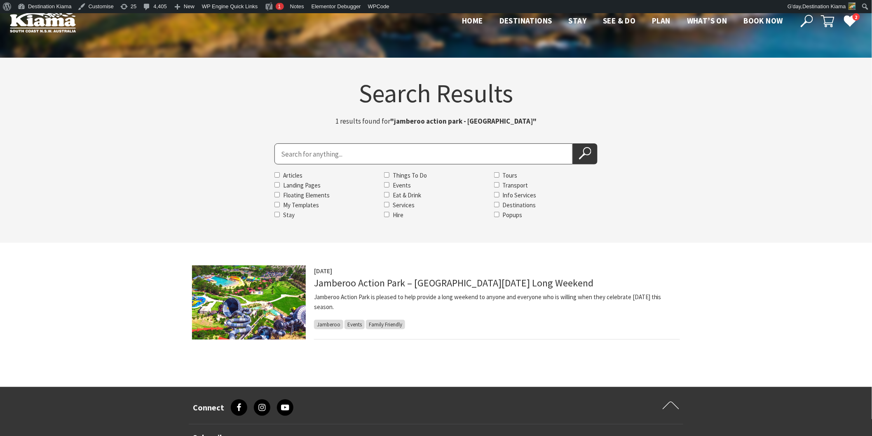
click at [302, 147] on input "Search for" at bounding box center [423, 153] width 298 height 21
type input "beachy hanging"
click at [573, 143] on button "Search Now" at bounding box center [585, 153] width 25 height 21
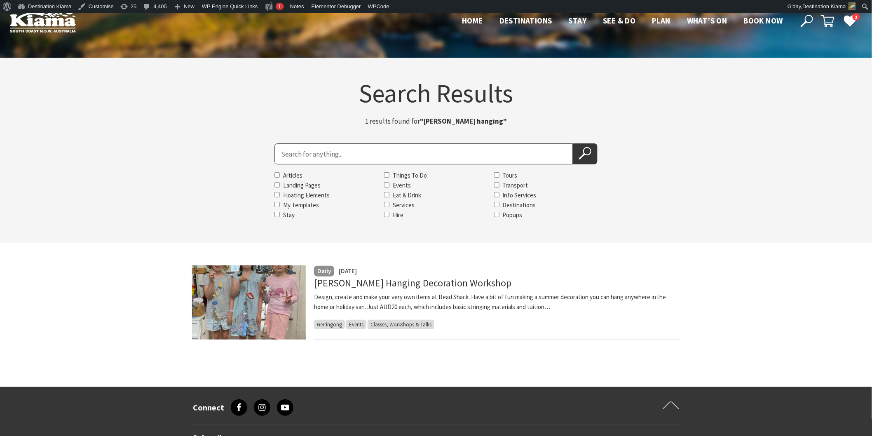
click at [301, 156] on input "Search for" at bounding box center [423, 153] width 298 height 21
type input "beading workshop"
click at [590, 154] on use at bounding box center [584, 153] width 12 height 12
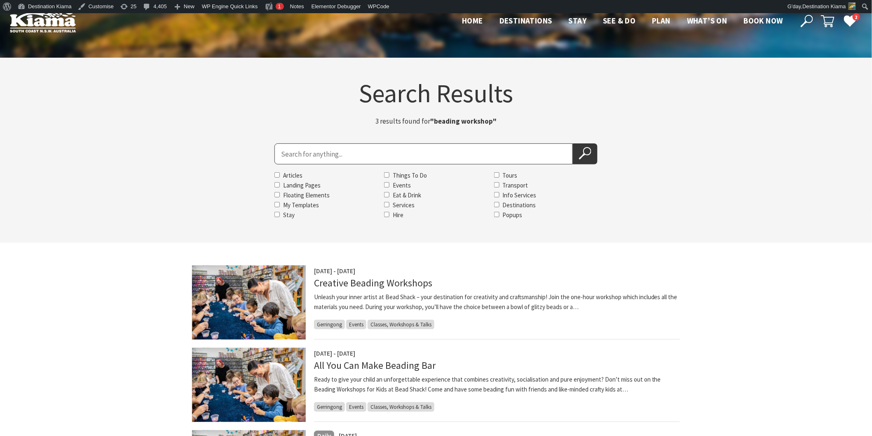
click at [291, 153] on input "Search for" at bounding box center [423, 153] width 298 height 21
type input "dream catcher"
click at [574, 154] on button "Search Now" at bounding box center [585, 153] width 25 height 21
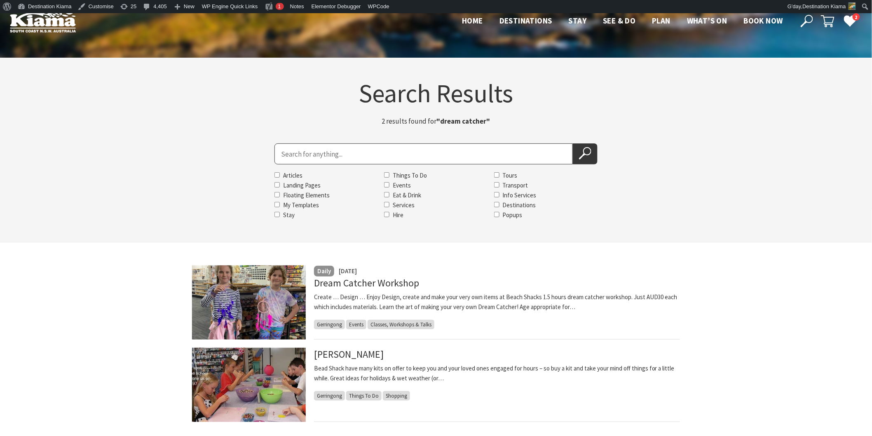
click at [286, 158] on input "Search for" at bounding box center [423, 153] width 298 height 21
type input "creative beading"
click at [585, 148] on use at bounding box center [584, 153] width 12 height 12
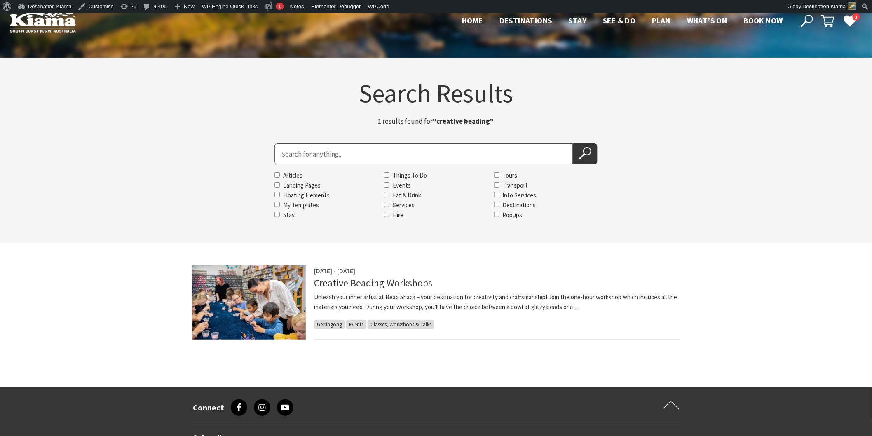
click at [290, 152] on input "Search for" at bounding box center [423, 153] width 298 height 21
type input "jamberoo action park - easter sunday"
click at [578, 151] on button "Search Now" at bounding box center [585, 153] width 25 height 21
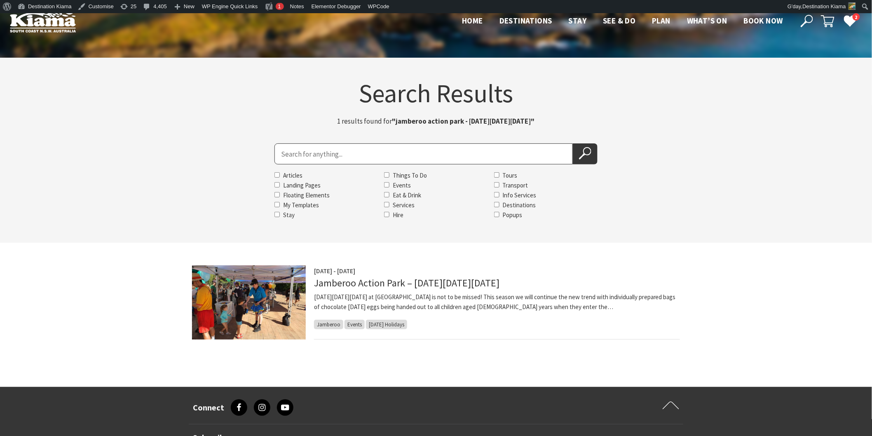
click at [287, 154] on input "Search for" at bounding box center [423, 153] width 298 height 21
type input "Kiama Farmers market"
click at [594, 152] on button "Search Now" at bounding box center [585, 153] width 25 height 21
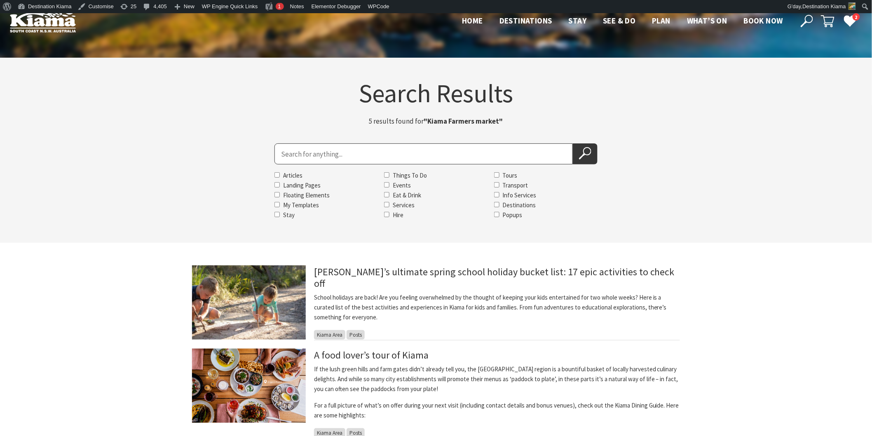
click at [302, 163] on input "Search for" at bounding box center [423, 153] width 298 height 21
type input "kiama seaside markets"
click at [573, 143] on button "Search Now" at bounding box center [585, 153] width 25 height 21
click at [587, 156] on icon at bounding box center [585, 153] width 12 height 12
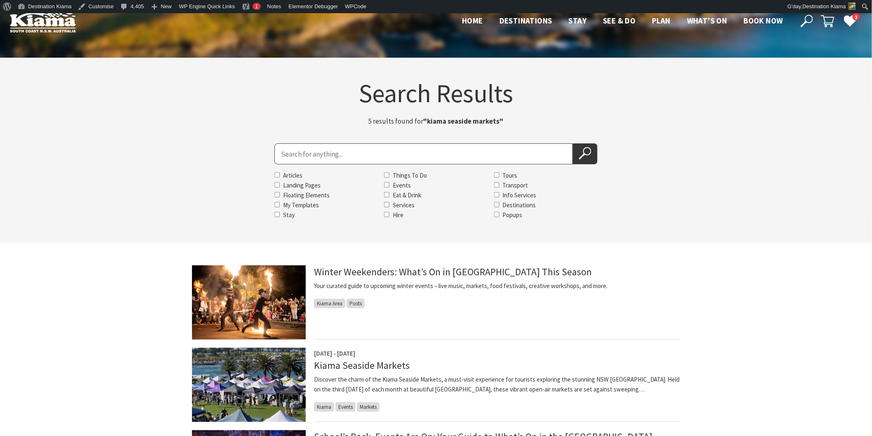
click at [293, 159] on input "Search for" at bounding box center [423, 153] width 298 height 21
type input "the creative business"
click at [573, 143] on button "Search Now" at bounding box center [585, 153] width 25 height 21
click at [580, 154] on icon at bounding box center [585, 153] width 12 height 12
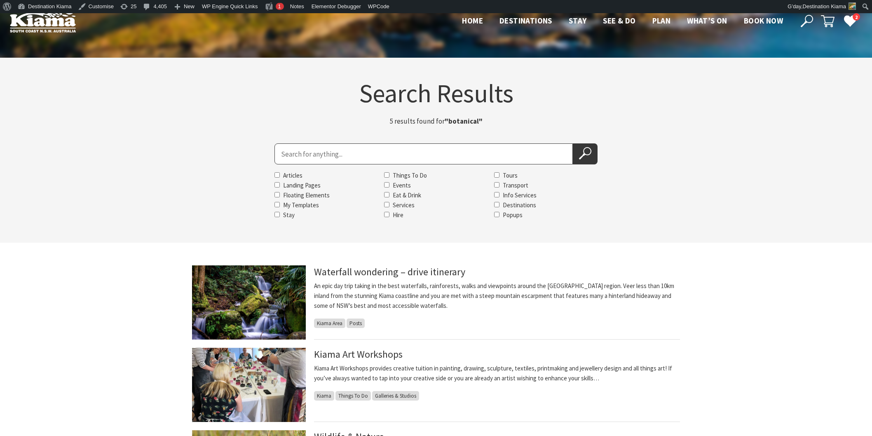
scroll to position [46, 0]
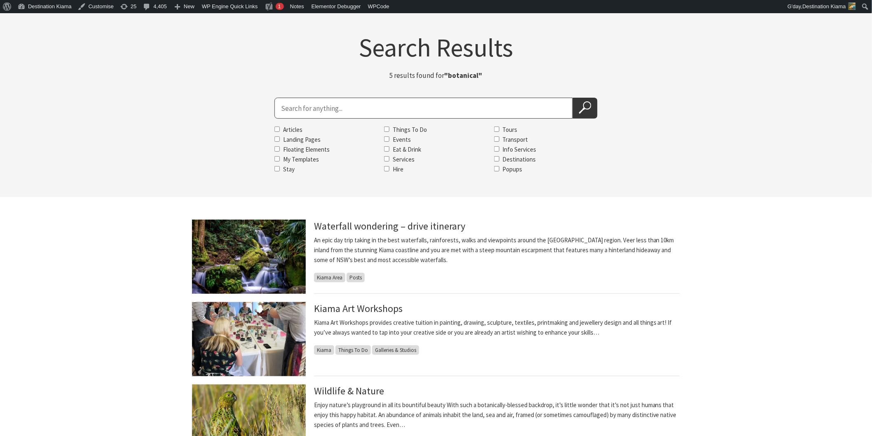
click at [164, 61] on section "Search Results 5 results found for "botanical" Search for Articles Landing Page…" at bounding box center [436, 104] width 872 height 185
click at [186, 100] on section "Search Results 5 results found for "botanical" Search for Articles Landing Page…" at bounding box center [436, 104] width 872 height 185
